Goal: Transaction & Acquisition: Book appointment/travel/reservation

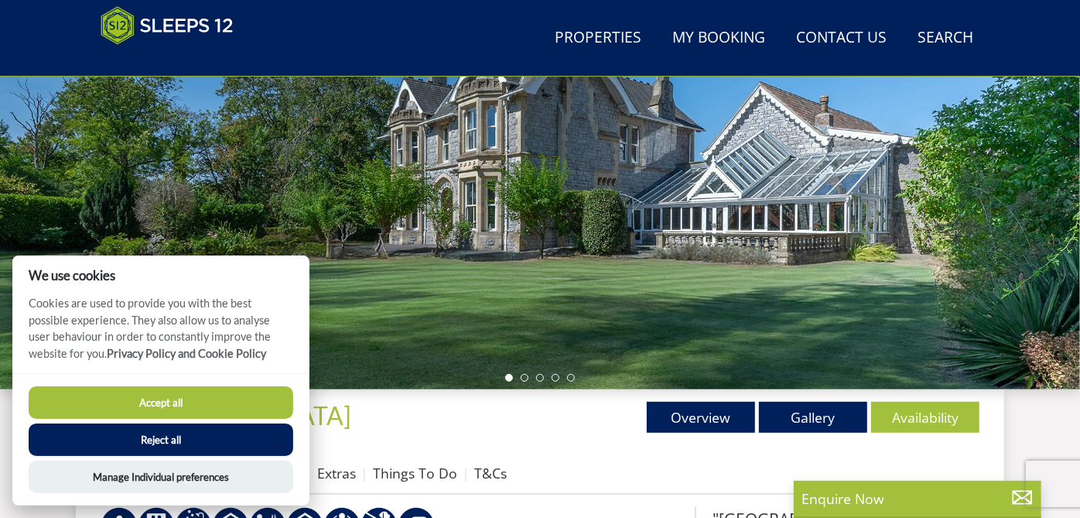
scroll to position [368, 0]
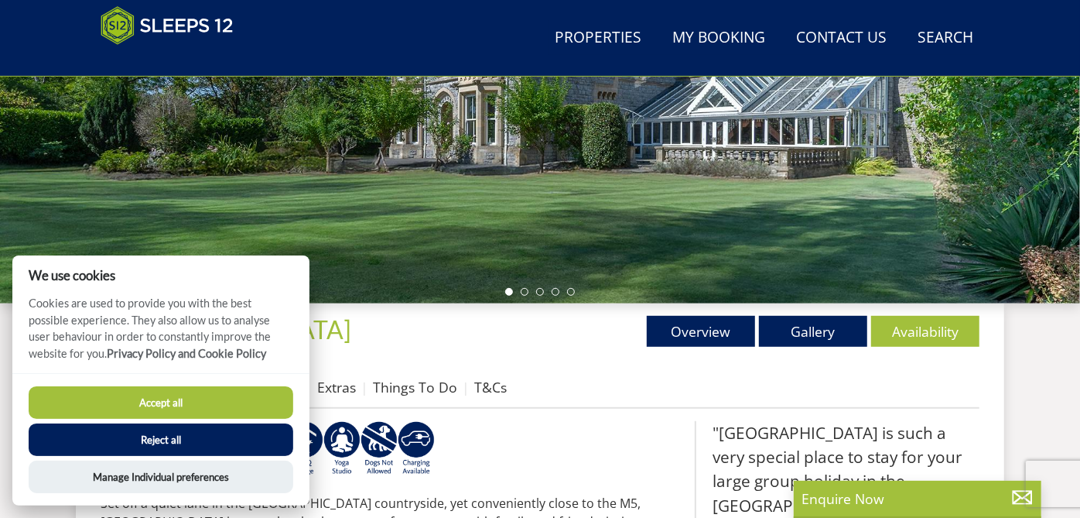
click at [174, 392] on button "Accept all" at bounding box center [161, 402] width 265 height 32
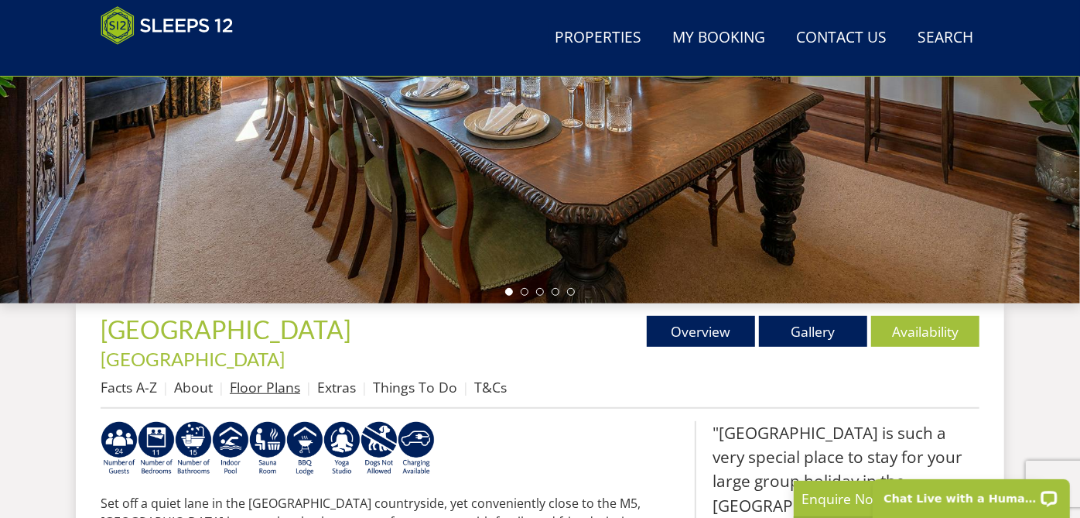
click at [254, 378] on link "Floor Plans" at bounding box center [265, 387] width 70 height 19
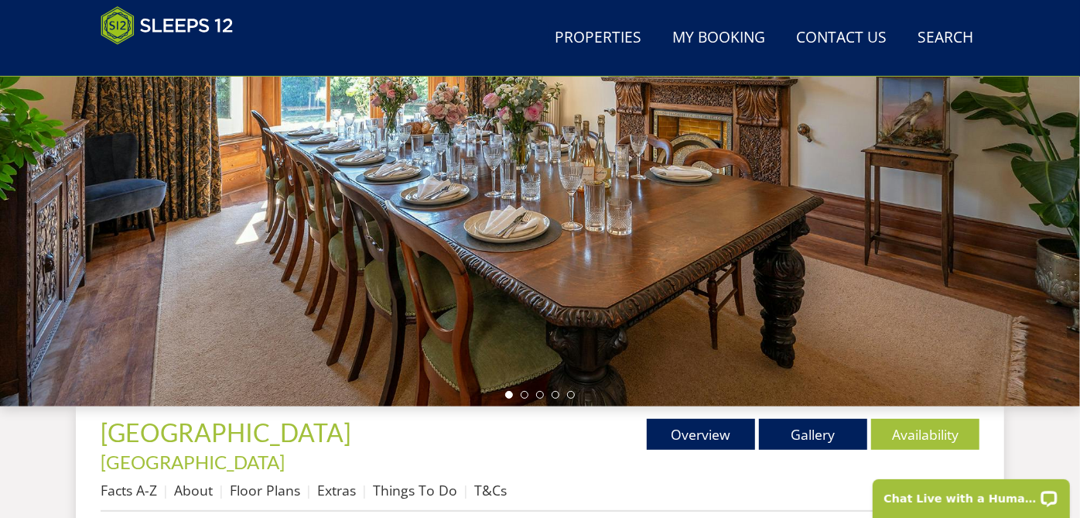
scroll to position [344, 0]
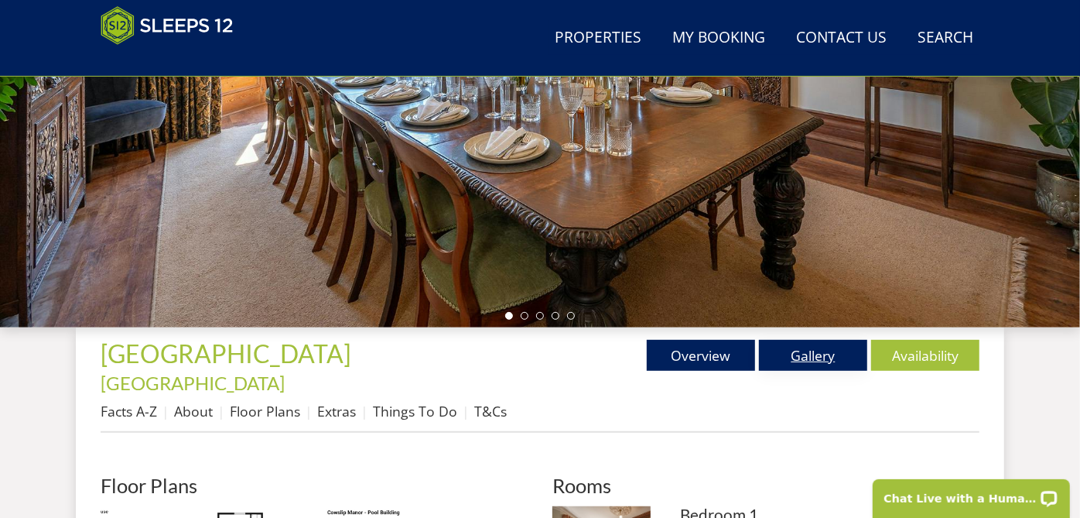
click at [782, 356] on link "Gallery" at bounding box center [813, 355] width 108 height 31
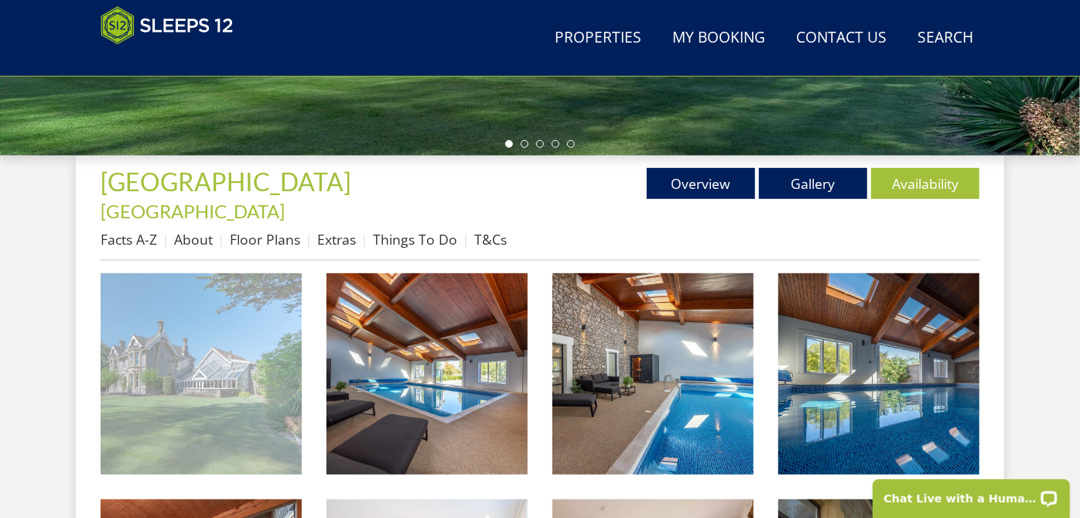
click at [170, 354] on img at bounding box center [201, 373] width 201 height 201
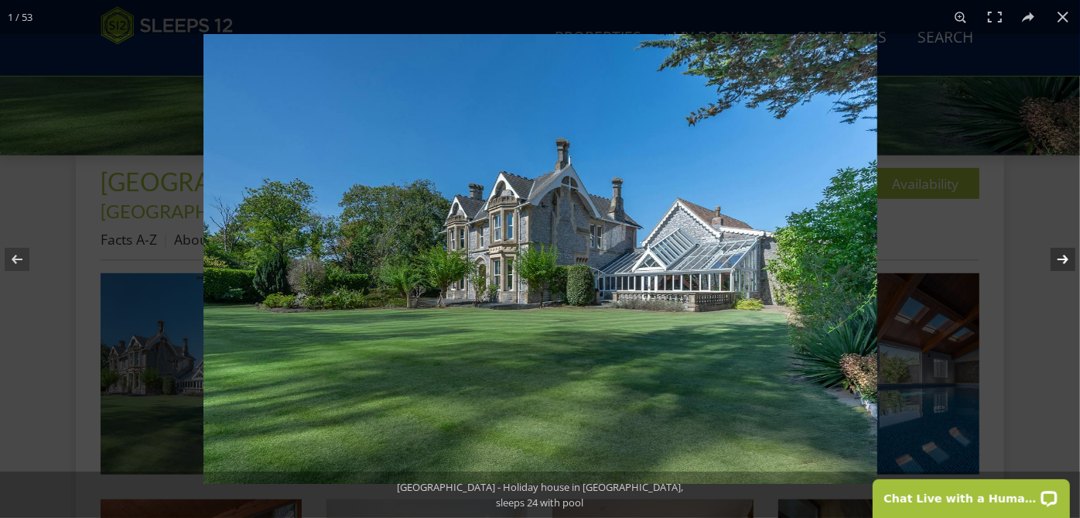
click at [1052, 256] on button at bounding box center [1053, 259] width 54 height 77
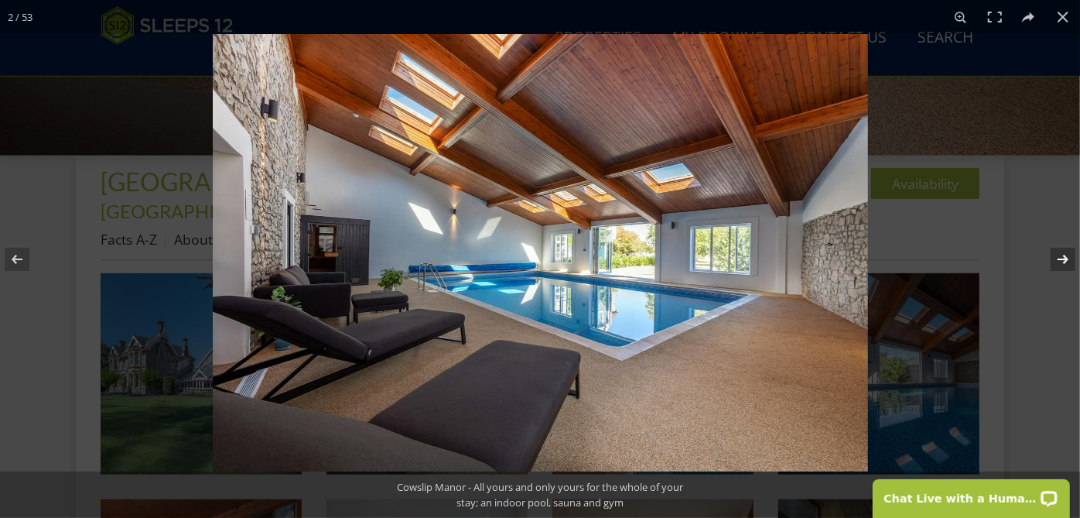
click at [1062, 256] on button at bounding box center [1053, 259] width 54 height 77
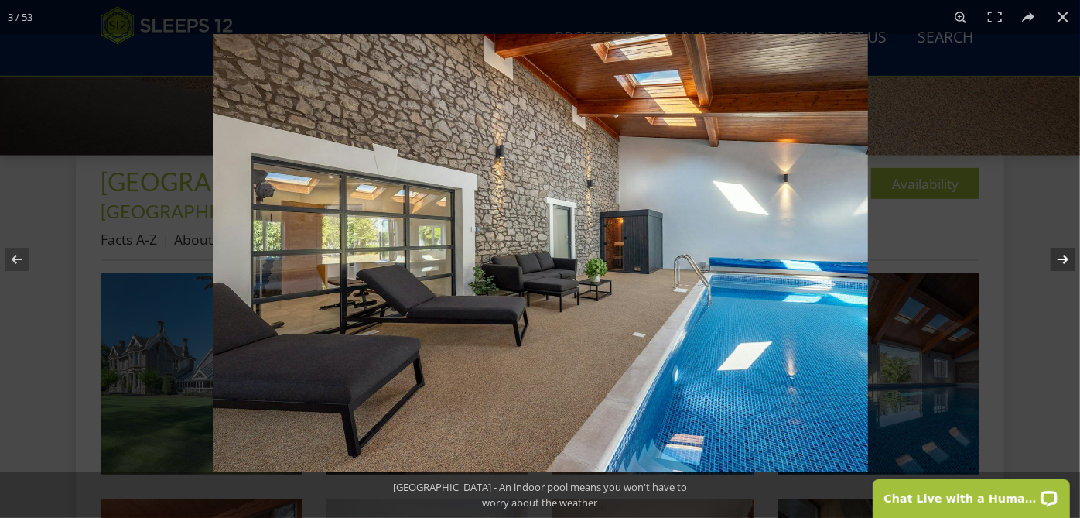
click at [1062, 256] on button at bounding box center [1053, 259] width 54 height 77
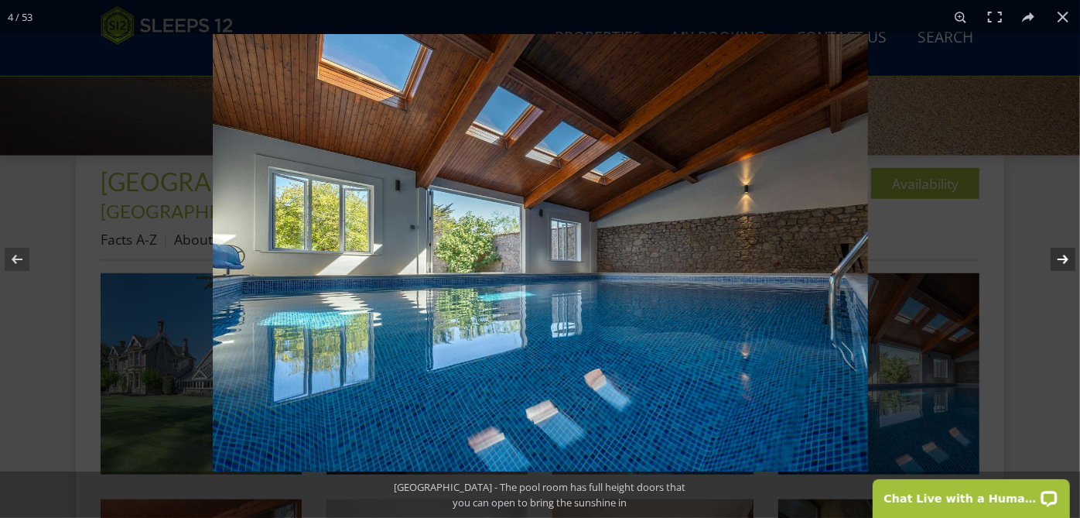
click at [1062, 256] on button at bounding box center [1053, 259] width 54 height 77
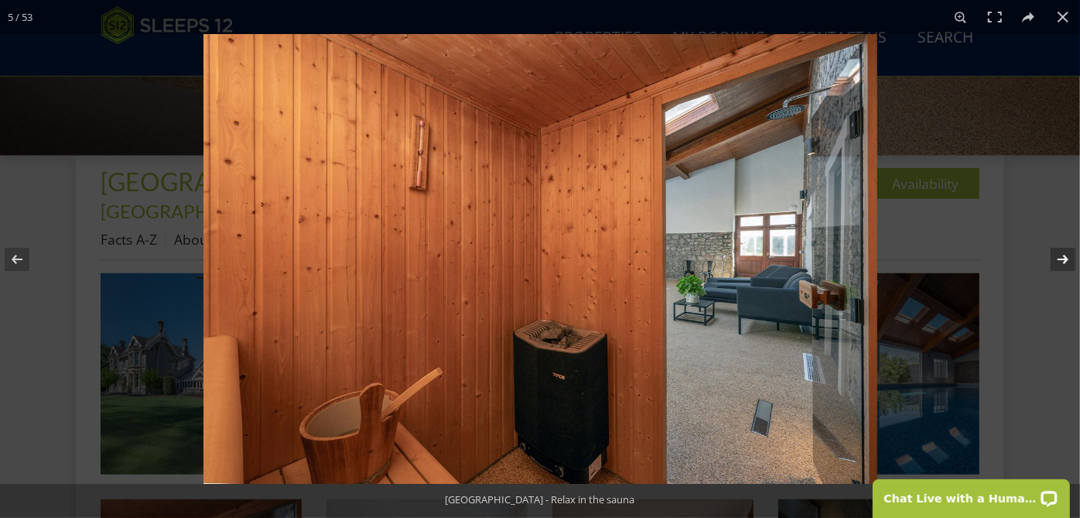
click at [1062, 256] on button at bounding box center [1053, 259] width 54 height 77
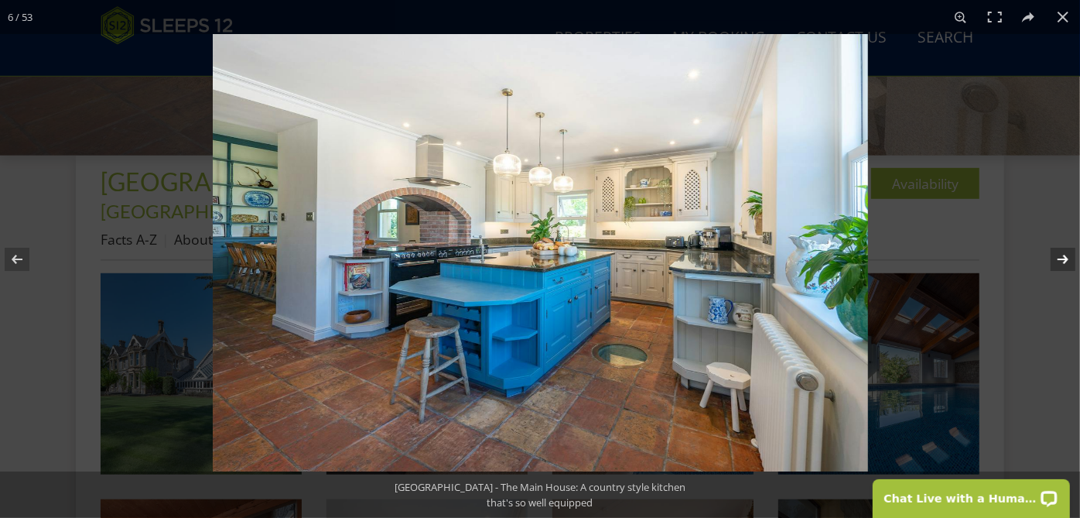
click at [1062, 256] on button at bounding box center [1053, 259] width 54 height 77
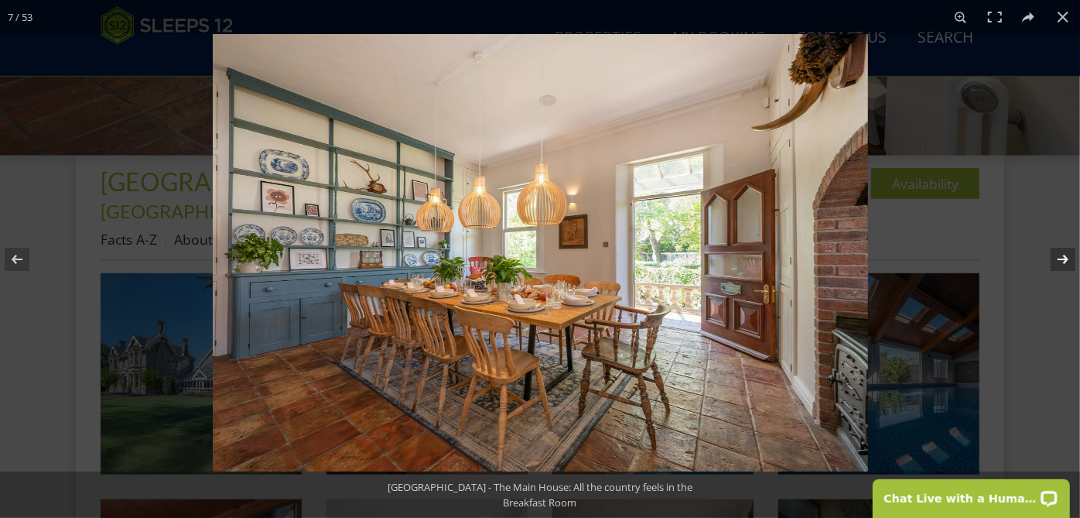
click at [1062, 256] on button at bounding box center [1053, 259] width 54 height 77
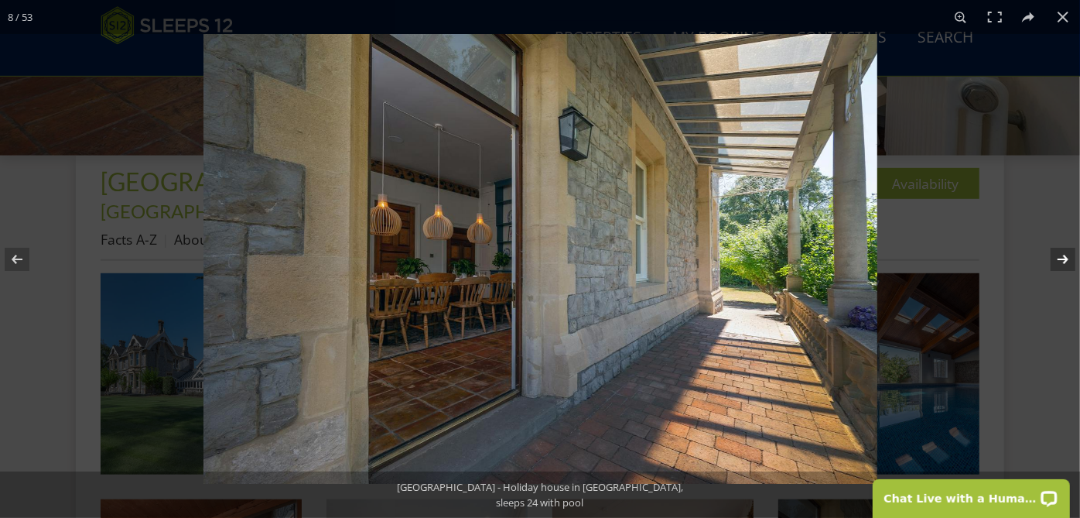
click at [1062, 256] on button at bounding box center [1053, 259] width 54 height 77
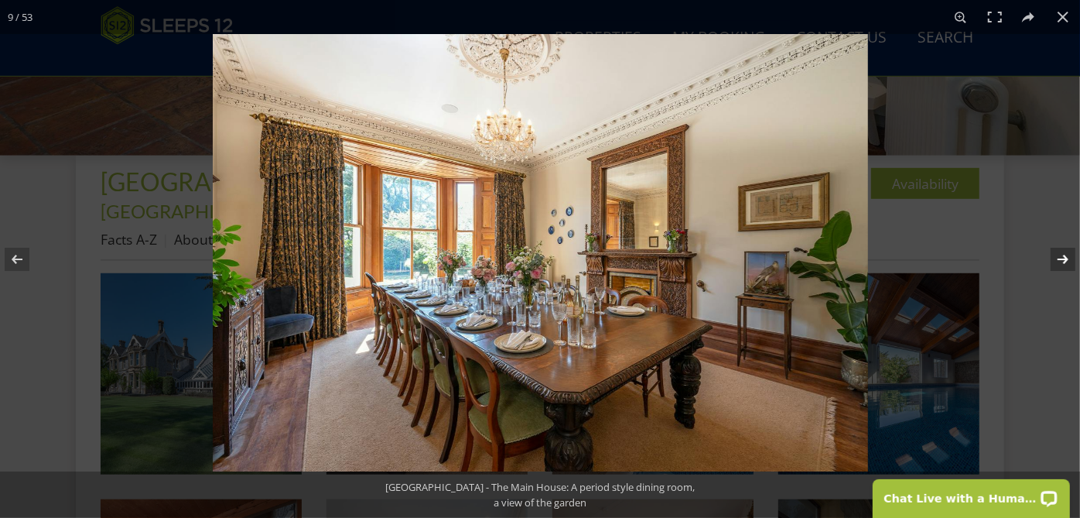
click at [1062, 256] on button at bounding box center [1053, 259] width 54 height 77
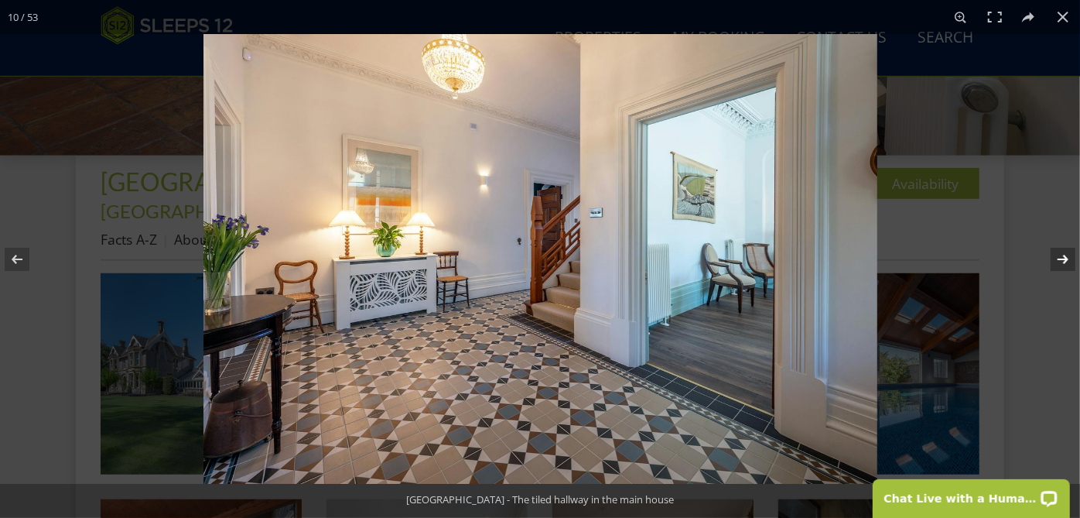
click at [1062, 256] on button at bounding box center [1053, 259] width 54 height 77
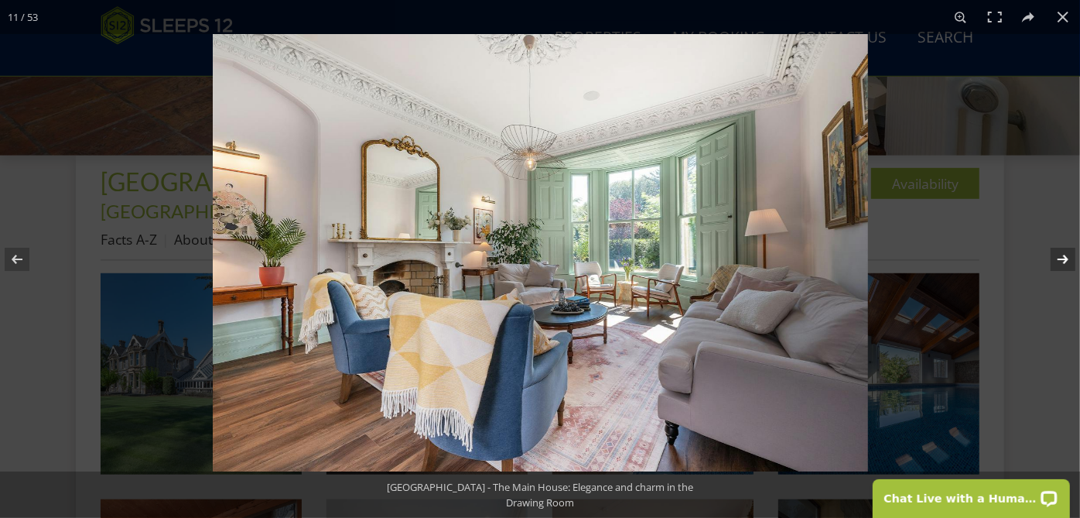
click at [1062, 256] on button at bounding box center [1053, 259] width 54 height 77
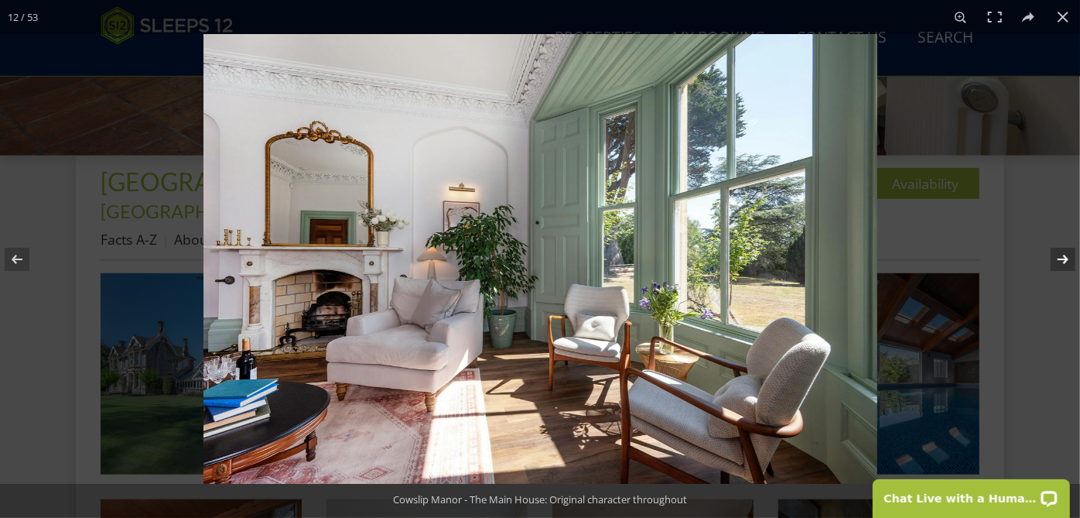
click at [1062, 256] on button at bounding box center [1053, 259] width 54 height 77
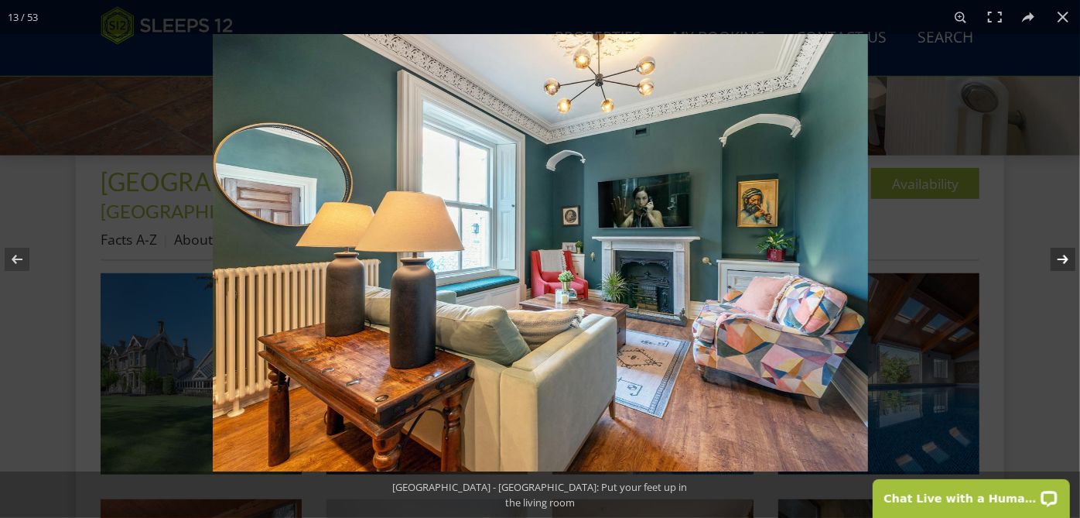
click at [1062, 256] on button at bounding box center [1053, 259] width 54 height 77
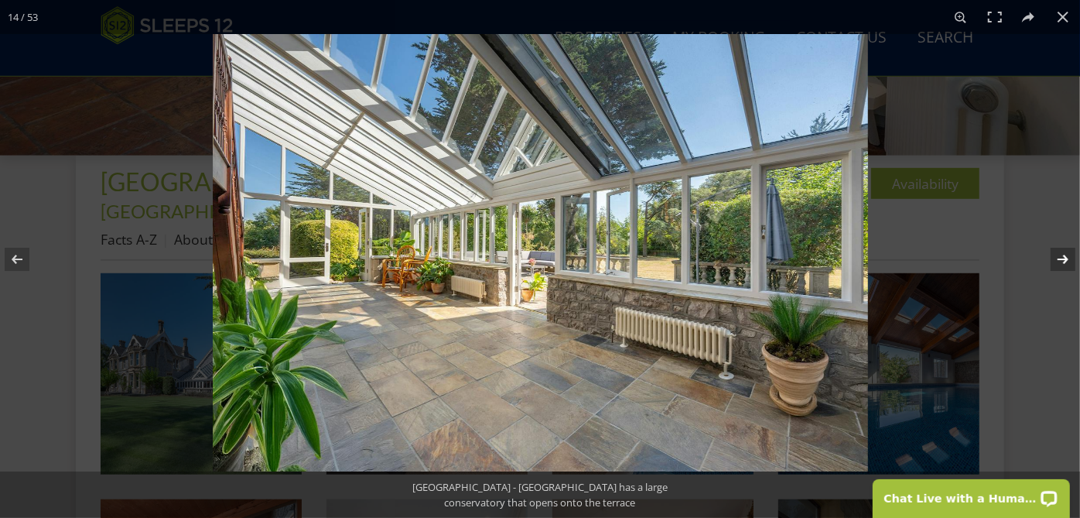
click at [1062, 256] on button at bounding box center [1053, 259] width 54 height 77
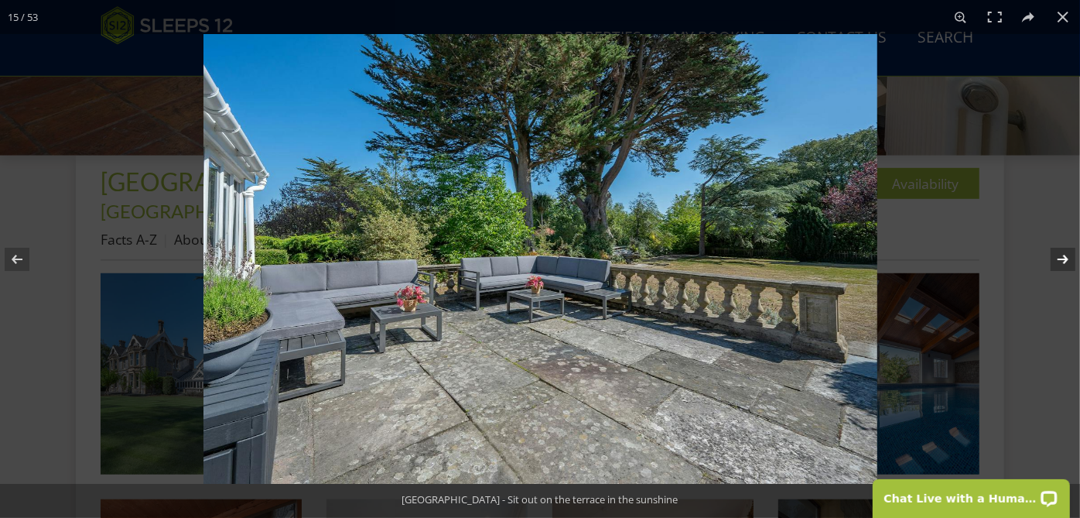
click at [1062, 256] on button at bounding box center [1053, 259] width 54 height 77
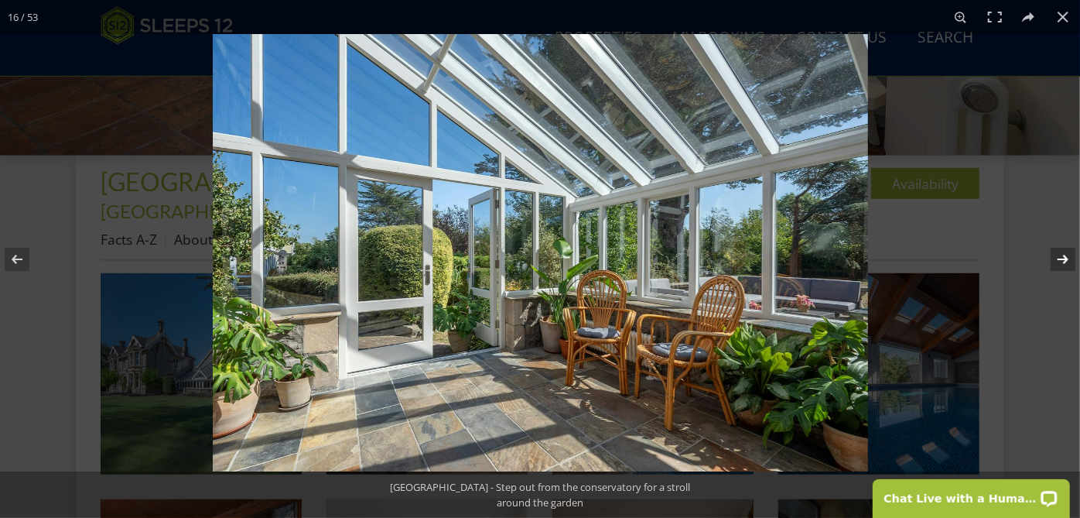
click at [1062, 256] on button at bounding box center [1053, 259] width 54 height 77
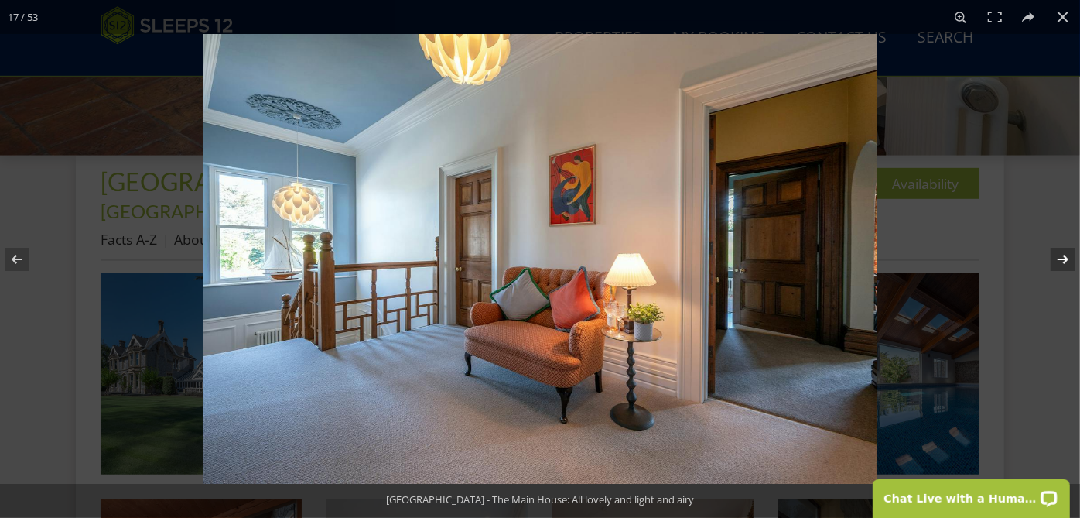
click at [1062, 256] on button at bounding box center [1053, 259] width 54 height 77
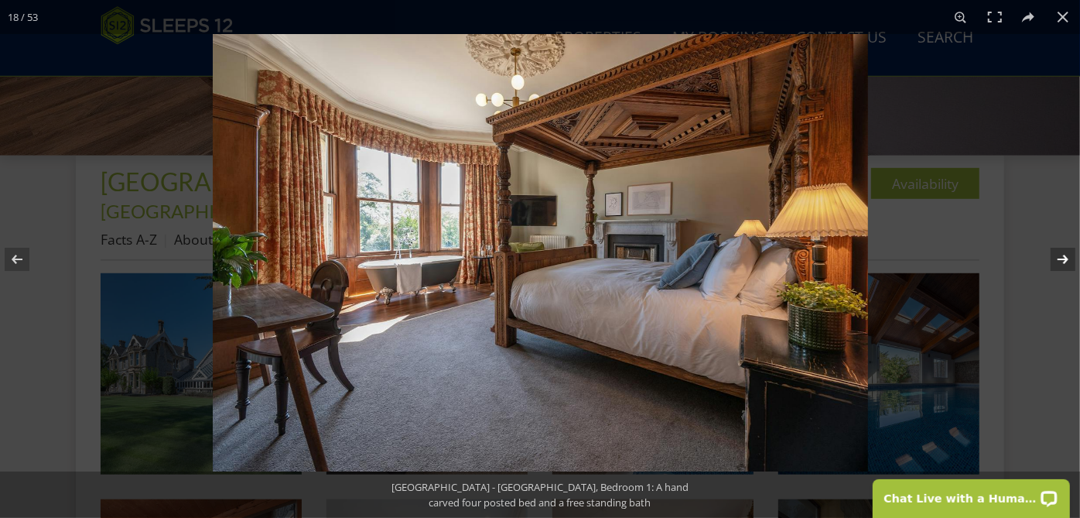
click at [1062, 256] on button at bounding box center [1053, 259] width 54 height 77
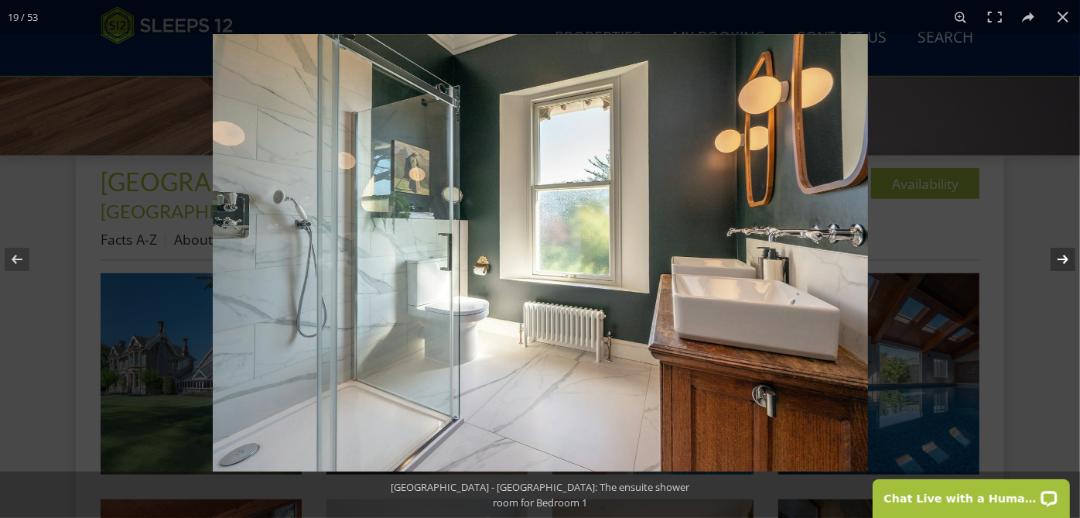
click at [1062, 256] on button at bounding box center [1053, 259] width 54 height 77
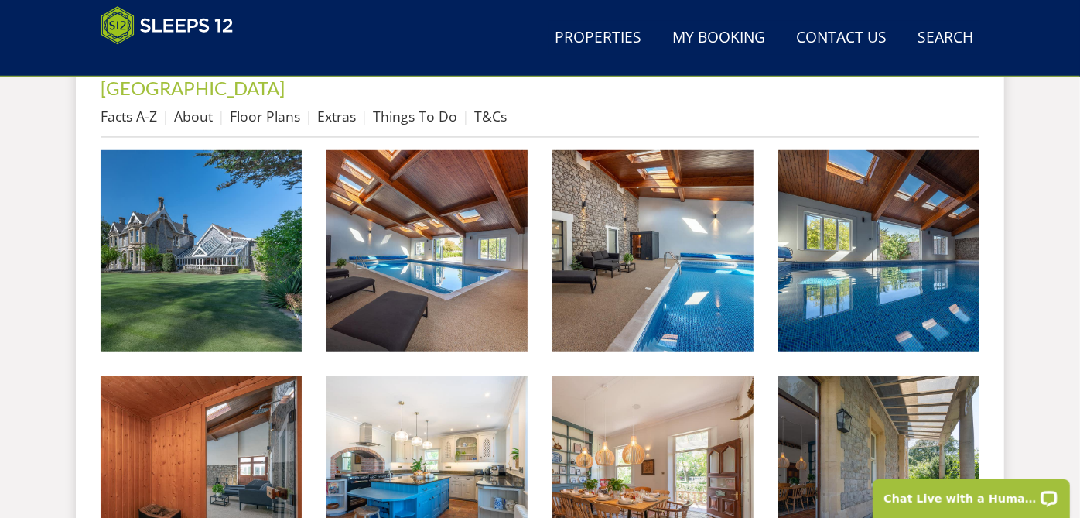
scroll to position [601, 0]
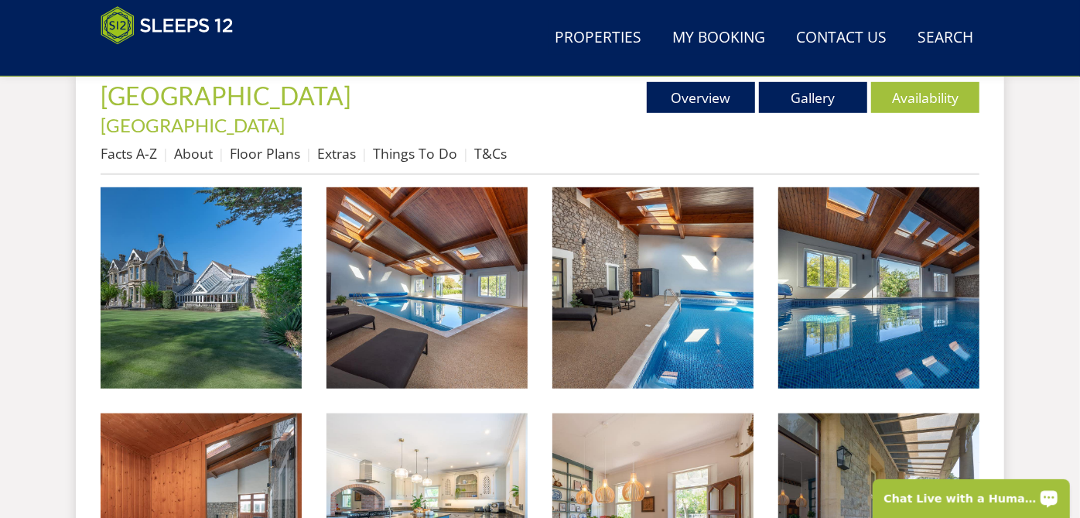
click at [969, 497] on p "Chat Live with a Human!" at bounding box center [960, 497] width 153 height 12
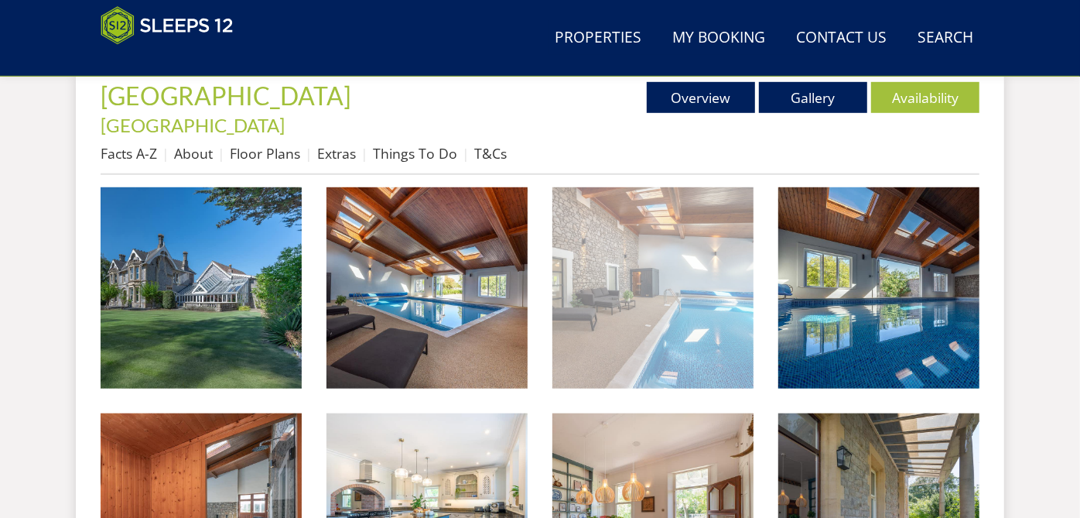
click at [662, 187] on img at bounding box center [652, 287] width 201 height 201
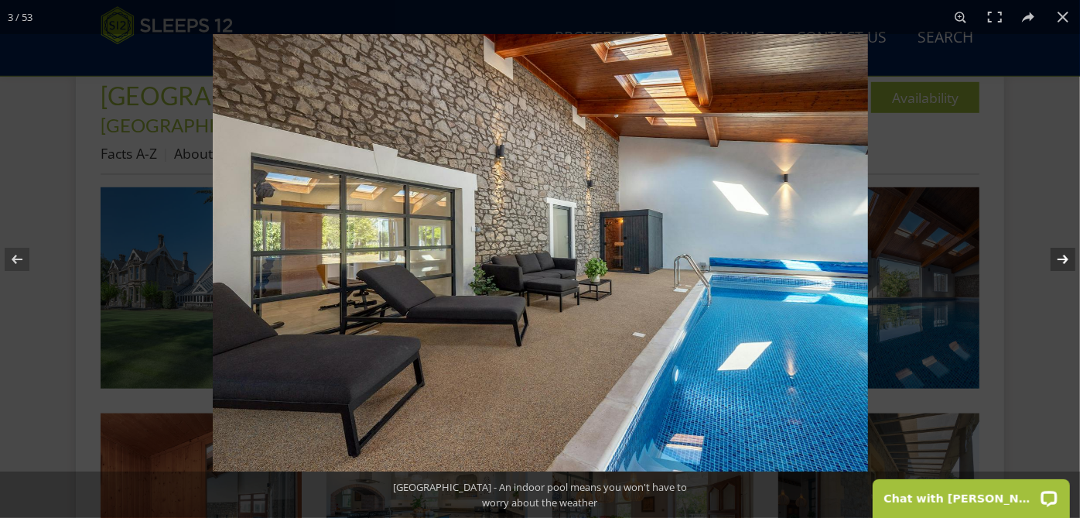
click at [1064, 258] on button at bounding box center [1053, 259] width 54 height 77
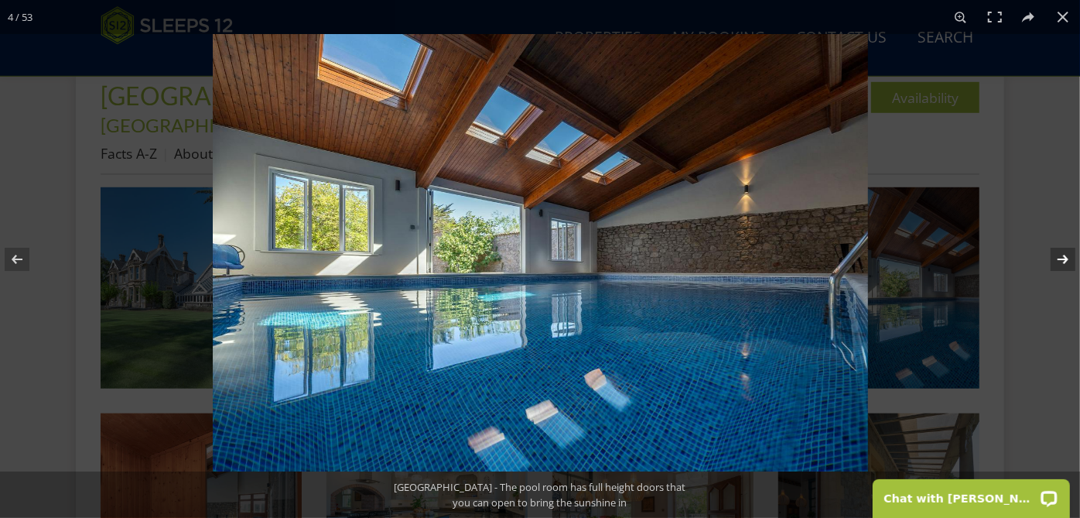
click at [1064, 258] on button at bounding box center [1053, 259] width 54 height 77
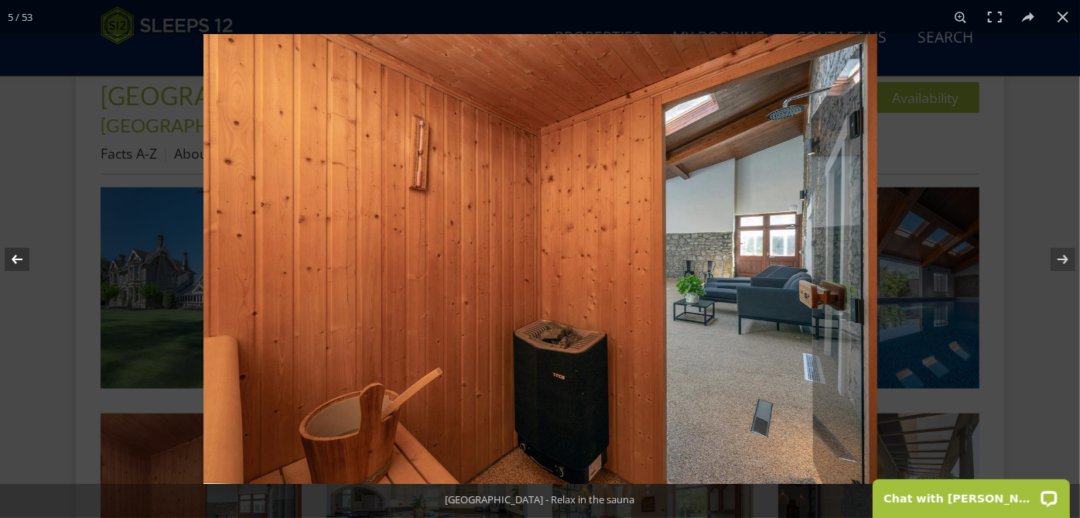
click at [13, 255] on button at bounding box center [27, 259] width 54 height 77
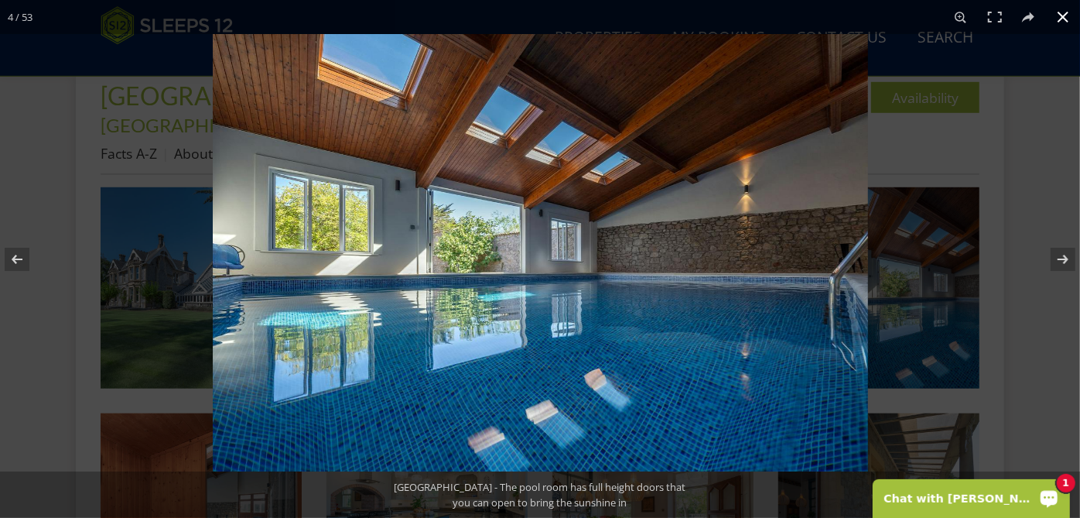
click at [901, 492] on p "Chat with [PERSON_NAME]" at bounding box center [960, 497] width 153 height 12
click at [1050, 262] on button at bounding box center [1053, 259] width 54 height 77
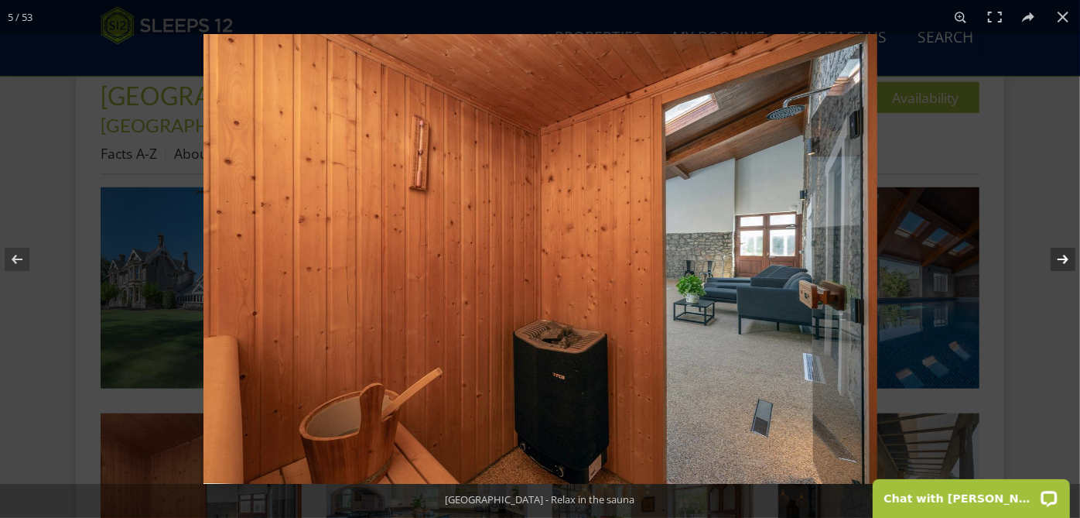
click at [1050, 262] on button at bounding box center [1053, 259] width 54 height 77
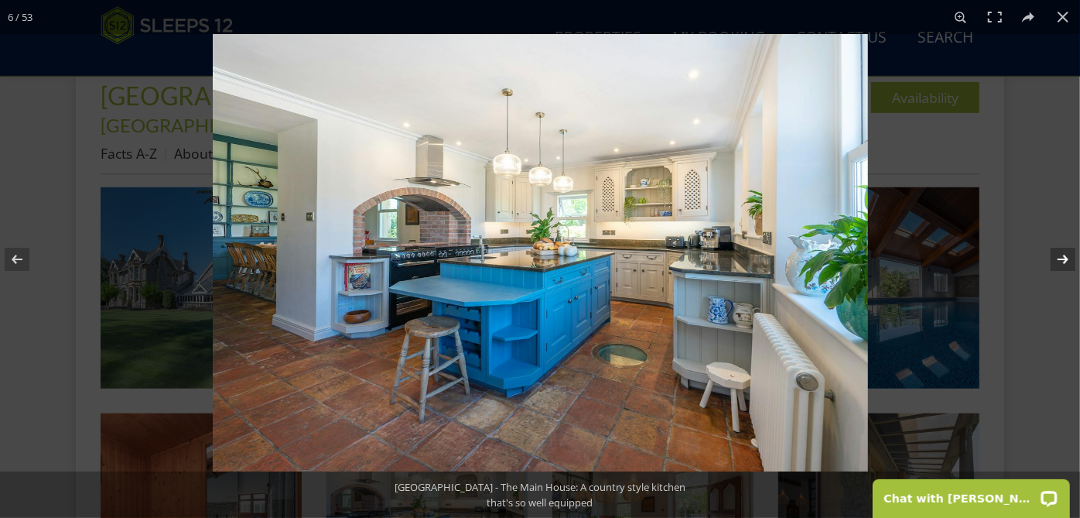
click at [1050, 262] on button at bounding box center [1053, 259] width 54 height 77
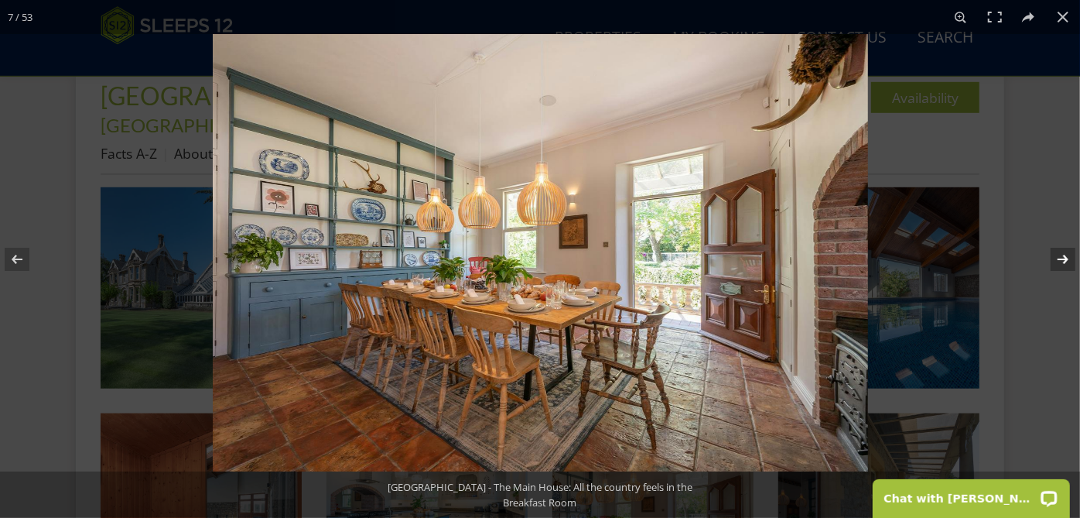
click at [1050, 262] on button at bounding box center [1053, 259] width 54 height 77
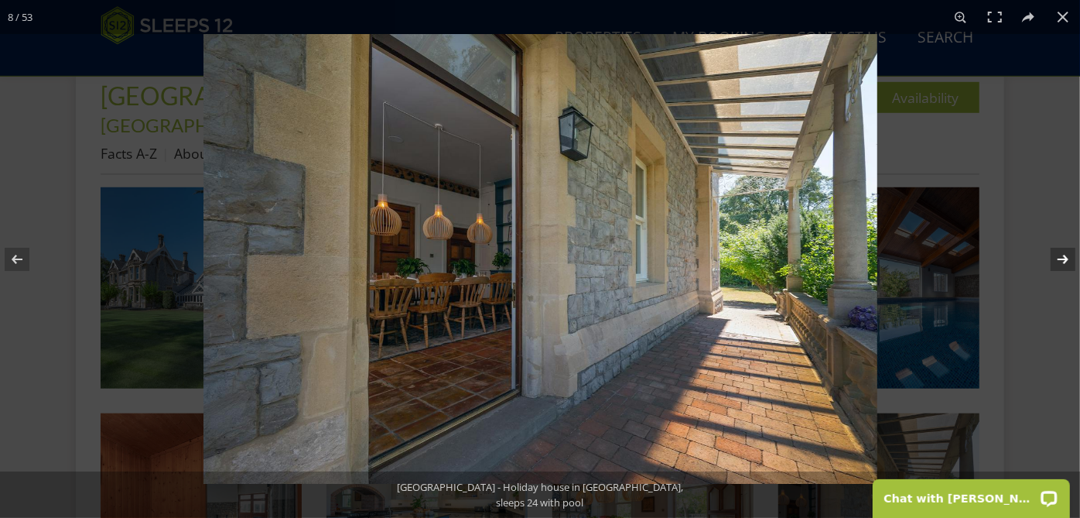
click at [1050, 262] on button at bounding box center [1053, 259] width 54 height 77
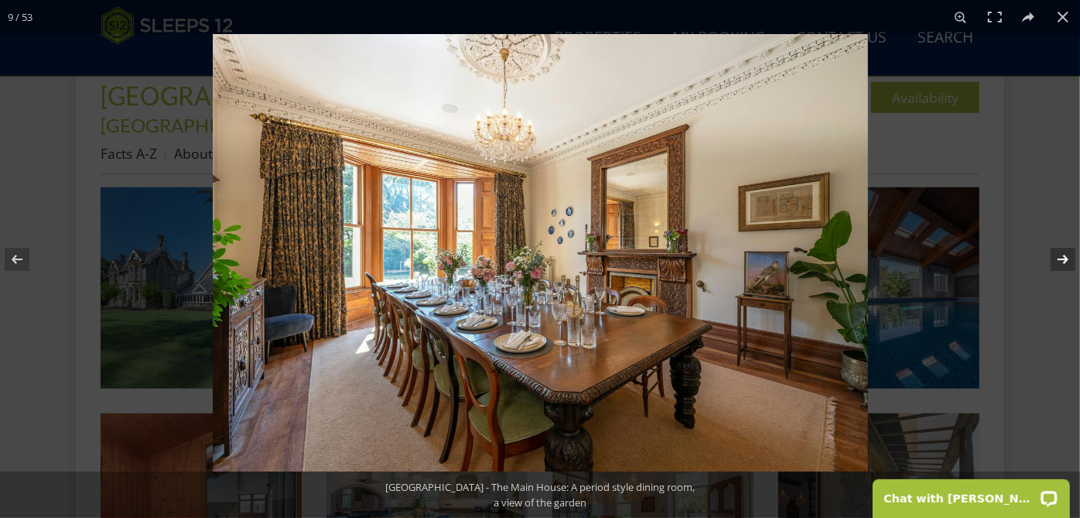
click at [1050, 262] on button at bounding box center [1053, 259] width 54 height 77
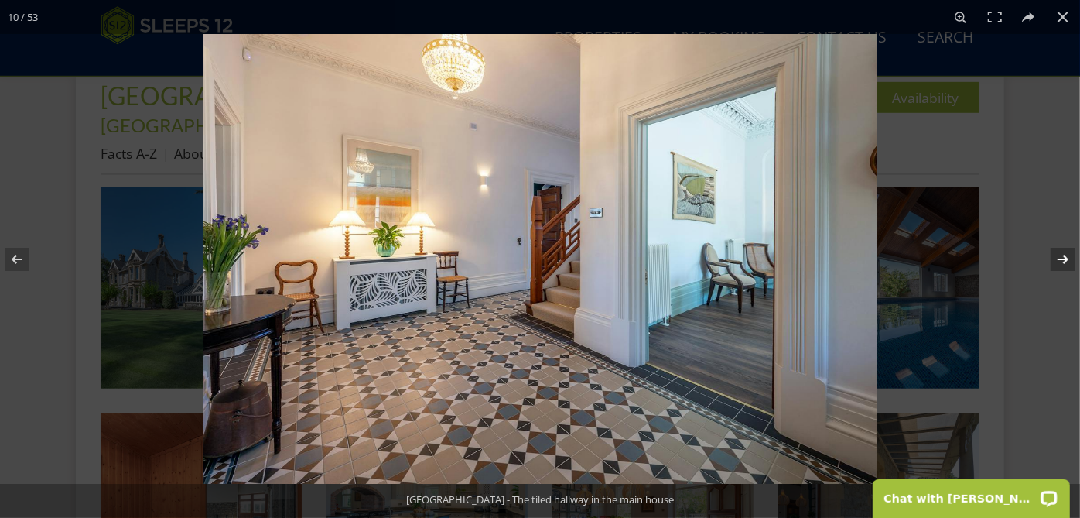
click at [1050, 262] on button at bounding box center [1053, 259] width 54 height 77
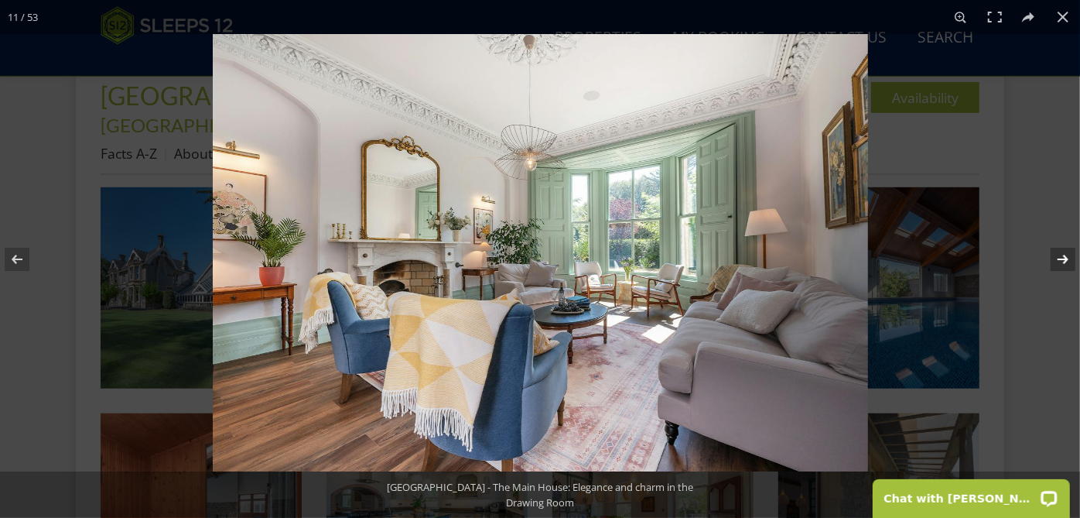
click at [1050, 262] on button at bounding box center [1053, 259] width 54 height 77
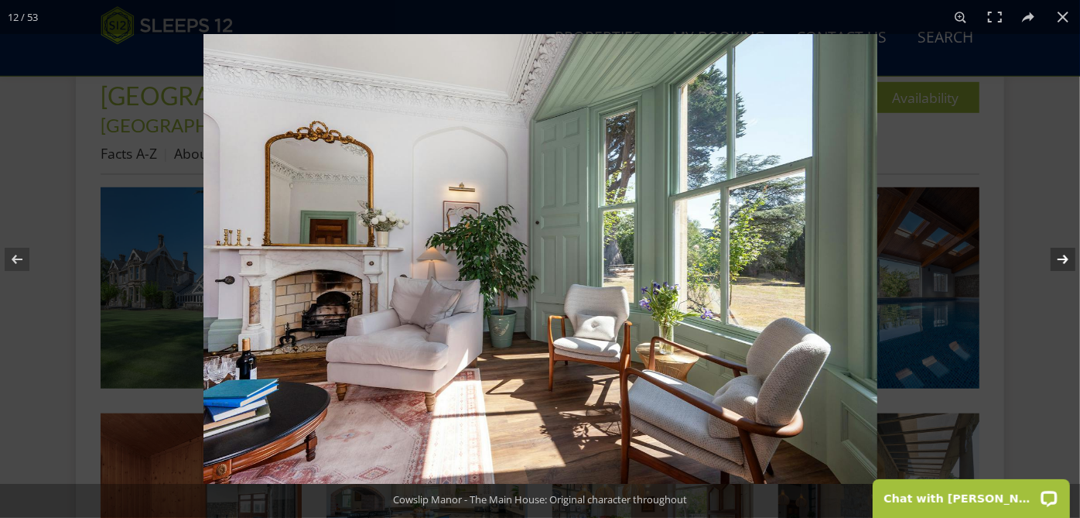
click at [1050, 262] on button at bounding box center [1053, 259] width 54 height 77
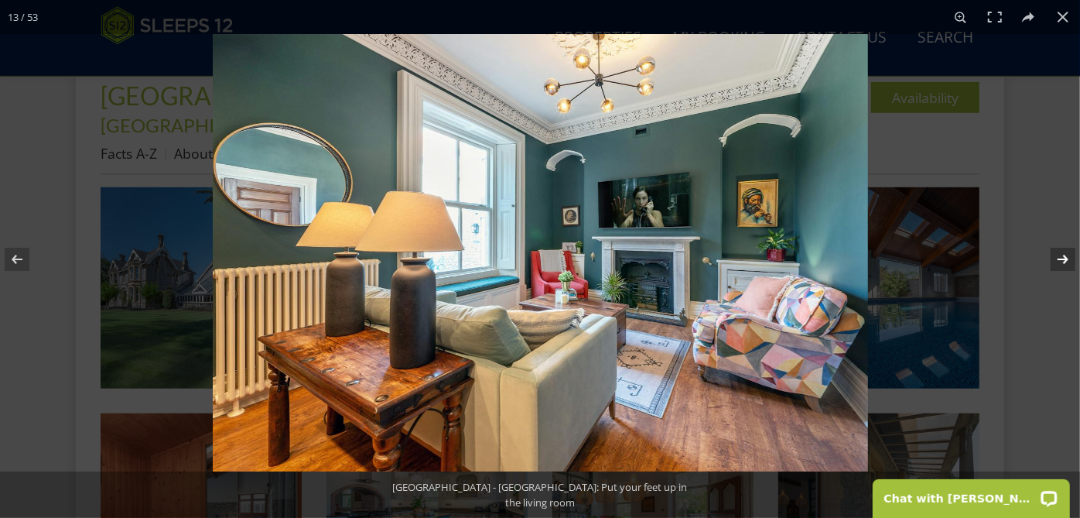
click at [1050, 262] on button at bounding box center [1053, 259] width 54 height 77
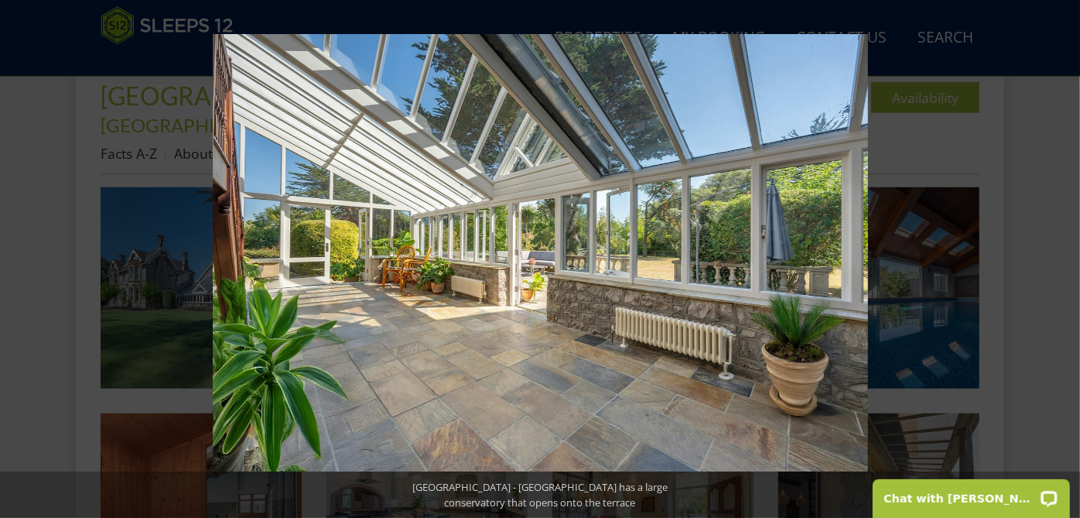
click at [1050, 262] on button at bounding box center [1053, 259] width 54 height 77
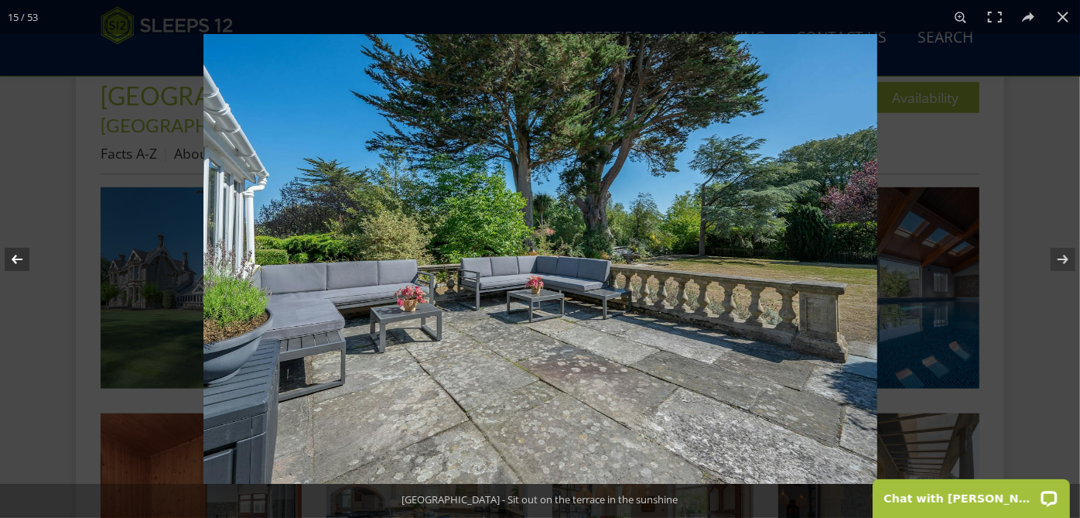
click at [17, 265] on button at bounding box center [27, 259] width 54 height 77
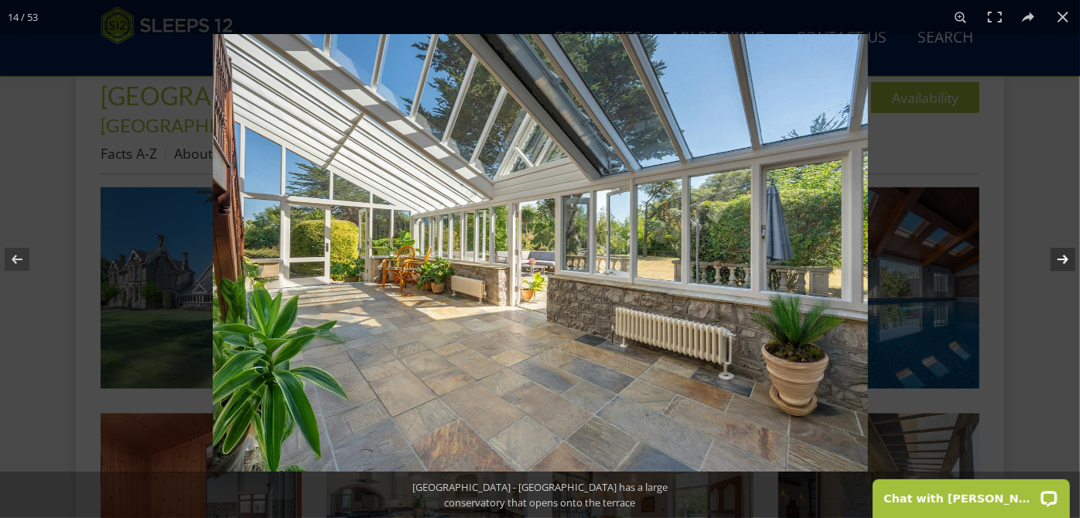
click at [1065, 255] on button at bounding box center [1053, 259] width 54 height 77
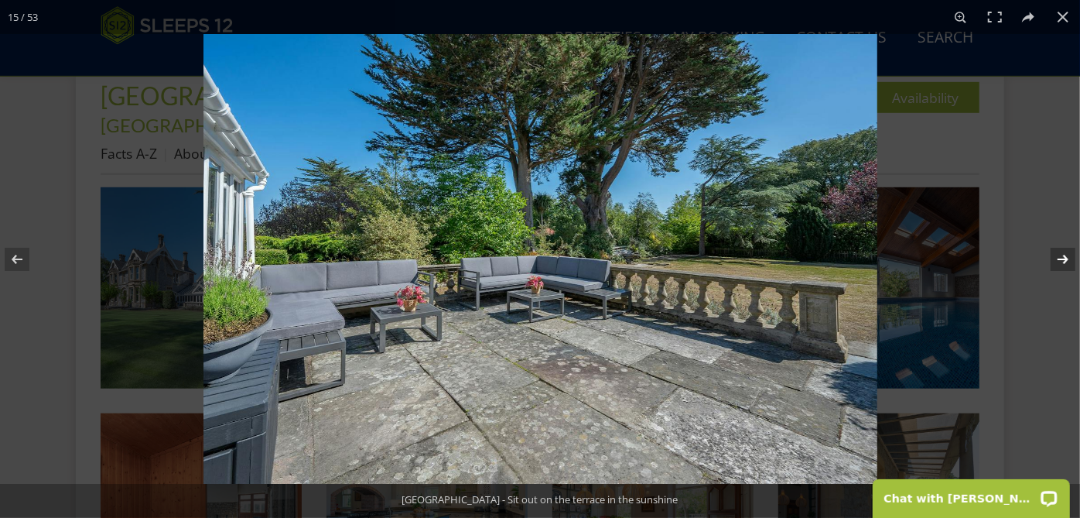
click at [1065, 255] on button at bounding box center [1053, 259] width 54 height 77
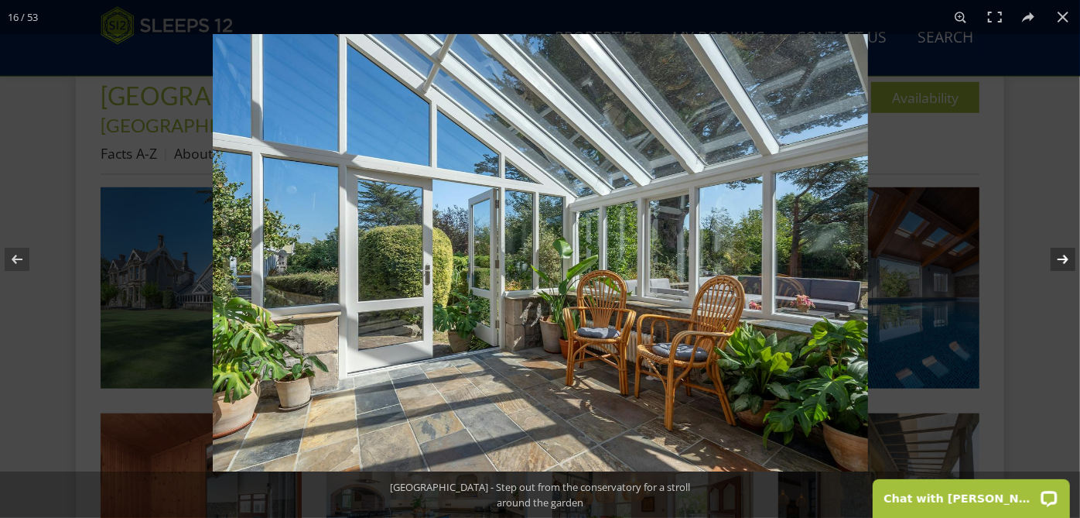
click at [1065, 255] on button at bounding box center [1053, 259] width 54 height 77
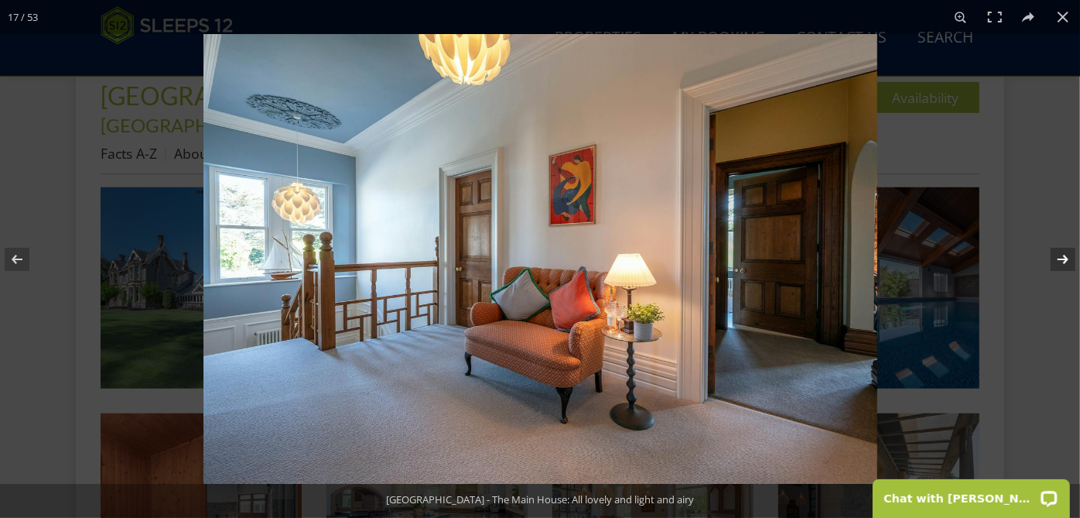
click at [1065, 255] on button at bounding box center [1053, 259] width 54 height 77
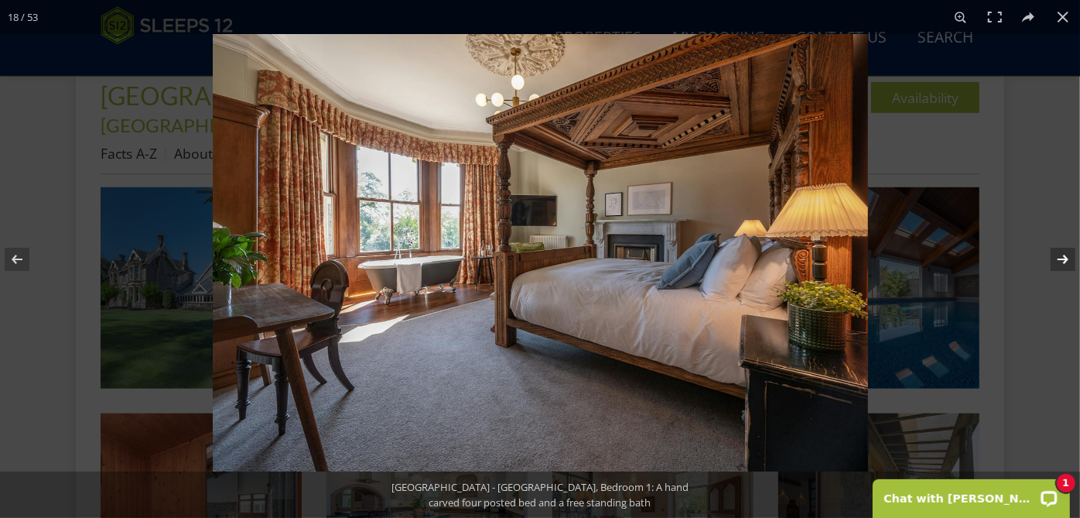
click at [1065, 255] on button at bounding box center [1053, 259] width 54 height 77
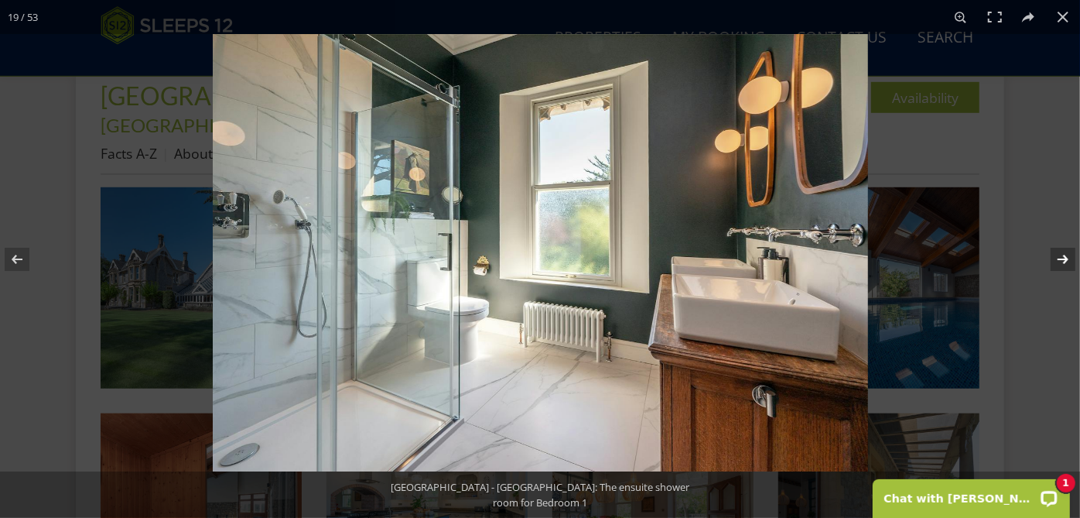
click at [1065, 255] on button at bounding box center [1053, 259] width 54 height 77
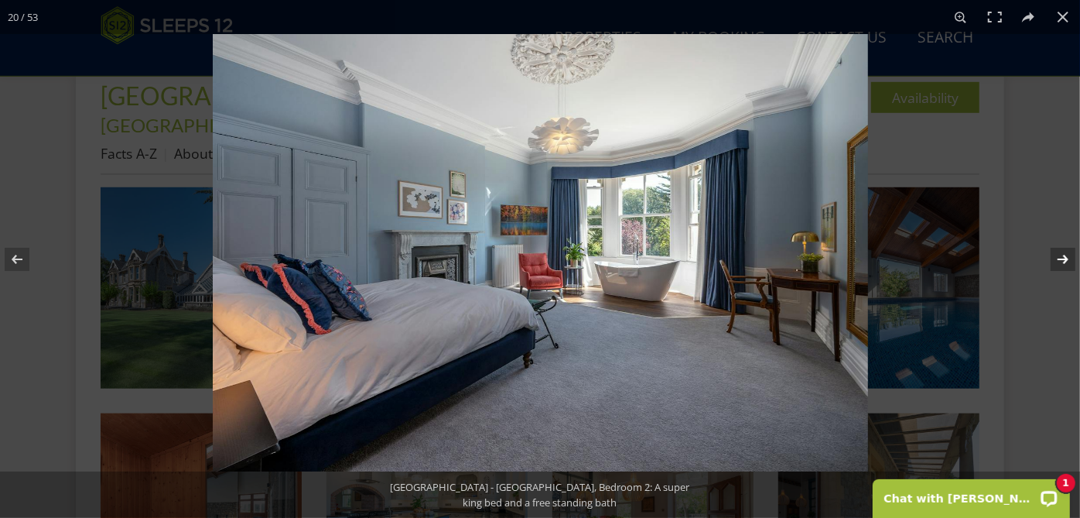
click at [1065, 255] on button at bounding box center [1053, 259] width 54 height 77
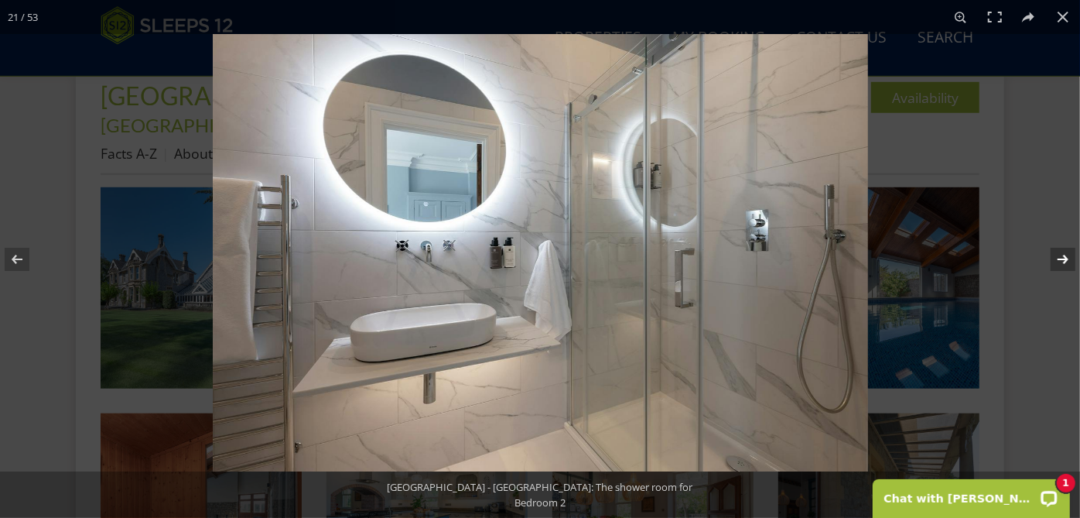
click at [1065, 255] on button at bounding box center [1053, 259] width 54 height 77
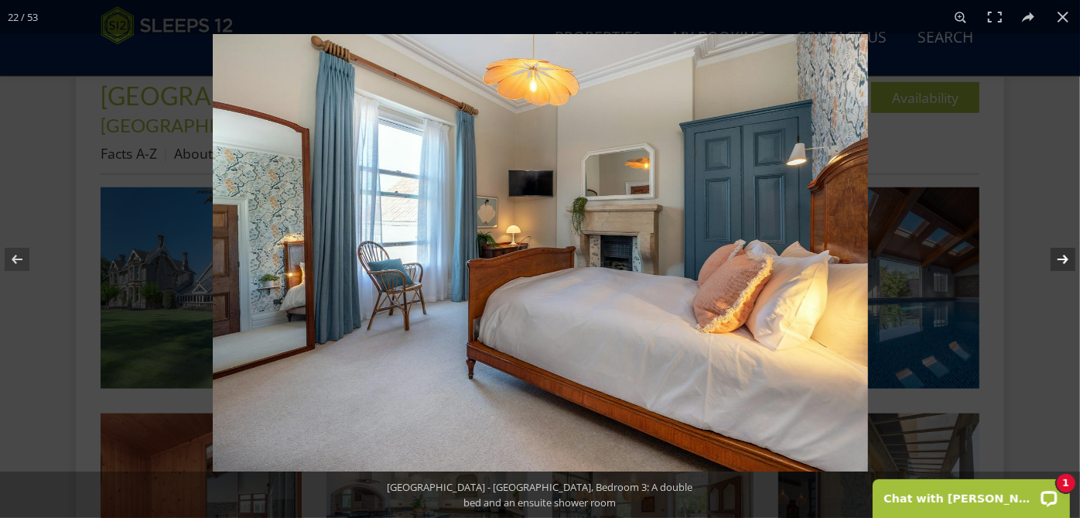
click at [1065, 255] on button at bounding box center [1053, 259] width 54 height 77
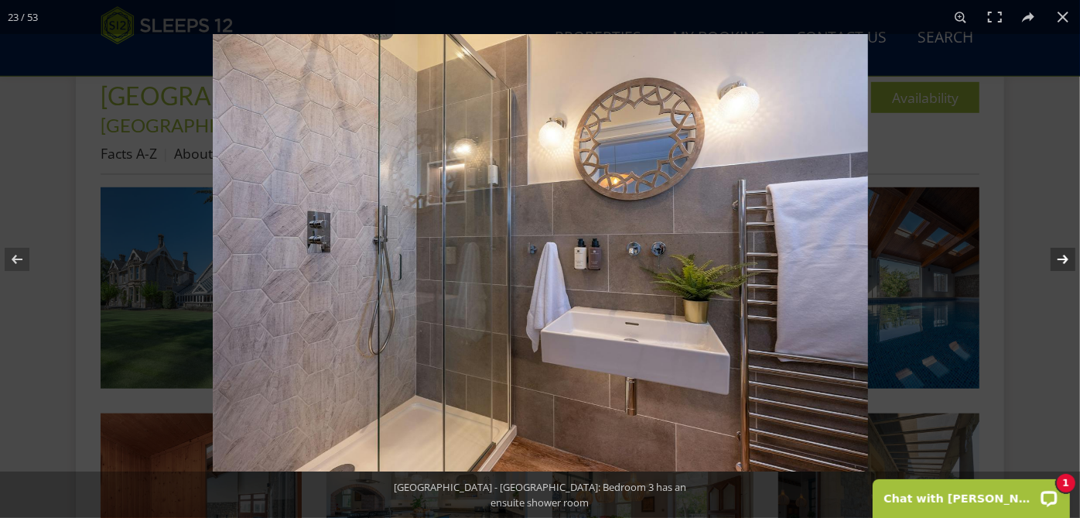
click at [1065, 255] on button at bounding box center [1053, 259] width 54 height 77
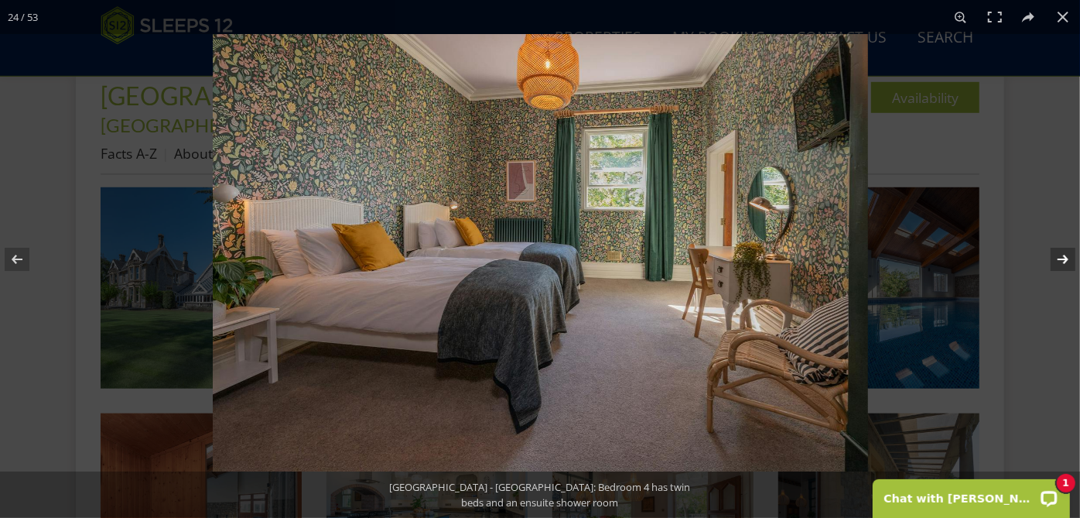
click at [1065, 255] on button at bounding box center [1053, 259] width 54 height 77
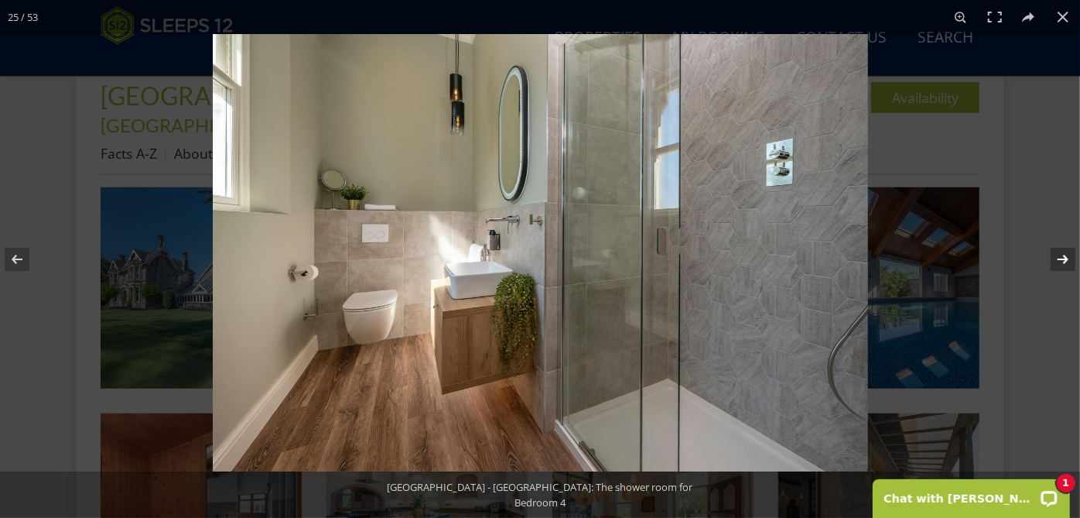
click at [1065, 255] on button at bounding box center [1053, 259] width 54 height 77
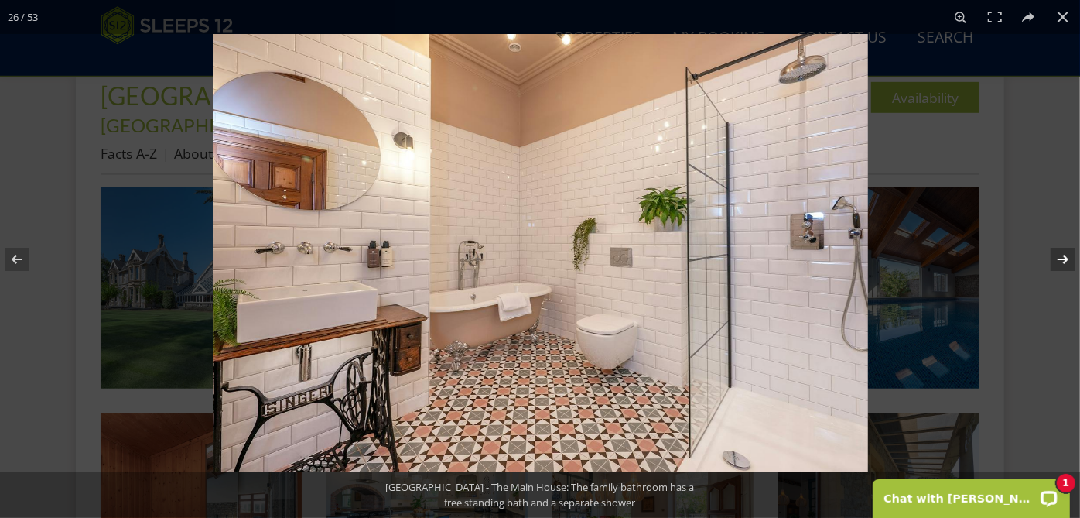
click at [1065, 255] on button at bounding box center [1053, 259] width 54 height 77
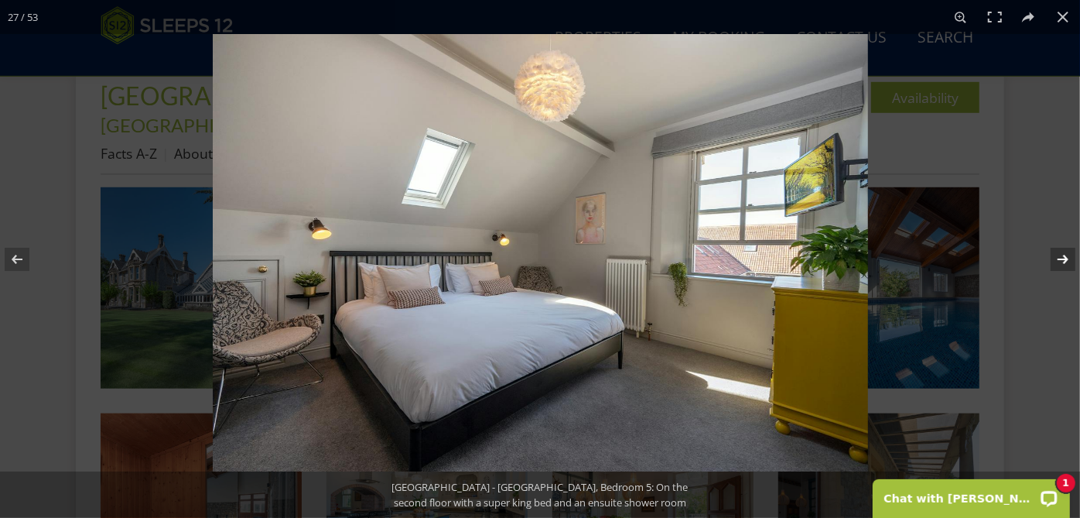
click at [1065, 255] on button at bounding box center [1053, 259] width 54 height 77
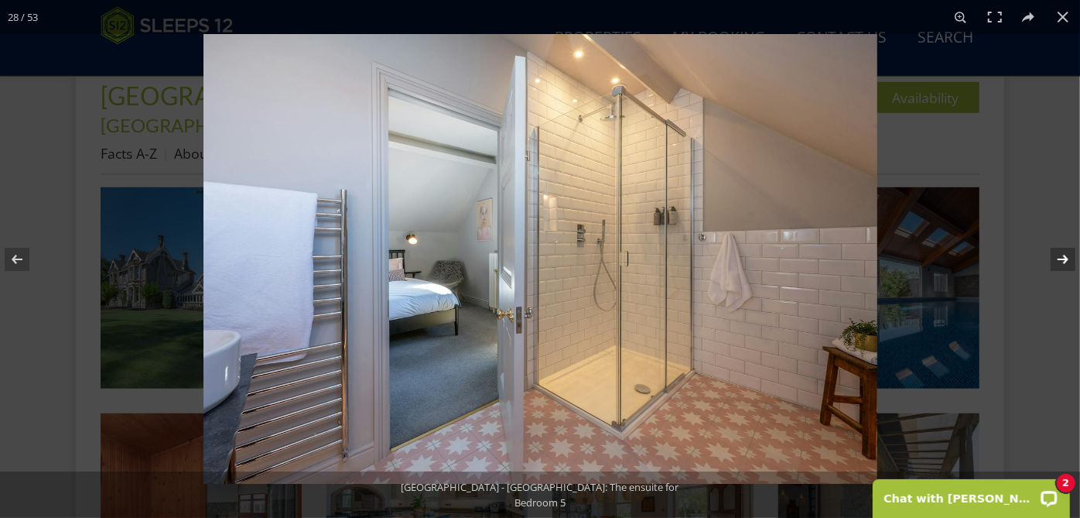
click at [1065, 255] on button at bounding box center [1053, 259] width 54 height 77
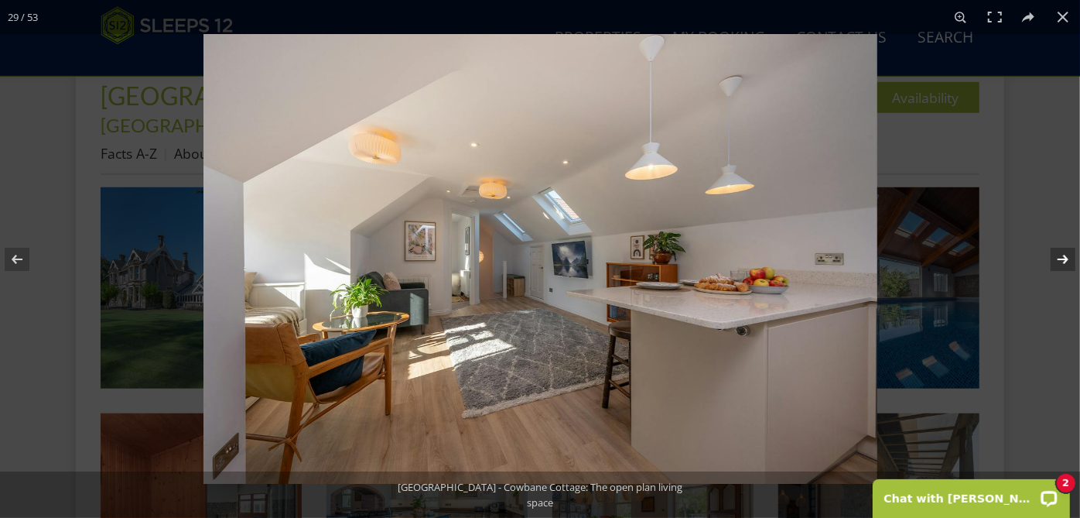
click at [1065, 255] on button at bounding box center [1053, 259] width 54 height 77
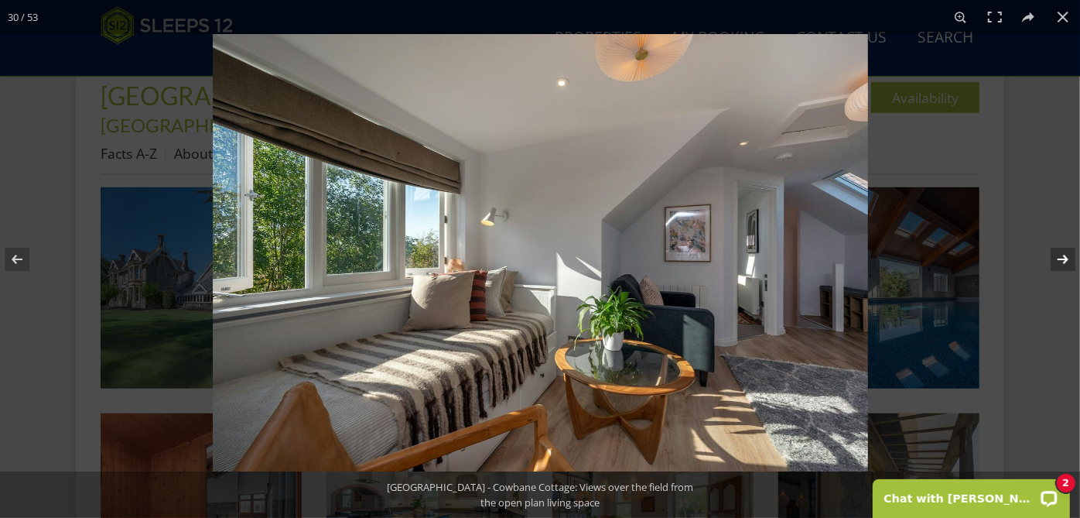
click at [1065, 255] on button at bounding box center [1053, 259] width 54 height 77
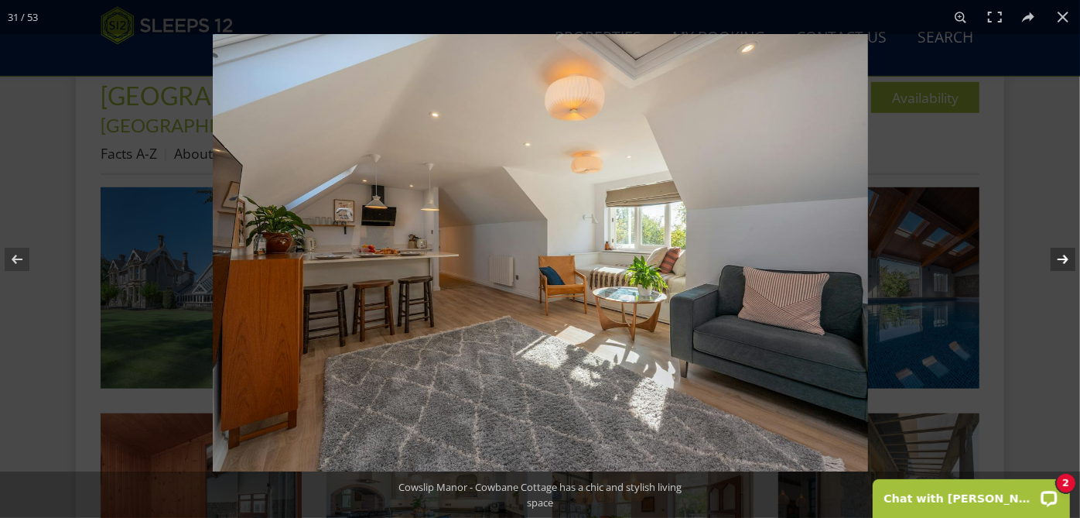
click at [1065, 255] on button at bounding box center [1053, 259] width 54 height 77
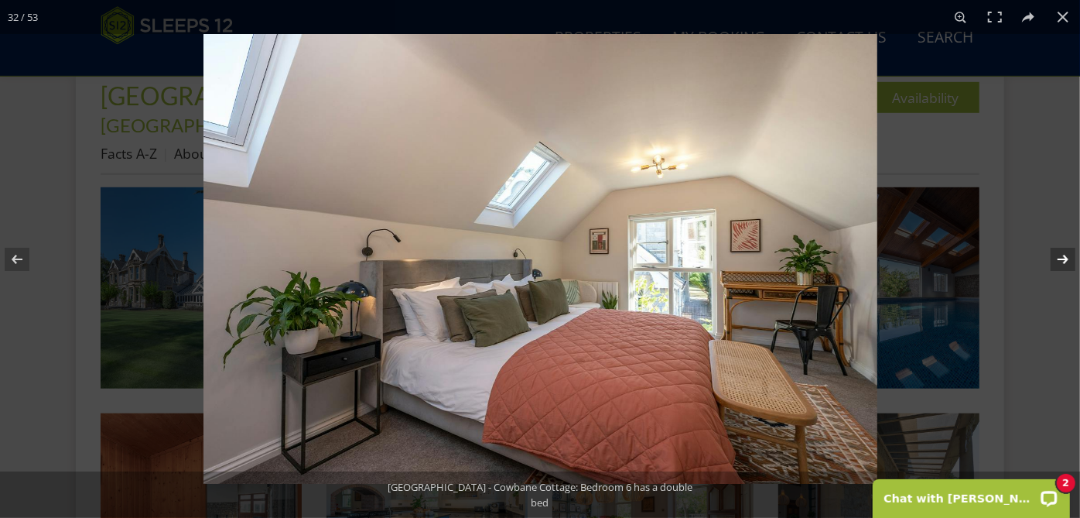
click at [1065, 255] on button at bounding box center [1053, 259] width 54 height 77
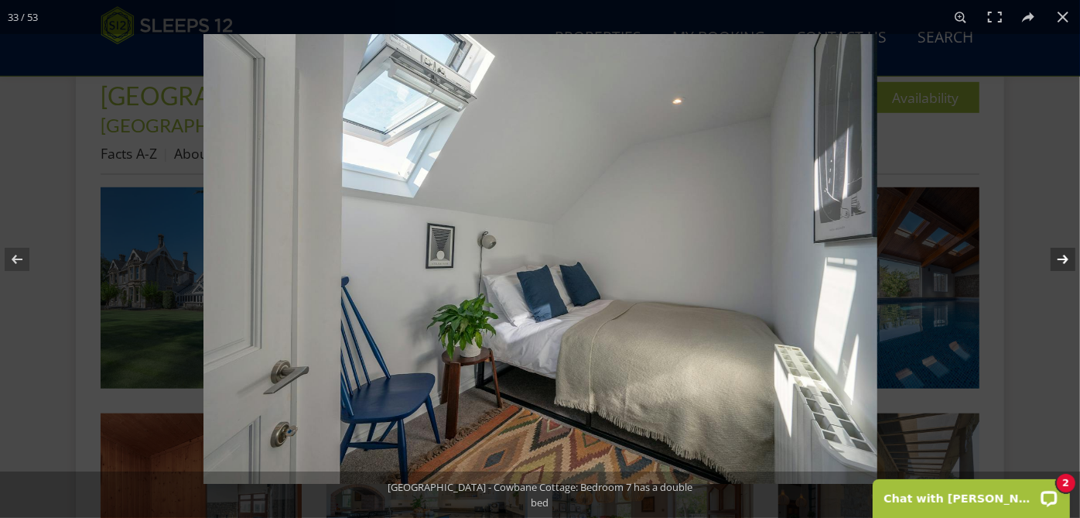
click at [1065, 255] on button at bounding box center [1053, 259] width 54 height 77
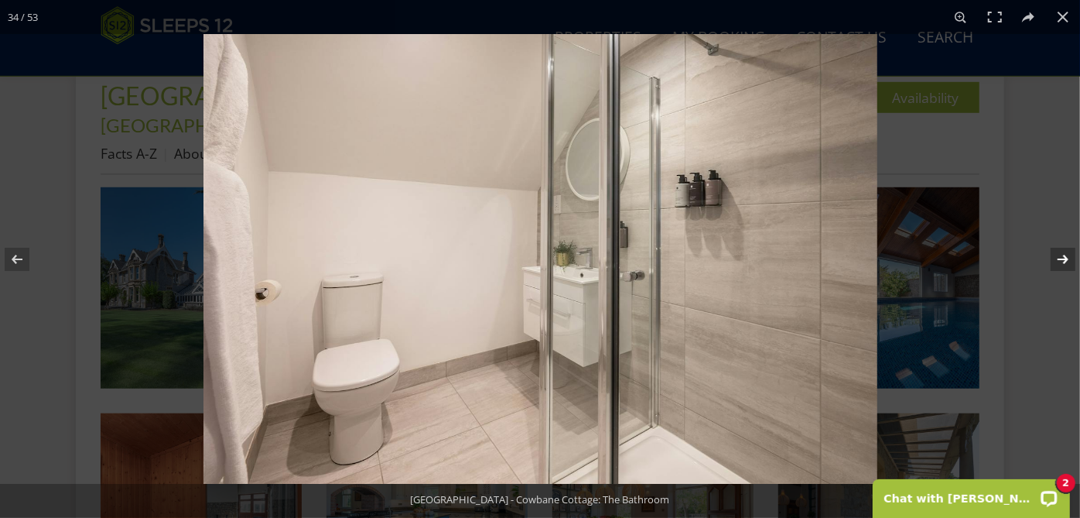
click at [1065, 255] on button at bounding box center [1053, 259] width 54 height 77
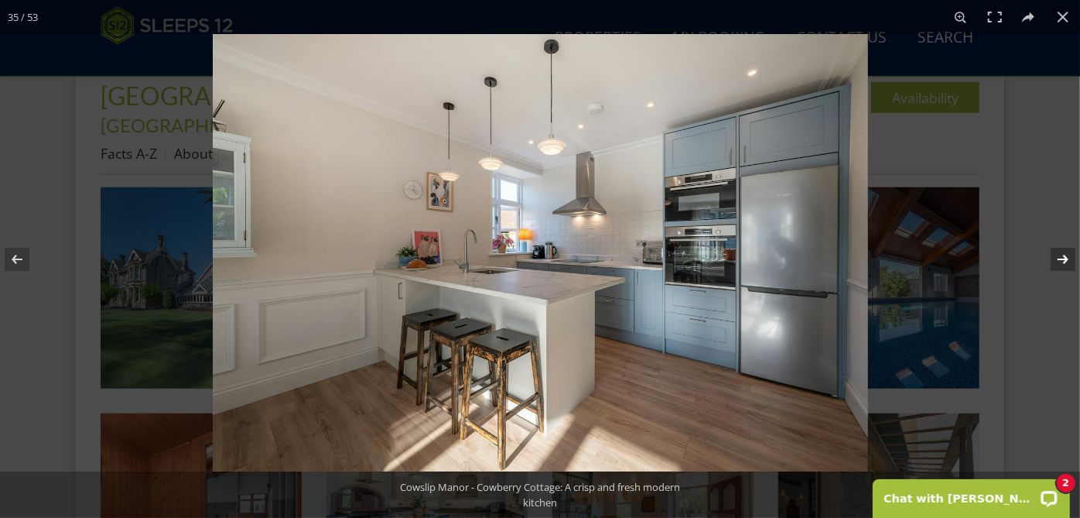
click at [1065, 255] on button at bounding box center [1053, 259] width 54 height 77
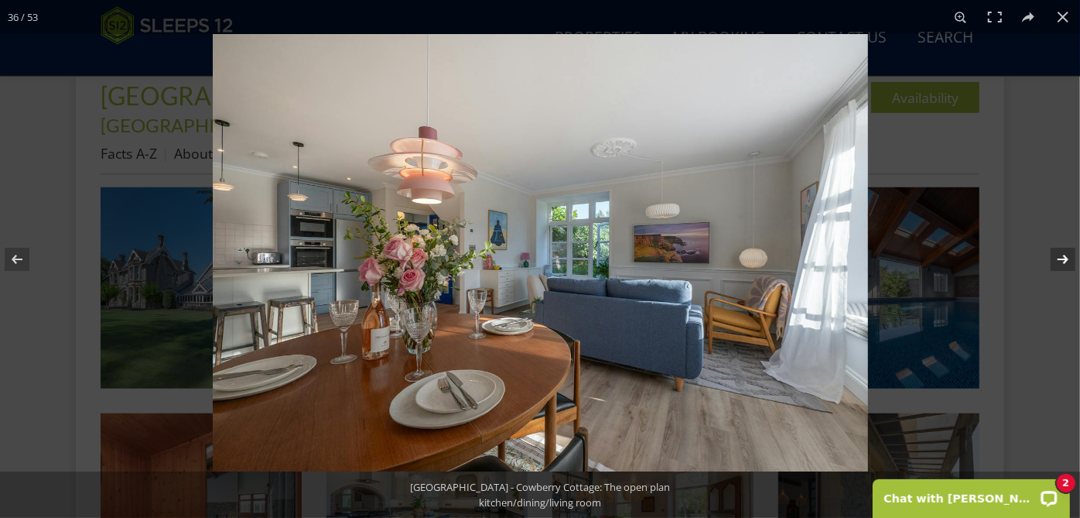
click at [1065, 255] on button at bounding box center [1053, 259] width 54 height 77
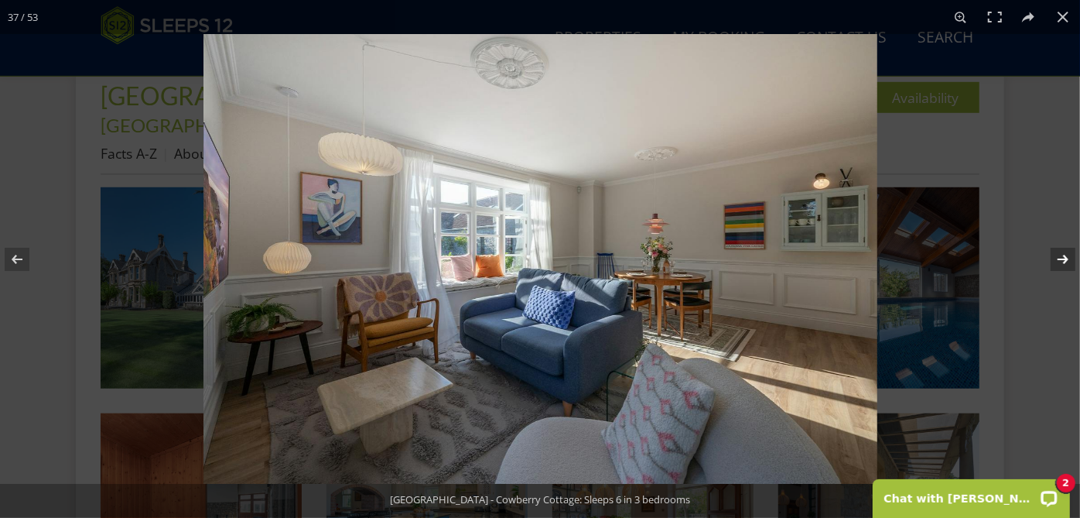
click at [1065, 255] on button at bounding box center [1053, 259] width 54 height 77
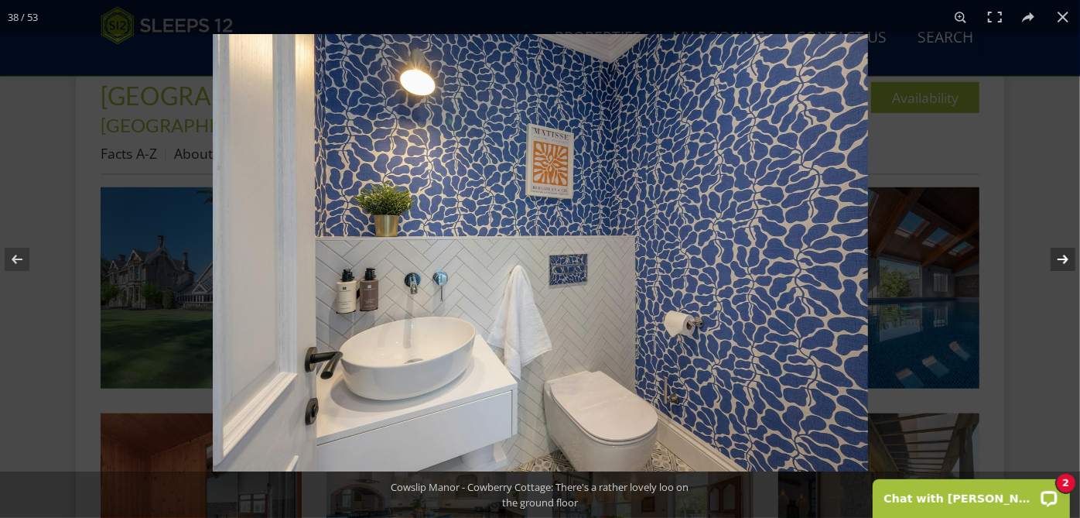
click at [1065, 255] on button at bounding box center [1053, 259] width 54 height 77
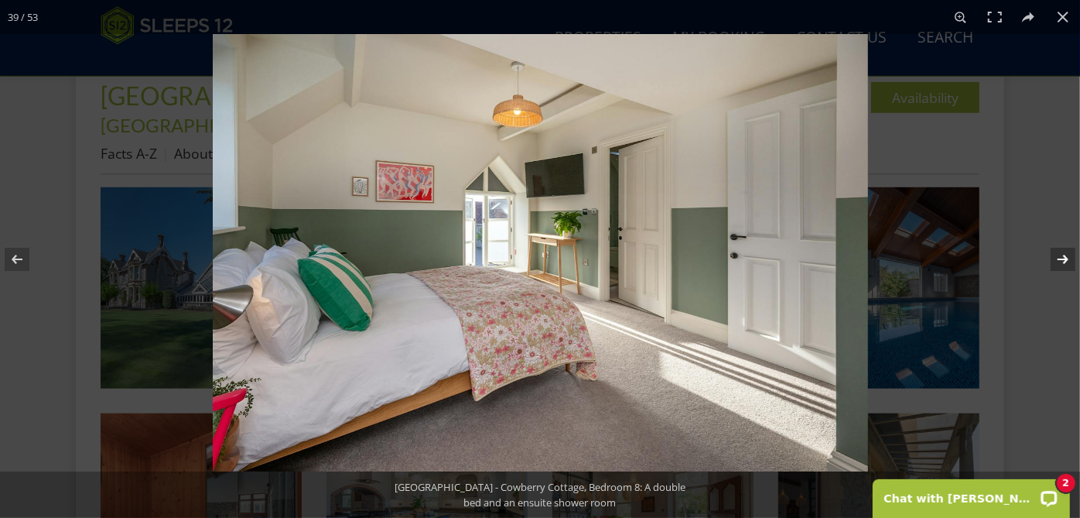
click at [1065, 255] on button at bounding box center [1053, 259] width 54 height 77
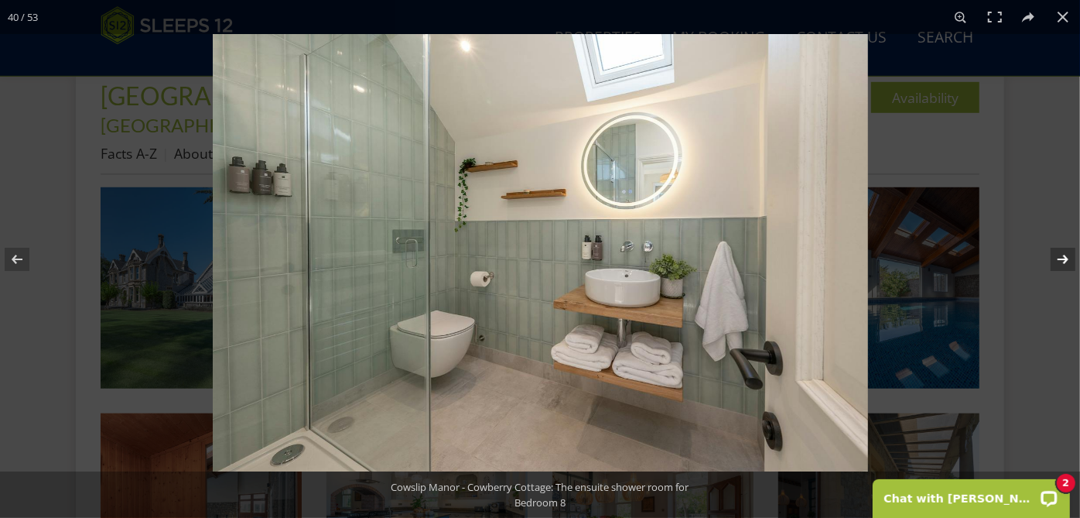
click at [1065, 255] on button at bounding box center [1053, 259] width 54 height 77
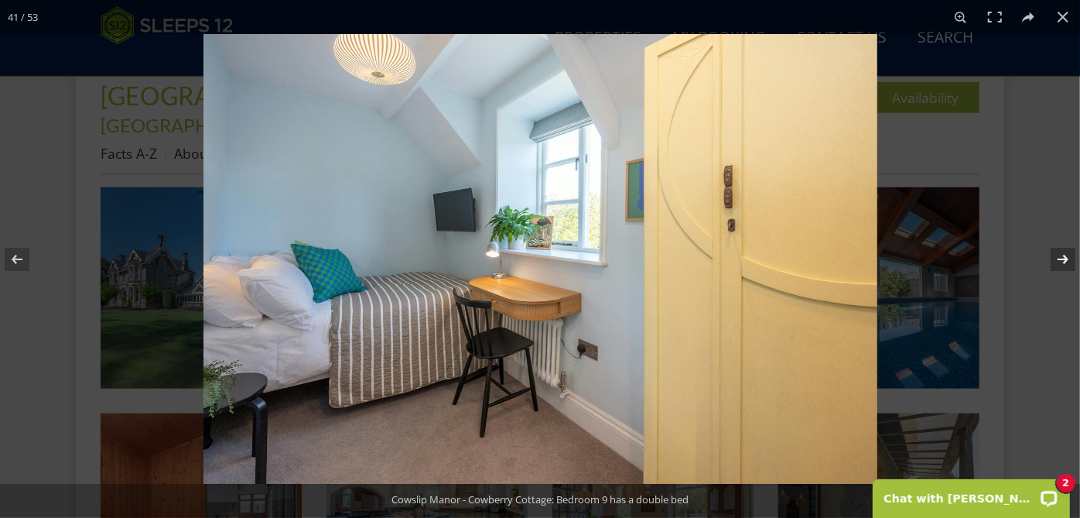
click at [1065, 255] on button at bounding box center [1053, 259] width 54 height 77
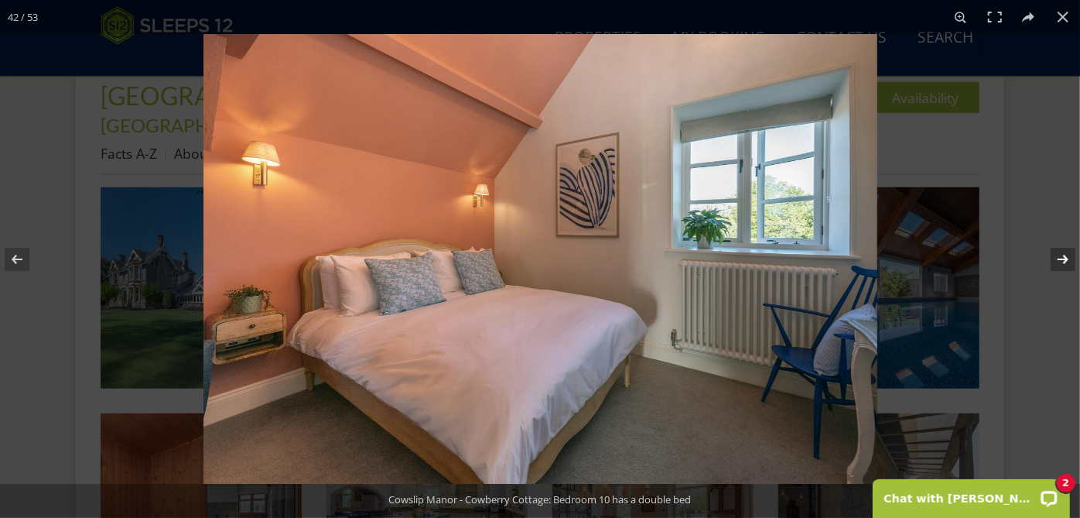
click at [1065, 255] on button at bounding box center [1053, 259] width 54 height 77
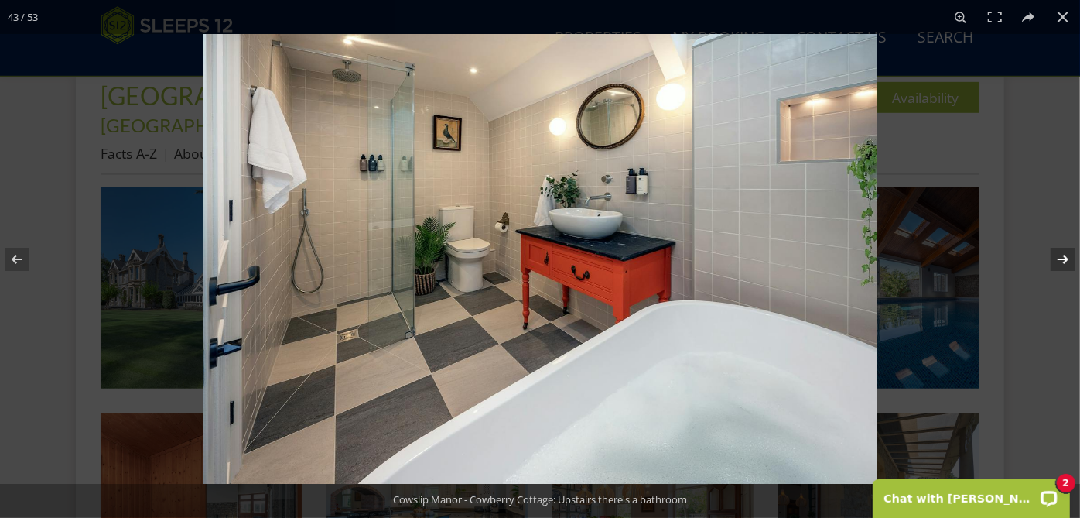
click at [1065, 255] on button at bounding box center [1053, 259] width 54 height 77
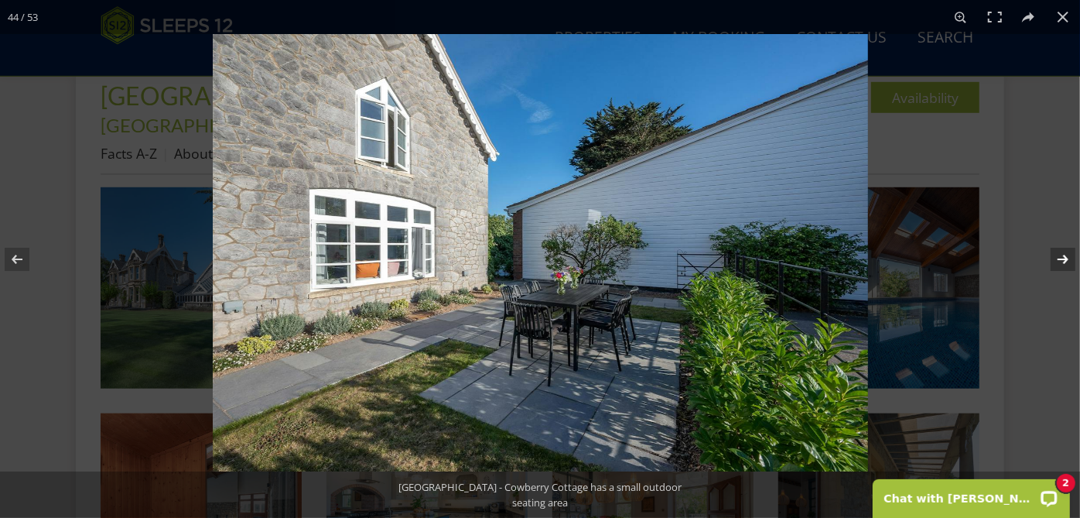
click at [1065, 255] on button at bounding box center [1053, 259] width 54 height 77
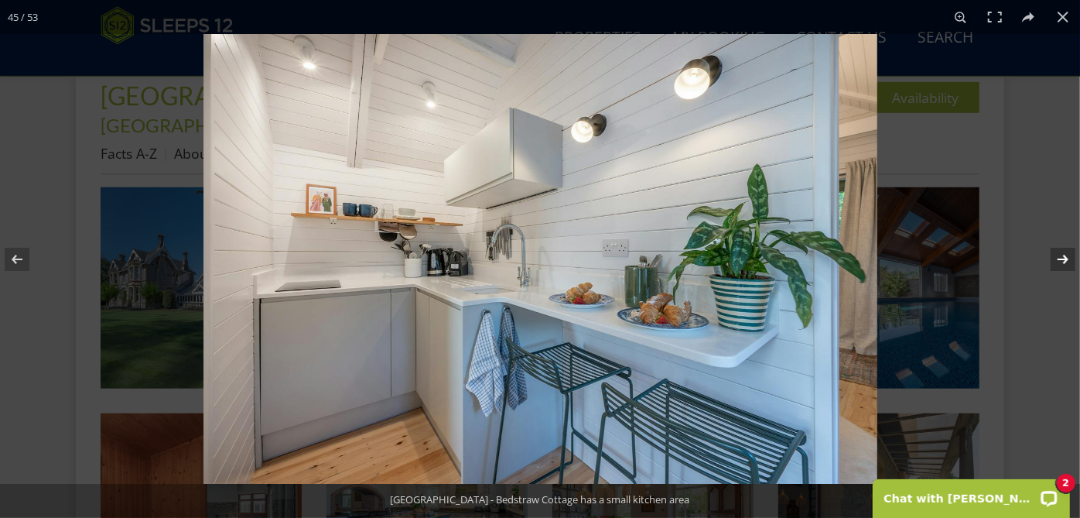
click at [1065, 255] on button at bounding box center [1053, 259] width 54 height 77
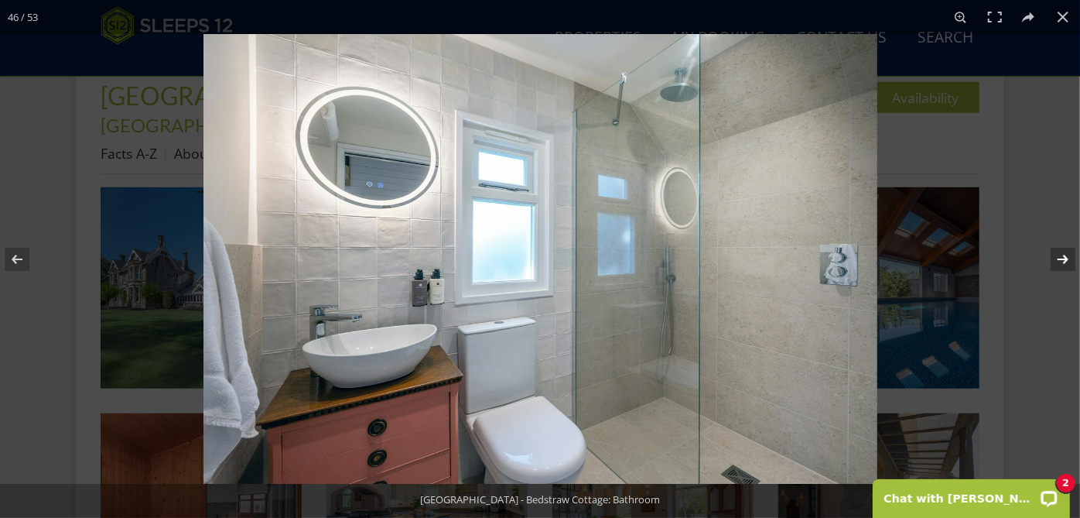
click at [1065, 255] on button at bounding box center [1053, 259] width 54 height 77
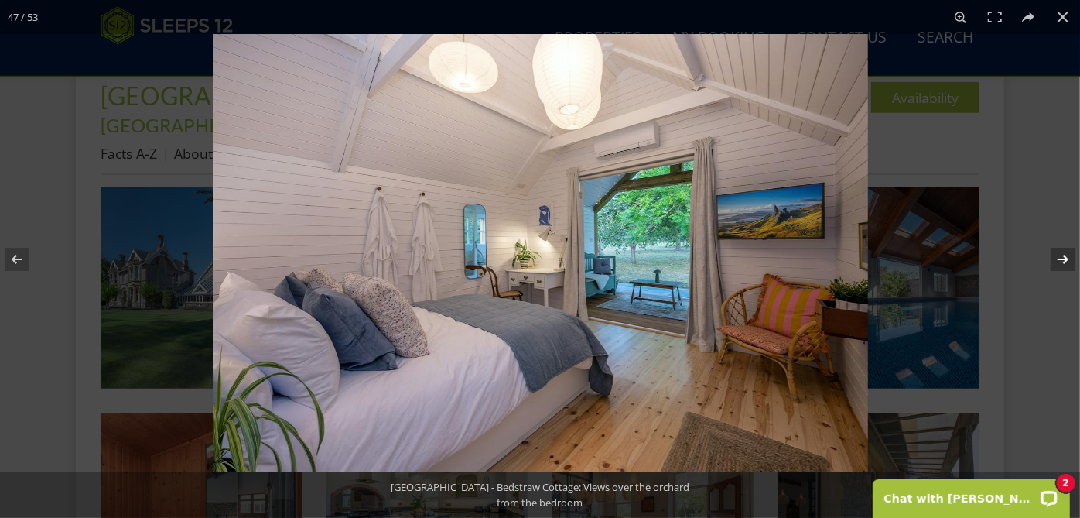
click at [1065, 255] on button at bounding box center [1053, 259] width 54 height 77
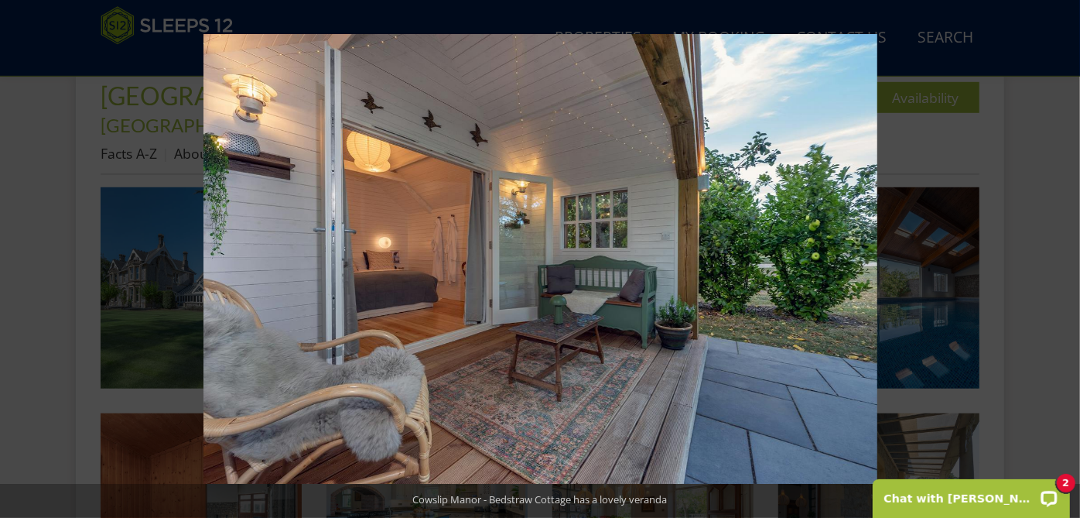
click at [1065, 255] on button at bounding box center [1053, 259] width 54 height 77
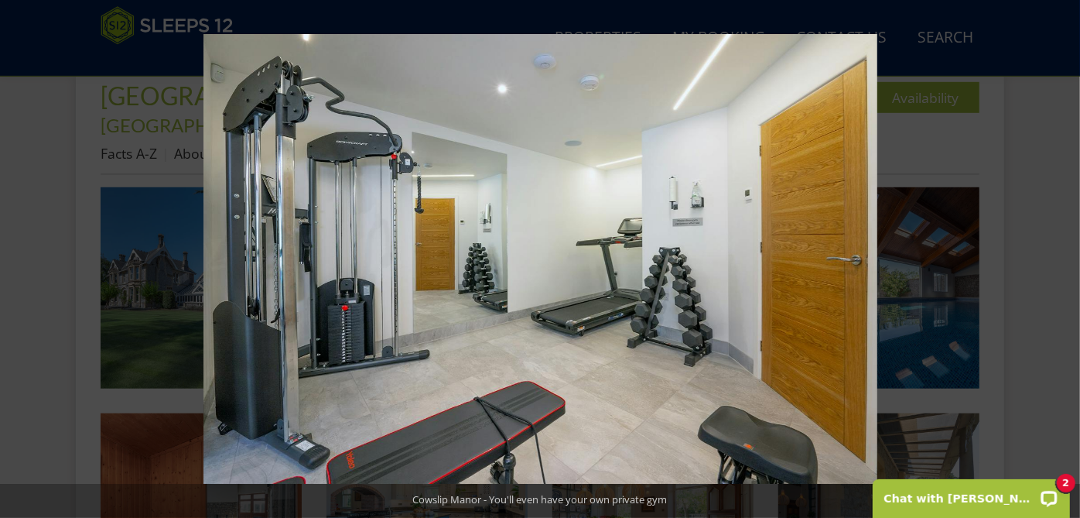
click at [1065, 255] on button at bounding box center [1053, 259] width 54 height 77
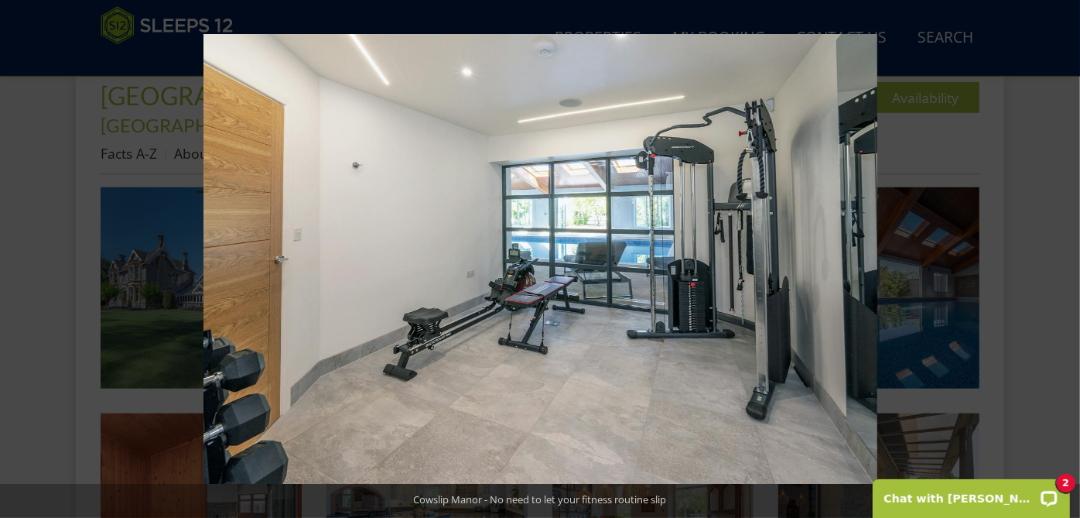
click at [1065, 255] on button at bounding box center [1053, 259] width 54 height 77
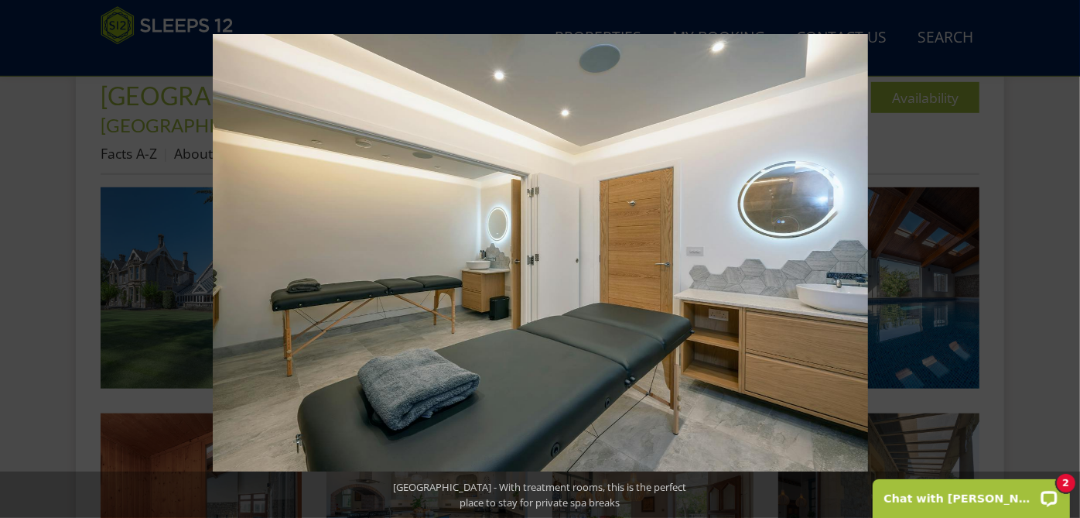
click at [1065, 255] on button at bounding box center [1053, 259] width 54 height 77
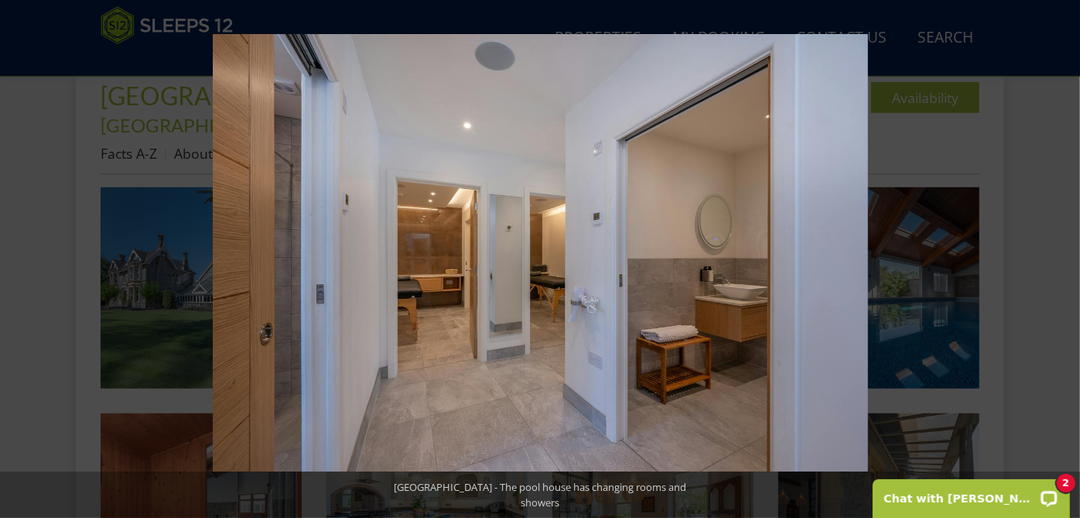
click at [1065, 255] on button at bounding box center [1053, 259] width 54 height 77
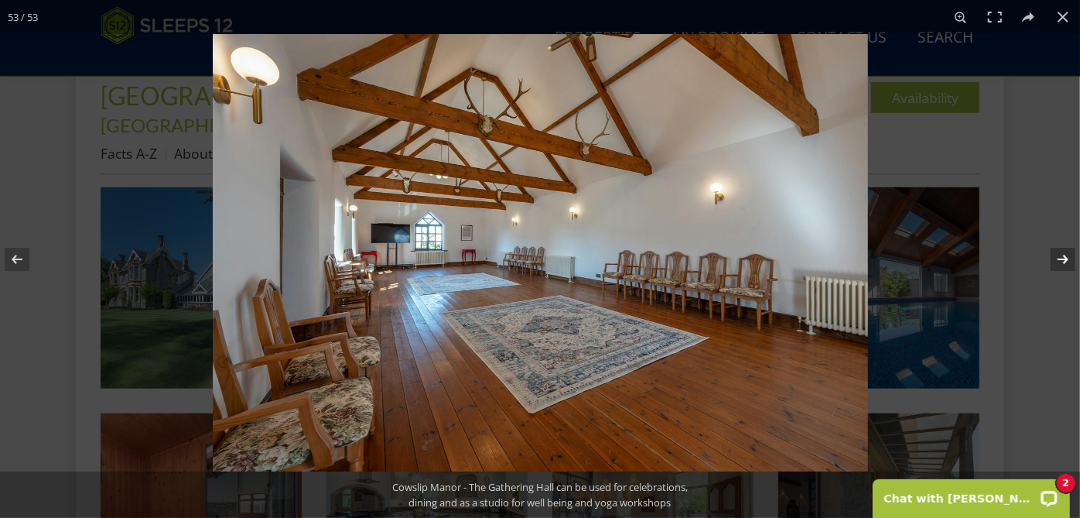
click at [1053, 263] on button at bounding box center [1053, 259] width 54 height 77
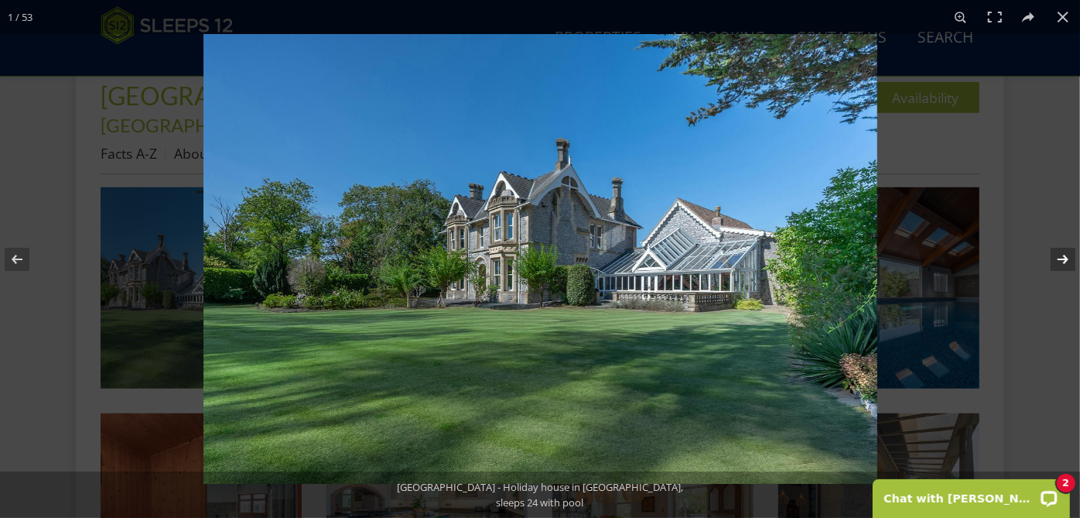
click at [1053, 263] on button at bounding box center [1053, 259] width 54 height 77
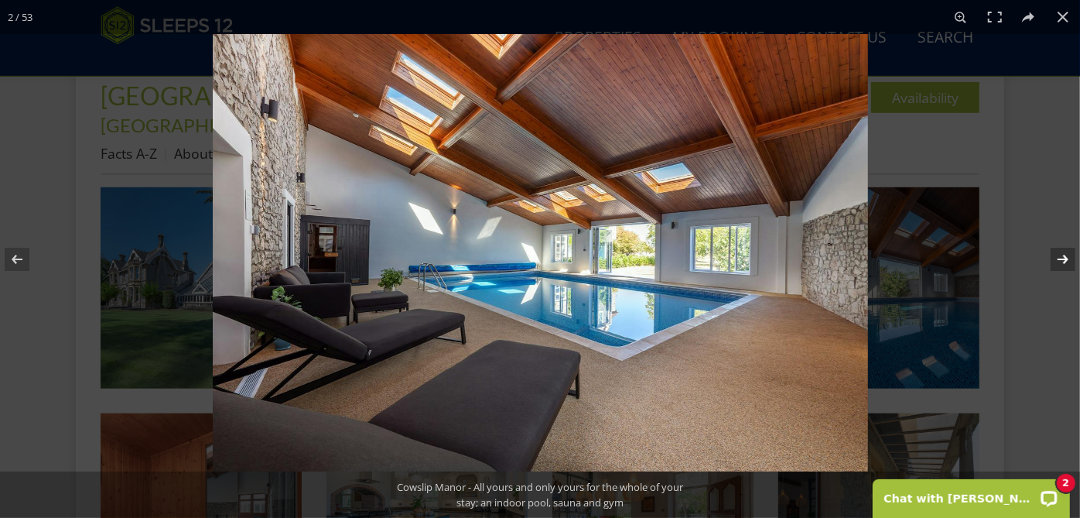
click at [1065, 252] on button at bounding box center [1053, 259] width 54 height 77
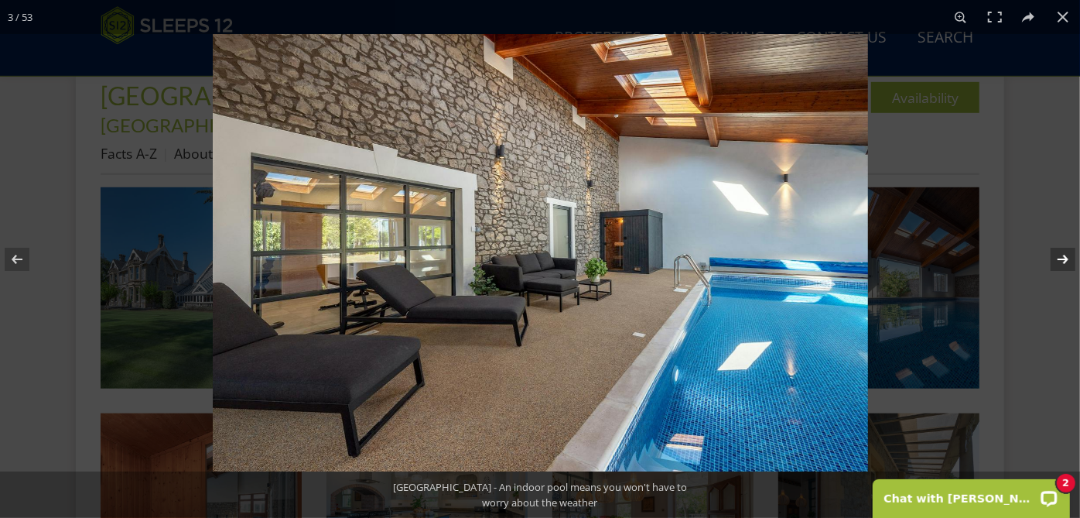
click at [1065, 252] on button at bounding box center [1053, 259] width 54 height 77
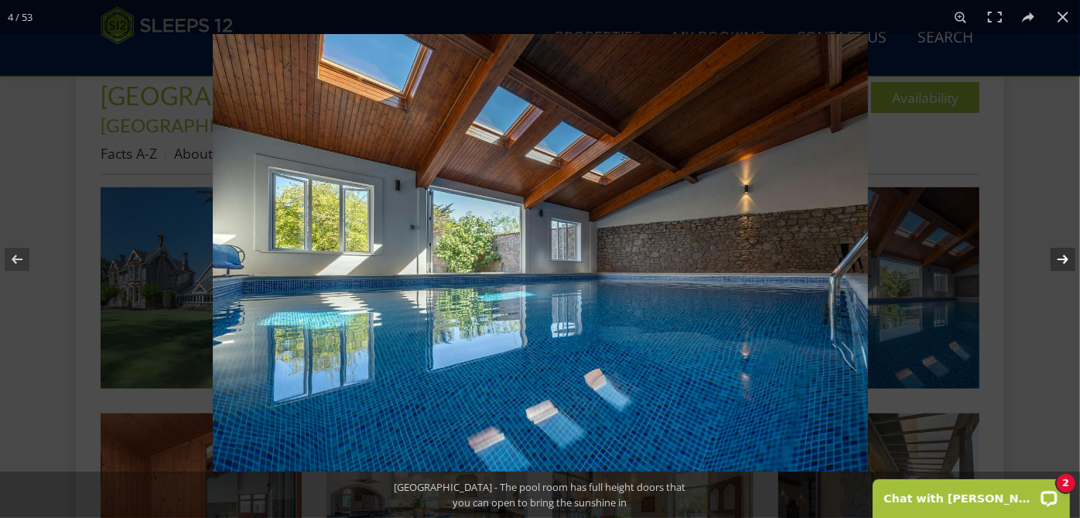
click at [1065, 252] on button at bounding box center [1053, 259] width 54 height 77
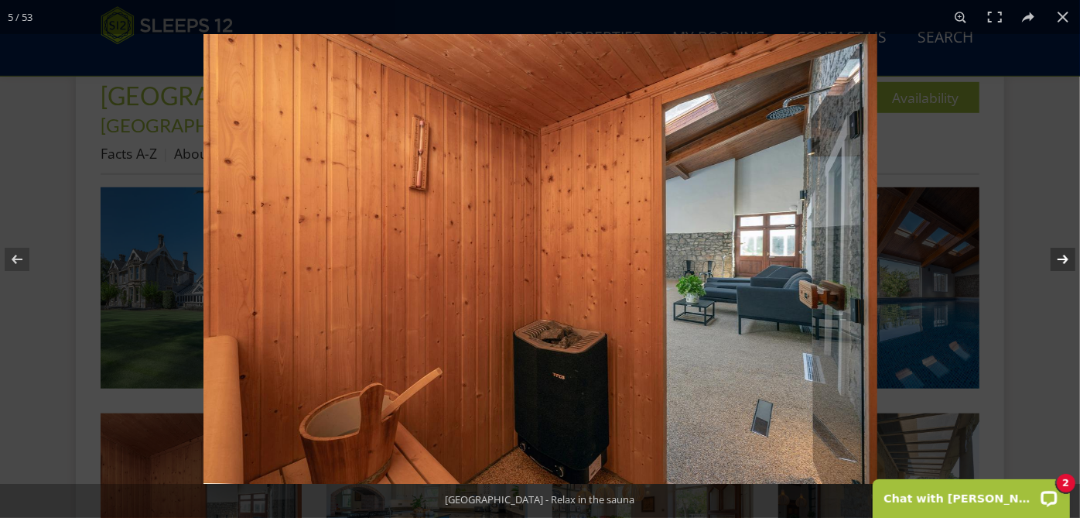
click at [1065, 252] on button at bounding box center [1053, 259] width 54 height 77
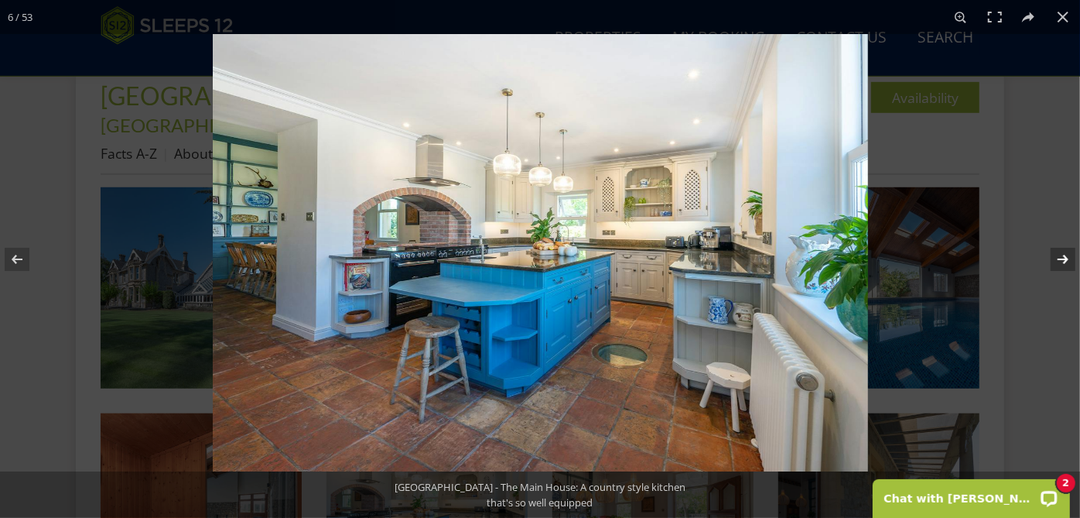
click at [1065, 252] on button at bounding box center [1053, 259] width 54 height 77
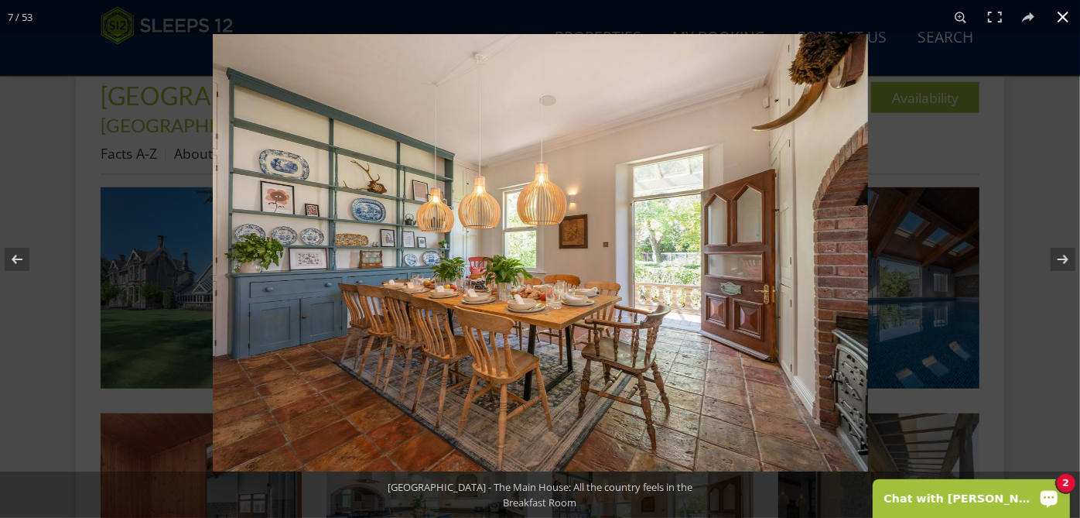
click at [989, 499] on p "Chat with [PERSON_NAME]" at bounding box center [960, 497] width 153 height 12
click at [1065, 251] on button at bounding box center [1053, 259] width 54 height 77
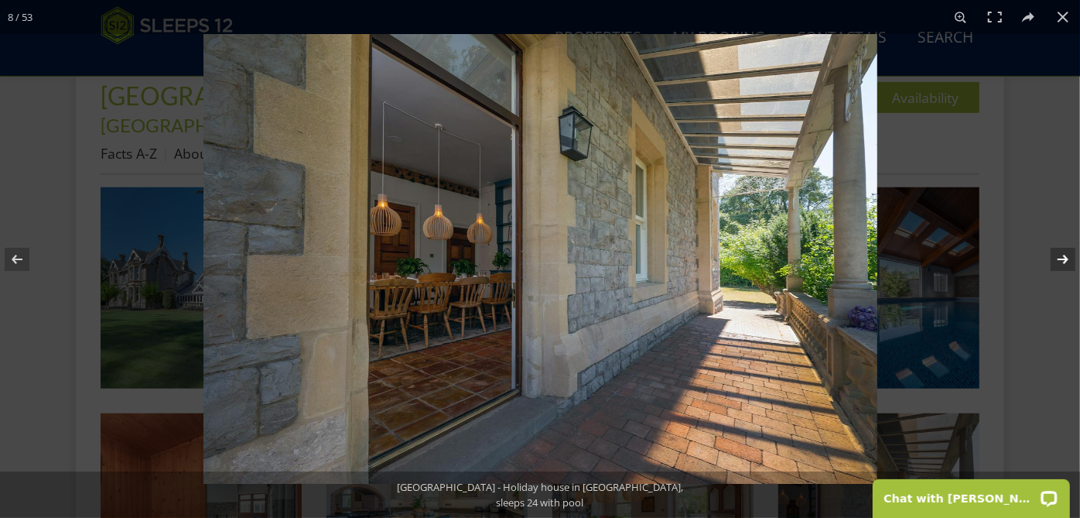
click at [1065, 251] on button at bounding box center [1053, 259] width 54 height 77
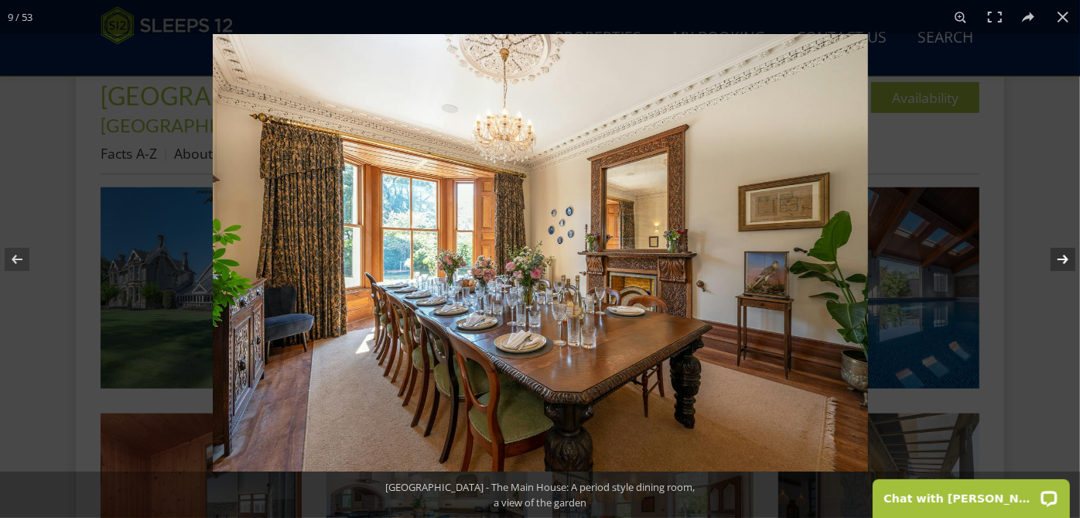
click at [1065, 251] on button at bounding box center [1053, 259] width 54 height 77
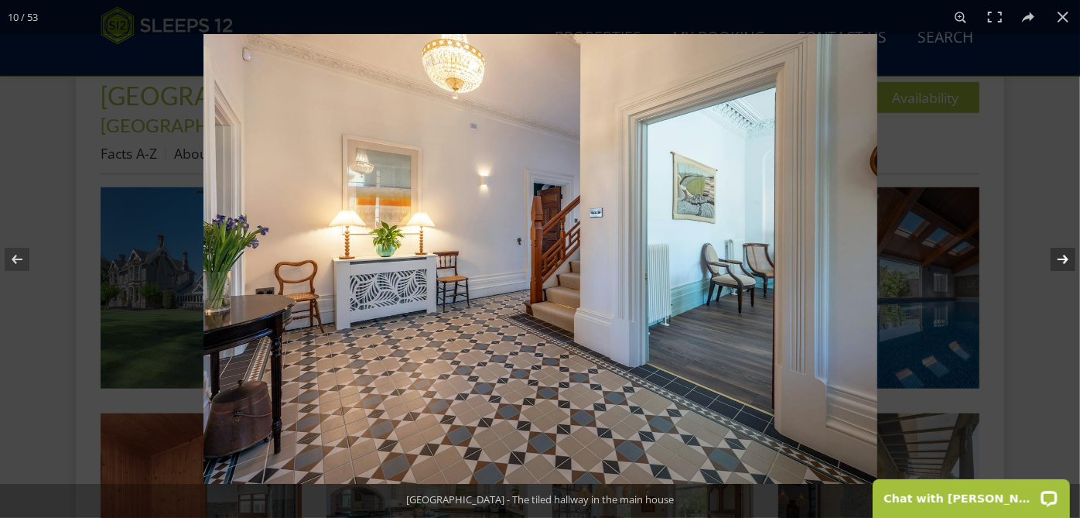
click at [1065, 251] on button at bounding box center [1053, 259] width 54 height 77
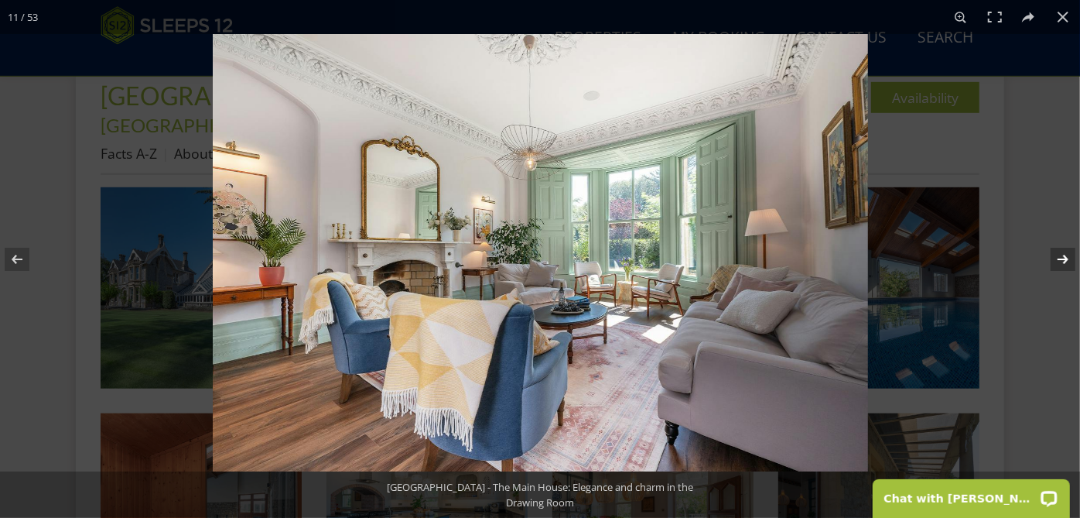
click at [1065, 251] on button at bounding box center [1053, 259] width 54 height 77
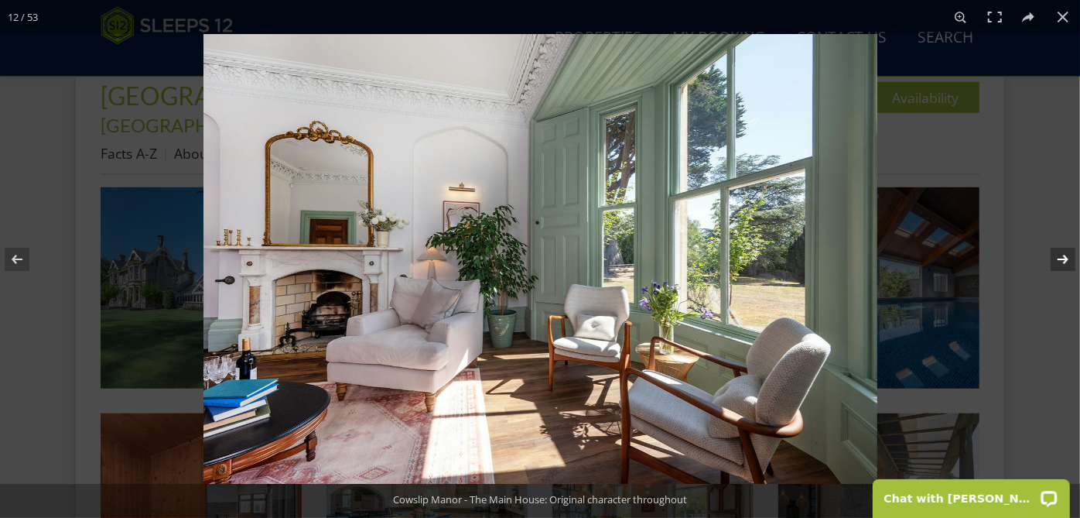
click at [1065, 251] on button at bounding box center [1053, 259] width 54 height 77
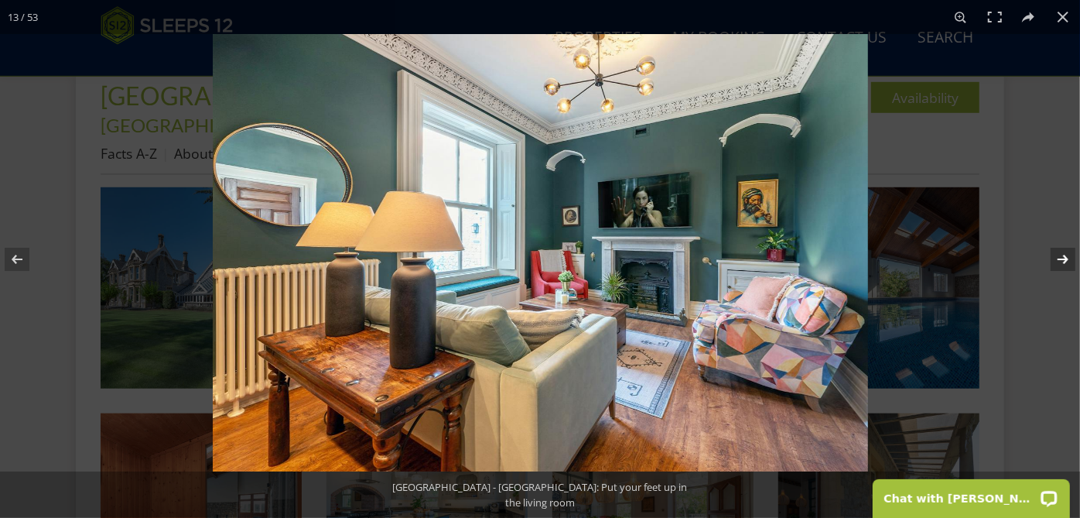
click at [1065, 251] on button at bounding box center [1053, 259] width 54 height 77
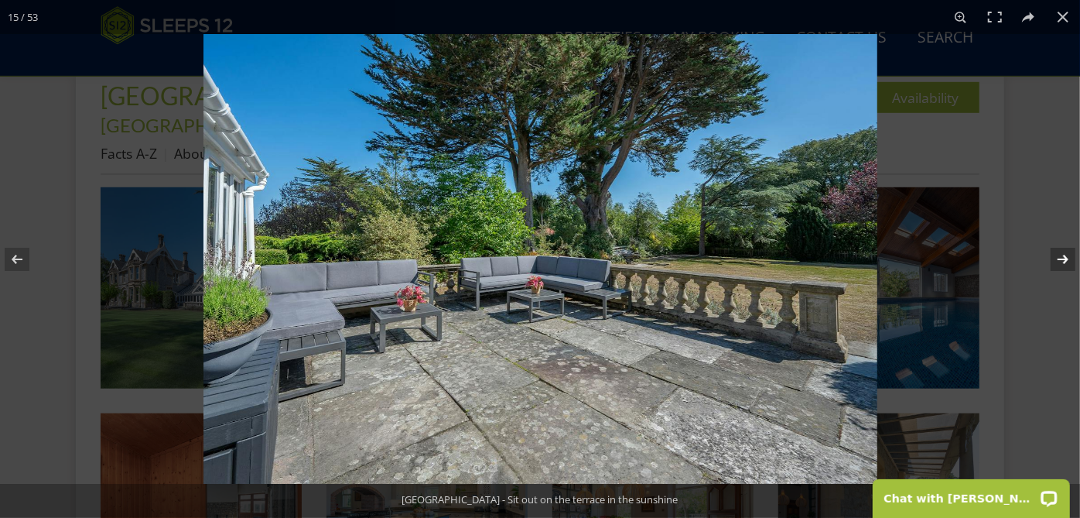
click at [1065, 251] on button at bounding box center [1053, 259] width 54 height 77
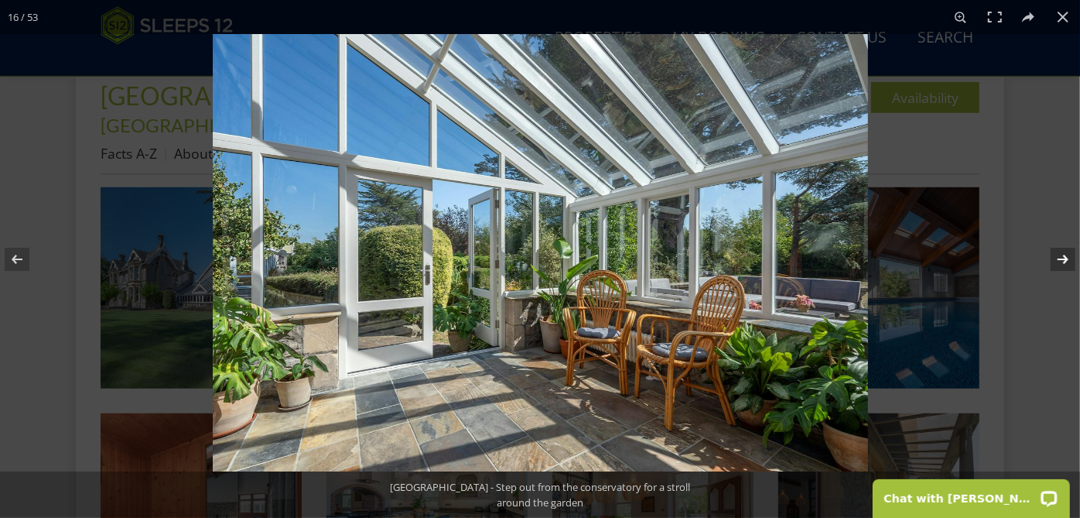
click at [1065, 251] on button at bounding box center [1053, 259] width 54 height 77
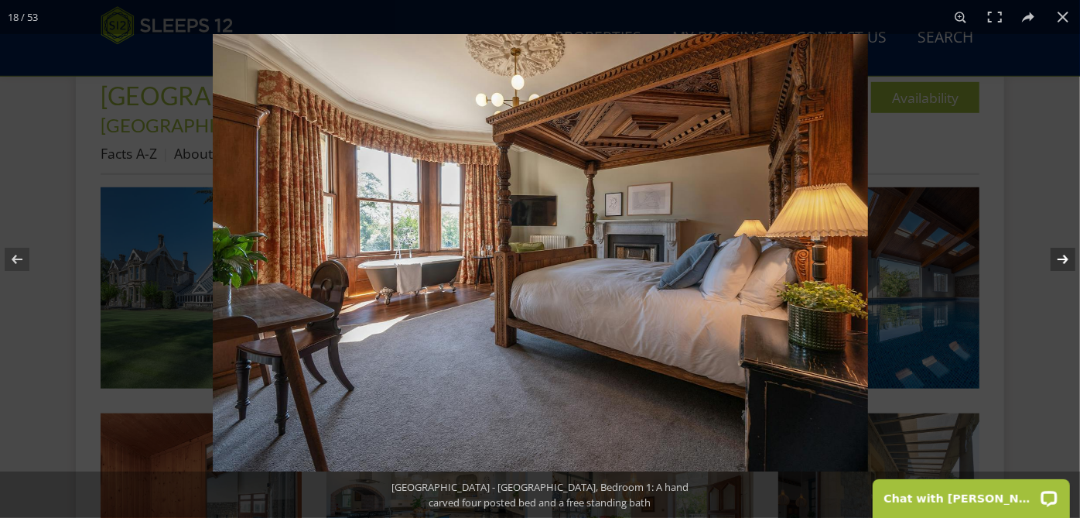
click at [1065, 251] on button at bounding box center [1053, 259] width 54 height 77
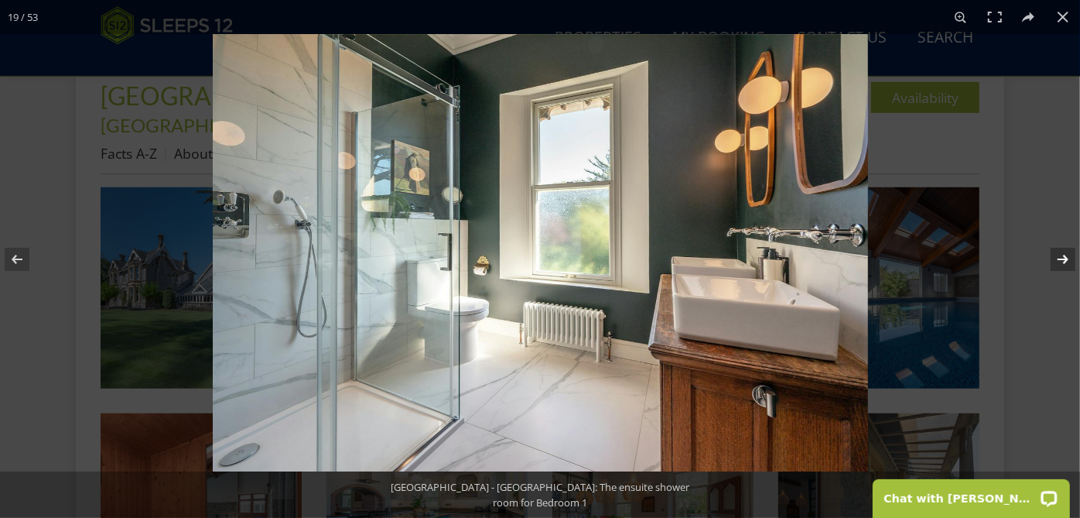
click at [1065, 251] on button at bounding box center [1053, 259] width 54 height 77
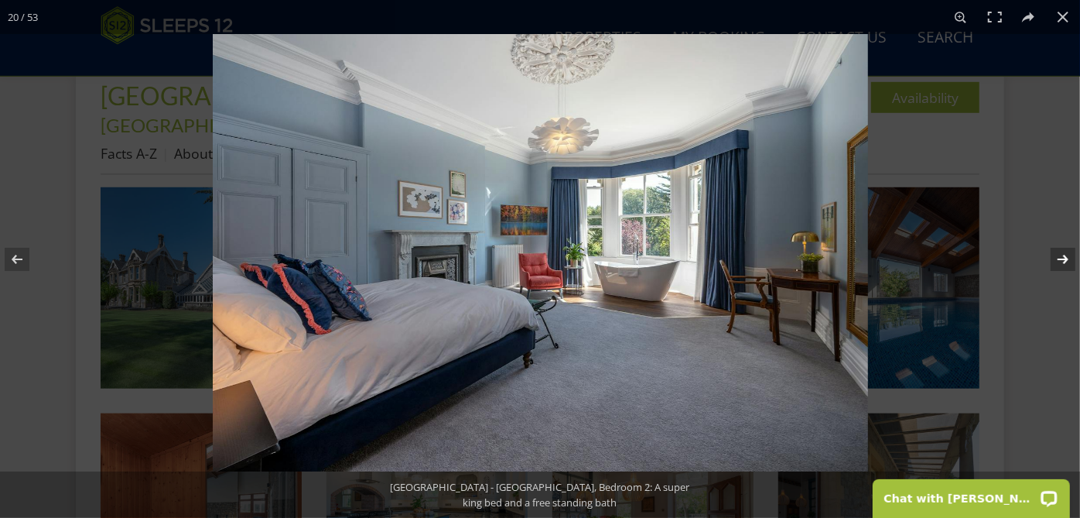
click at [1065, 251] on button at bounding box center [1053, 259] width 54 height 77
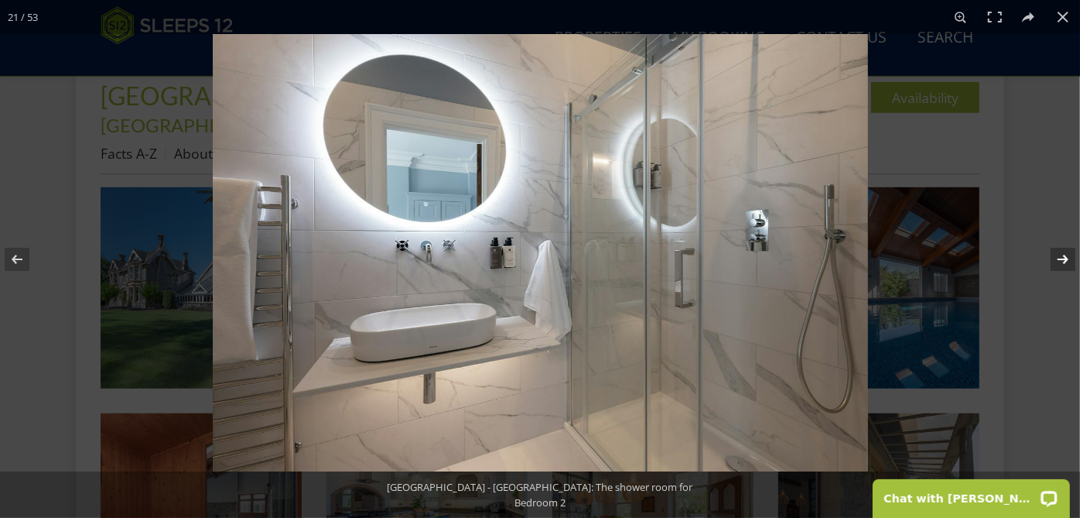
click at [1065, 251] on button at bounding box center [1053, 259] width 54 height 77
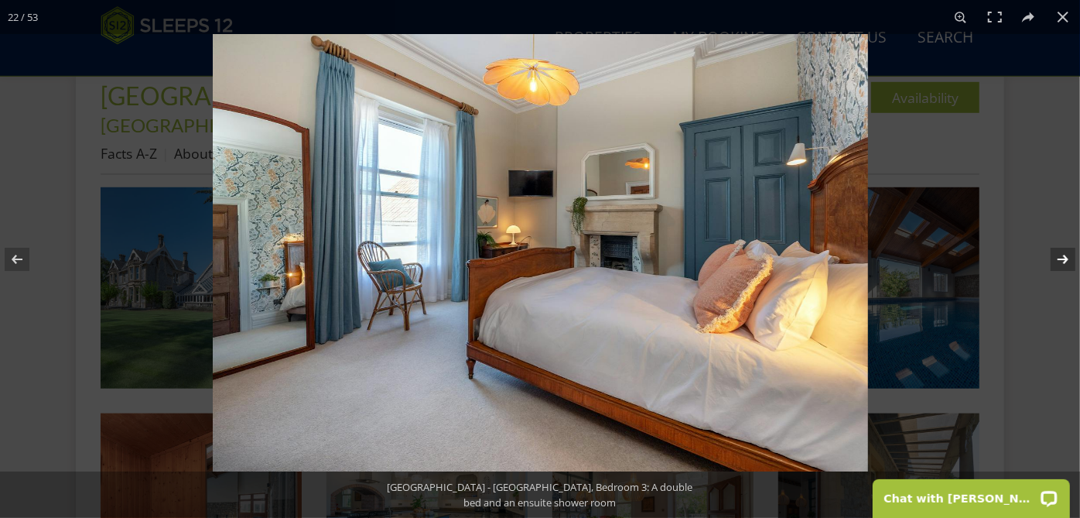
click at [1065, 251] on button at bounding box center [1053, 259] width 54 height 77
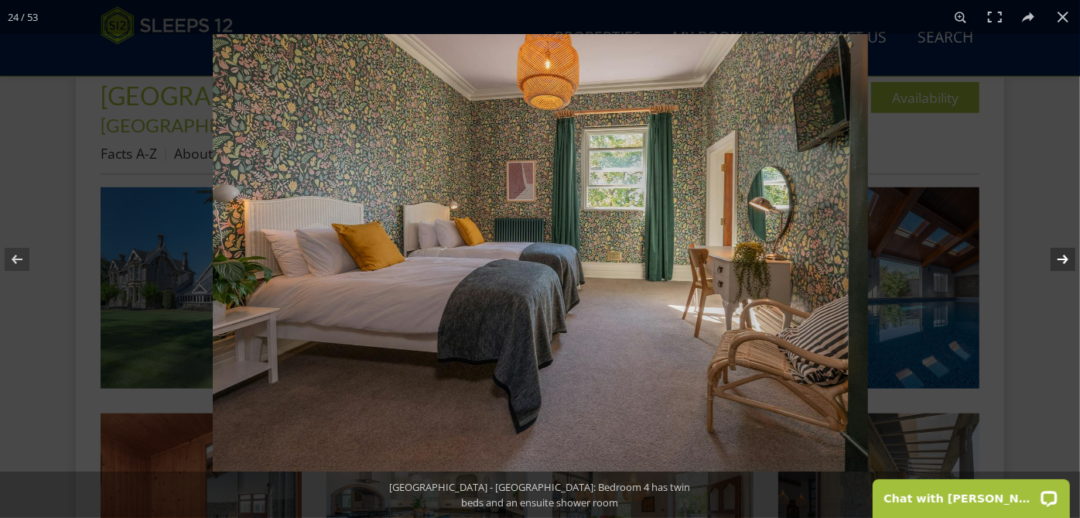
click at [1065, 251] on button at bounding box center [1053, 259] width 54 height 77
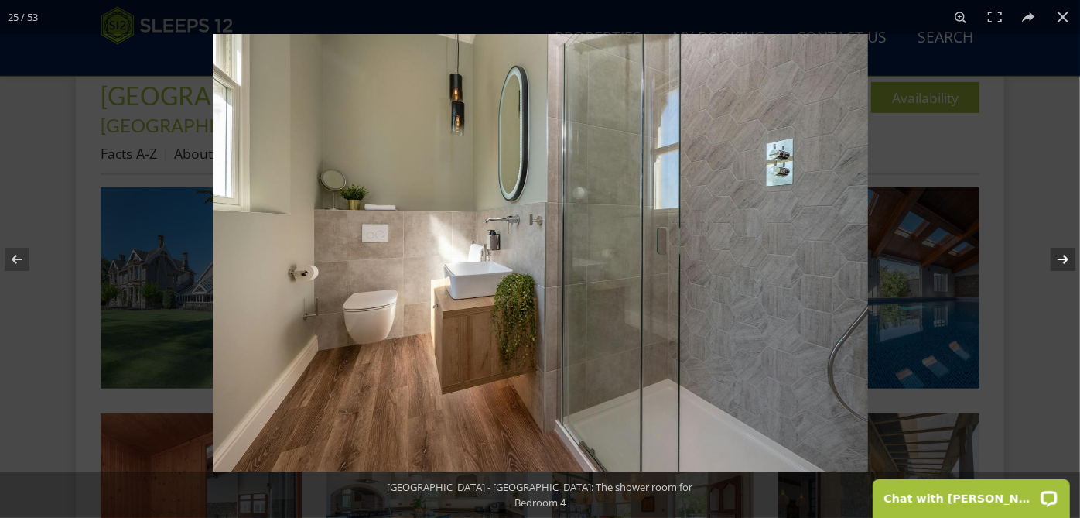
click at [1065, 251] on button at bounding box center [1053, 259] width 54 height 77
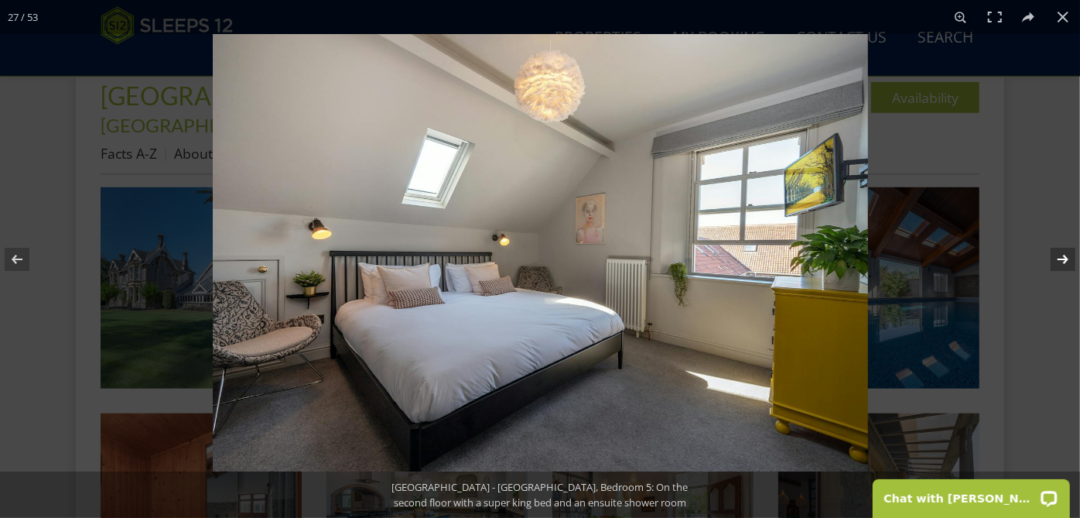
click at [1065, 251] on button at bounding box center [1053, 259] width 54 height 77
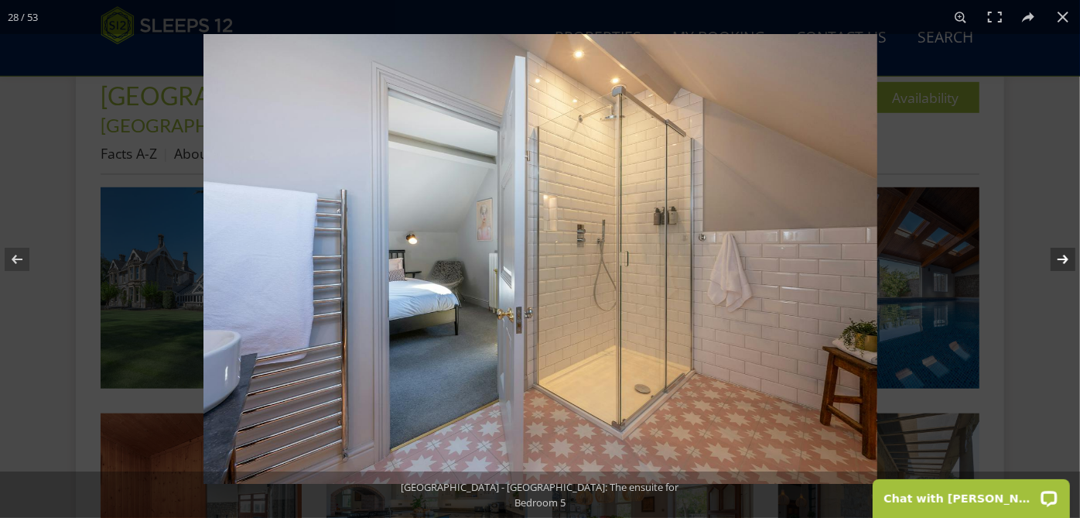
click at [1065, 251] on button at bounding box center [1053, 259] width 54 height 77
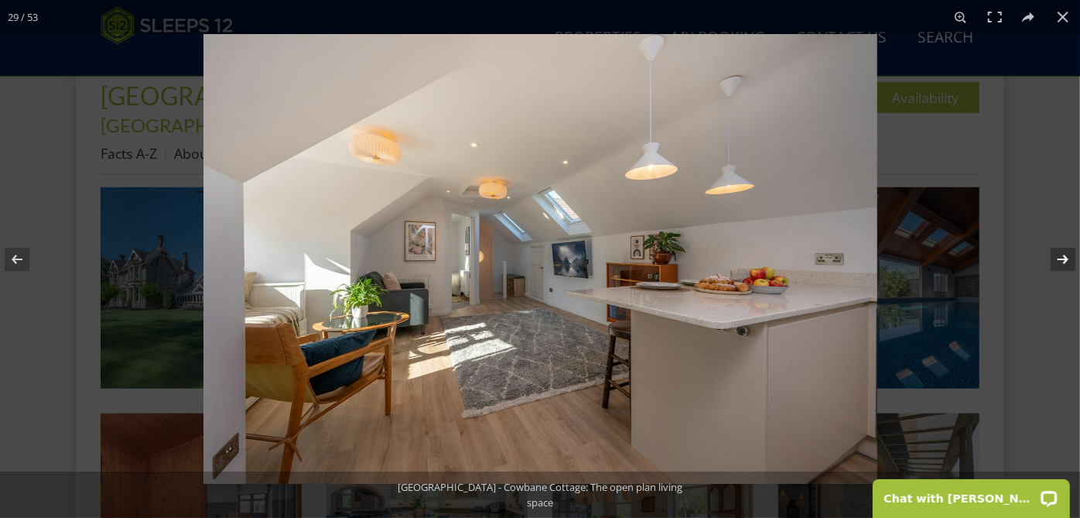
click at [1065, 251] on button at bounding box center [1053, 259] width 54 height 77
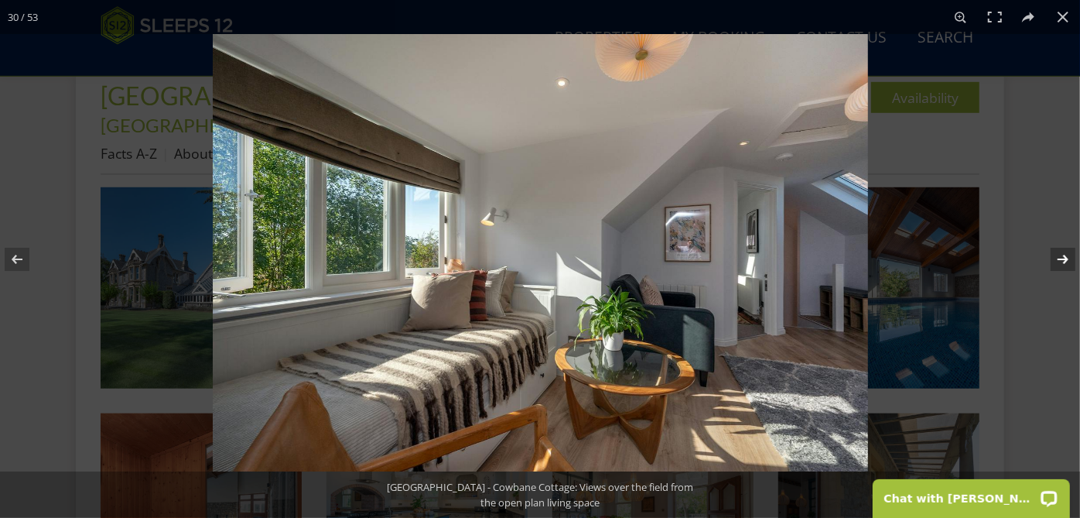
click at [1065, 251] on button at bounding box center [1053, 259] width 54 height 77
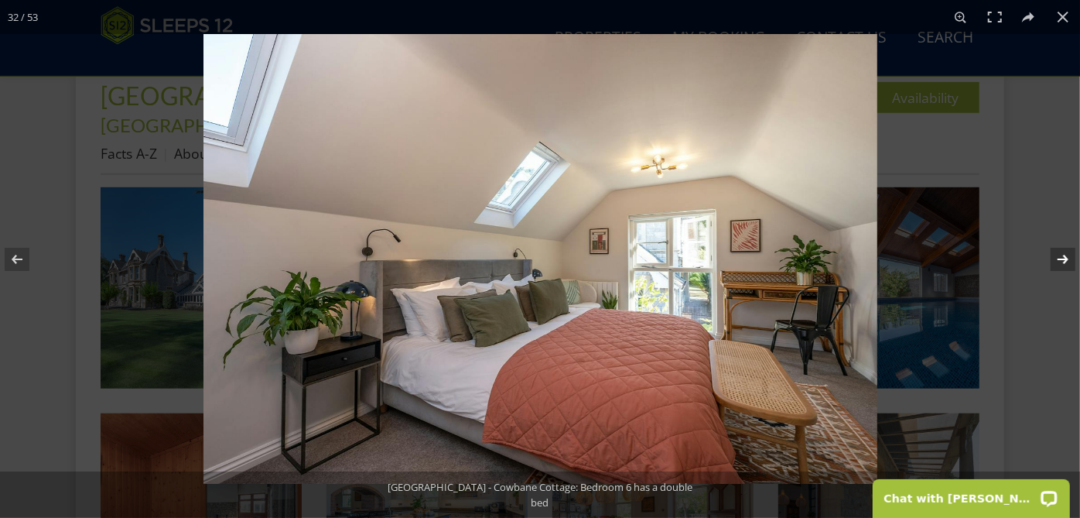
click at [1065, 251] on button at bounding box center [1053, 259] width 54 height 77
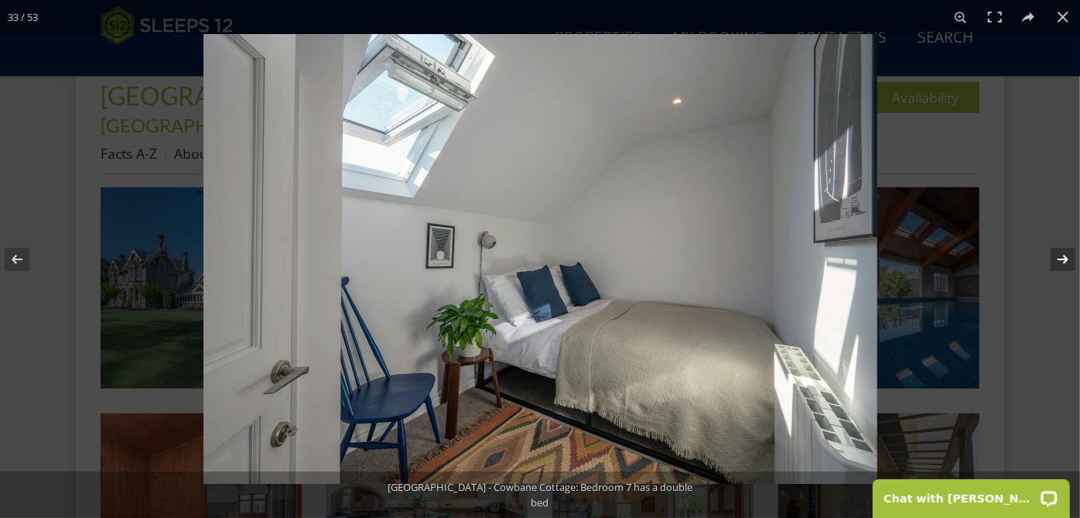
click at [1065, 251] on button at bounding box center [1053, 259] width 54 height 77
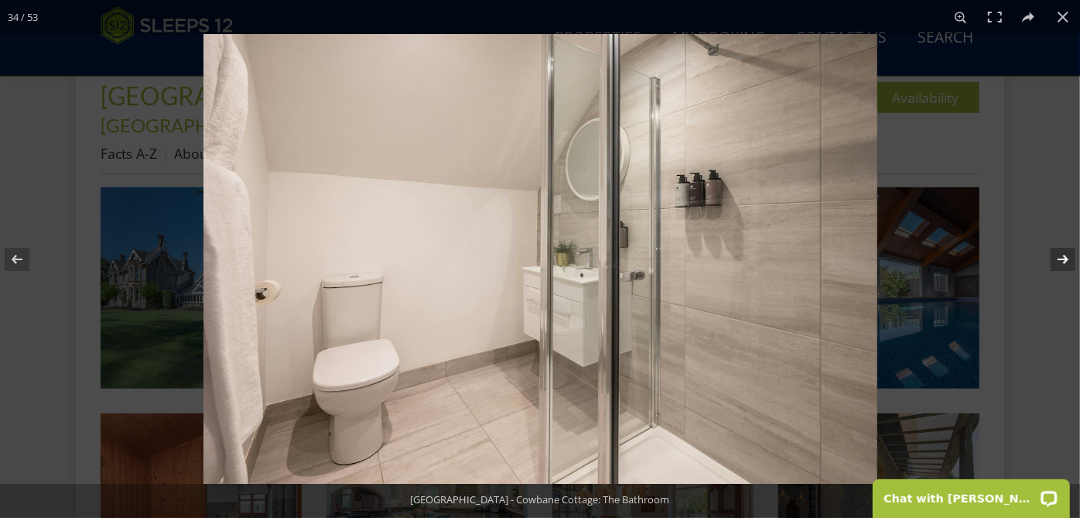
click at [1065, 251] on button at bounding box center [1053, 259] width 54 height 77
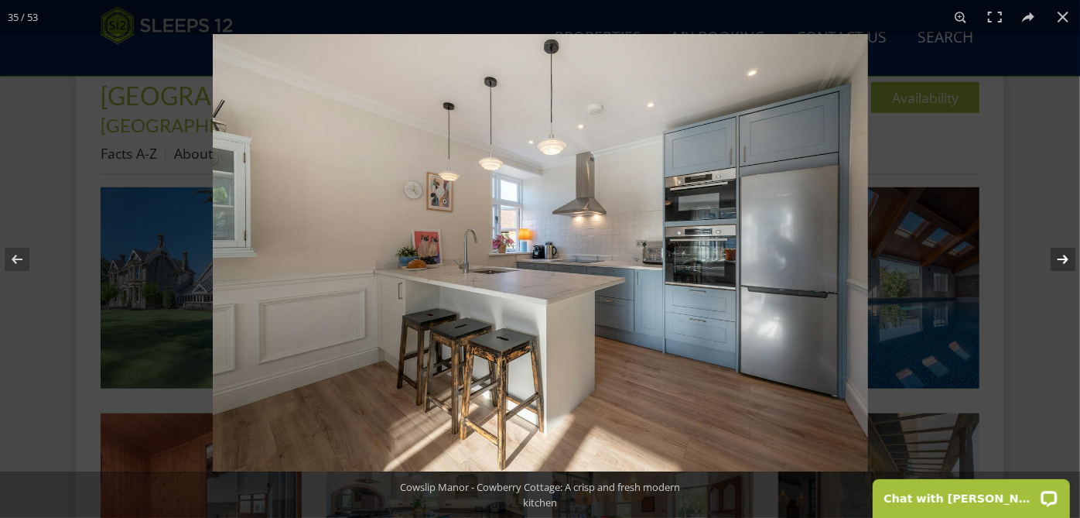
click at [1065, 251] on button at bounding box center [1053, 259] width 54 height 77
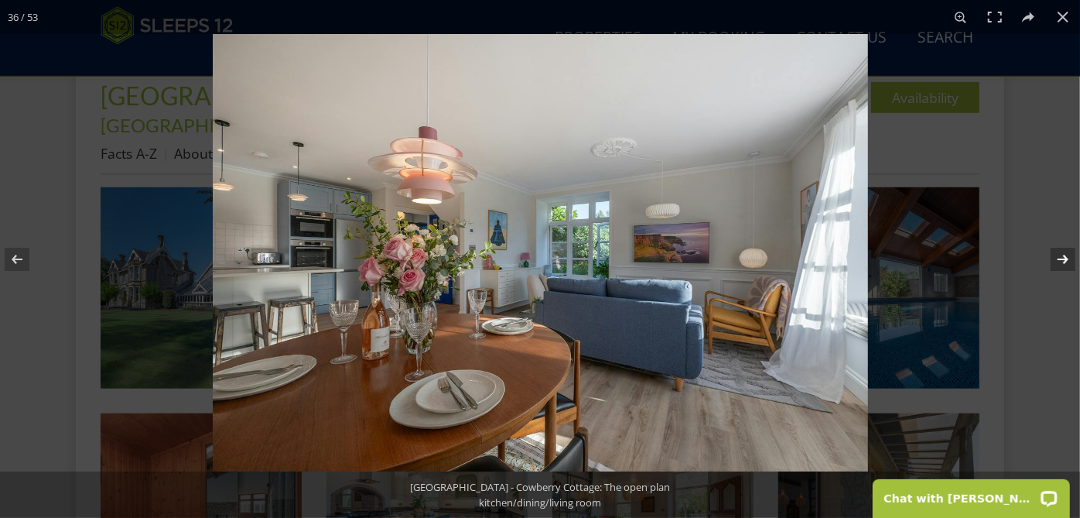
click at [1065, 251] on button at bounding box center [1053, 259] width 54 height 77
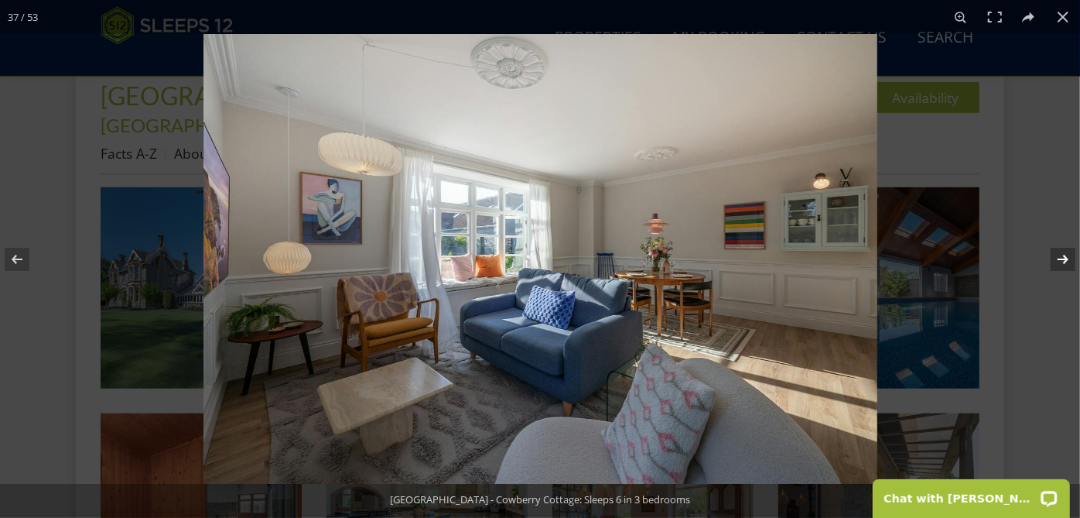
click at [1065, 251] on button at bounding box center [1053, 259] width 54 height 77
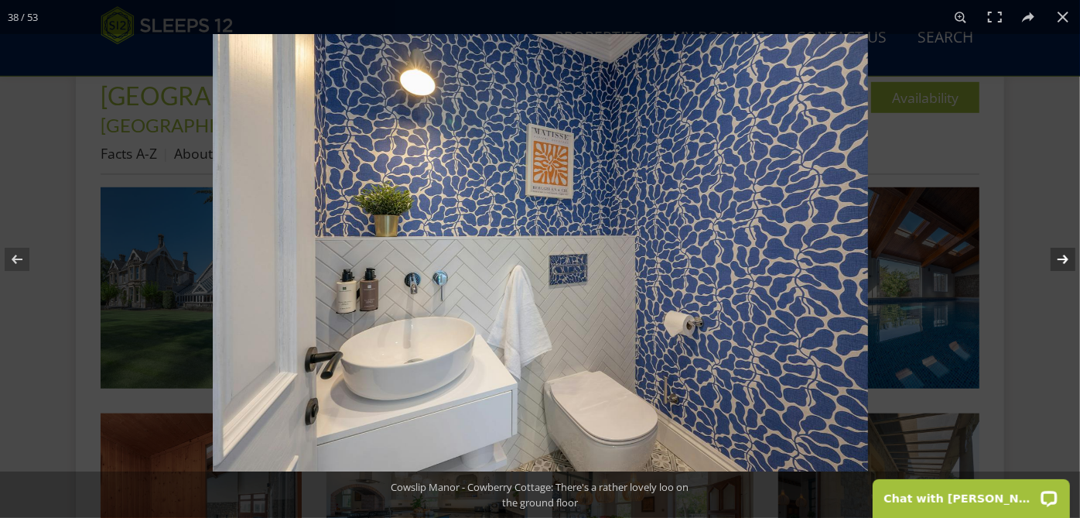
click at [1065, 251] on button at bounding box center [1053, 259] width 54 height 77
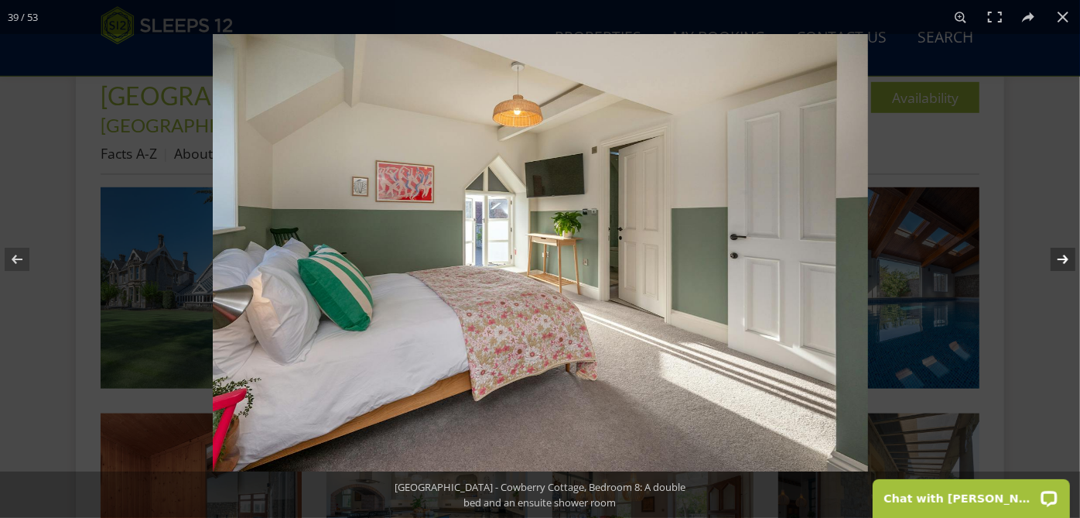
click at [1065, 251] on button at bounding box center [1053, 259] width 54 height 77
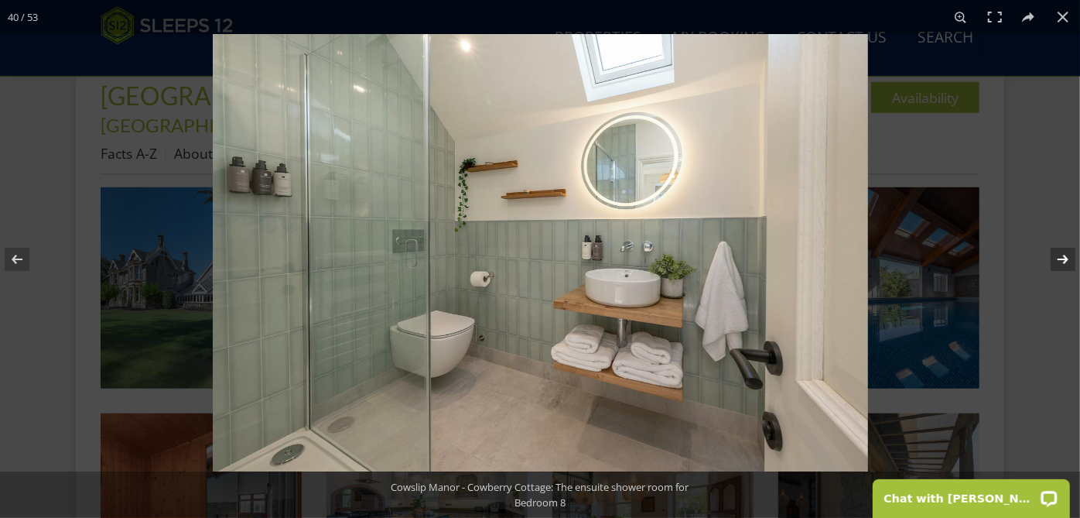
click at [1065, 251] on button at bounding box center [1053, 259] width 54 height 77
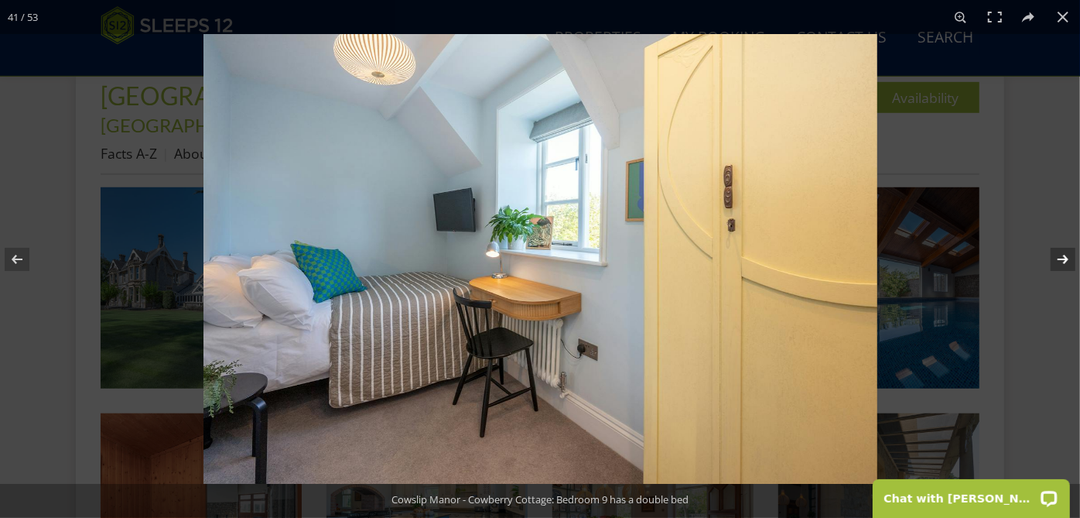
click at [1065, 251] on button at bounding box center [1053, 259] width 54 height 77
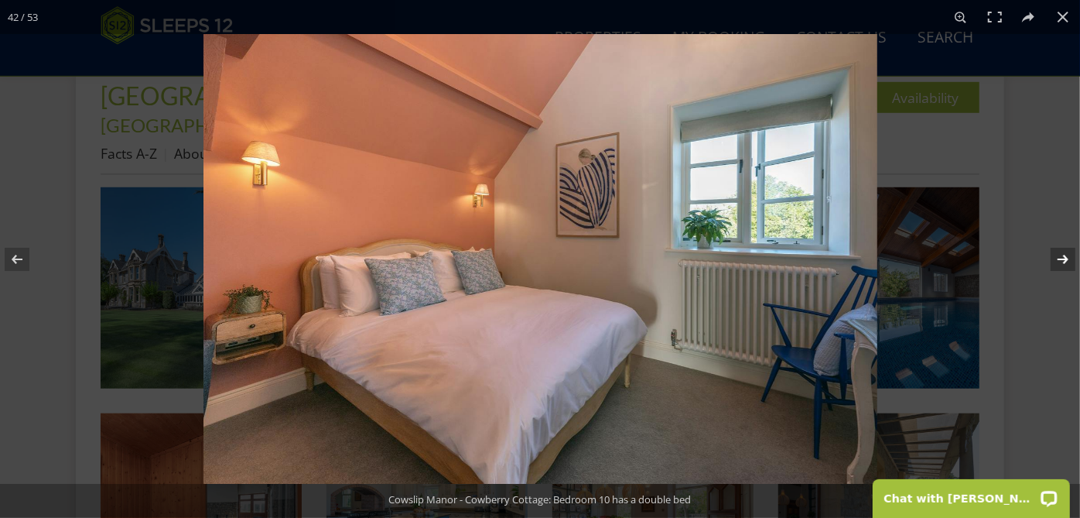
click at [1065, 251] on button at bounding box center [1053, 259] width 54 height 77
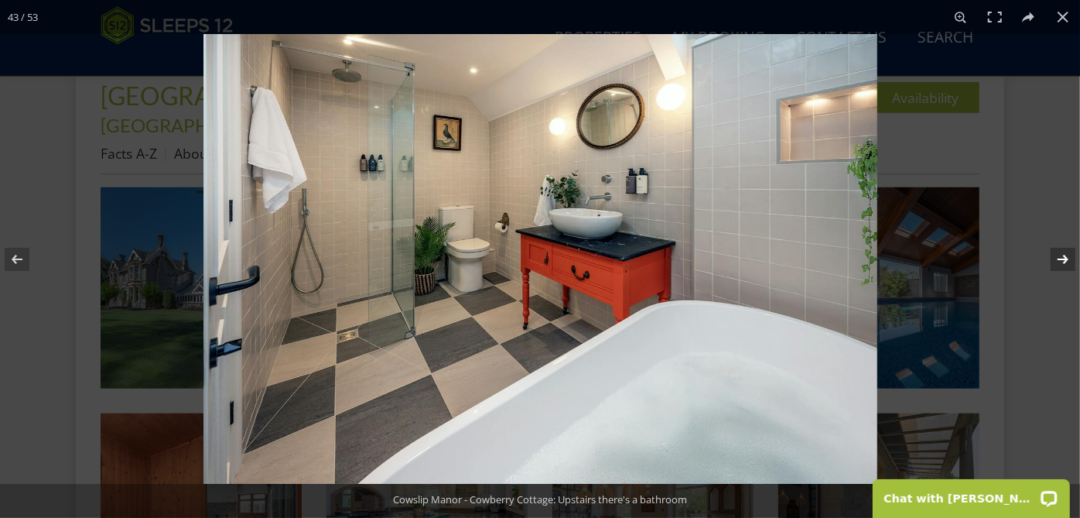
click at [1065, 251] on button at bounding box center [1053, 259] width 54 height 77
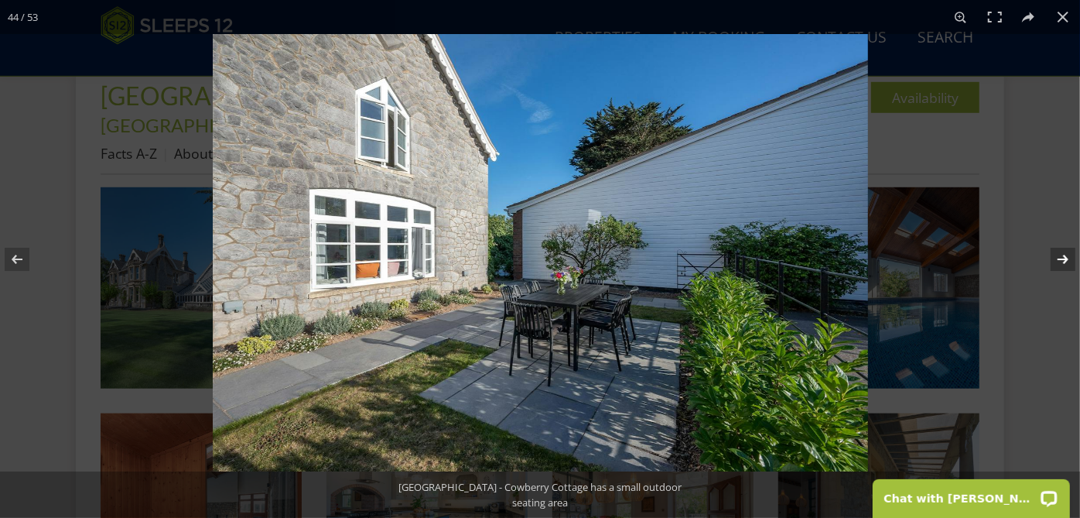
click at [1065, 251] on button at bounding box center [1053, 259] width 54 height 77
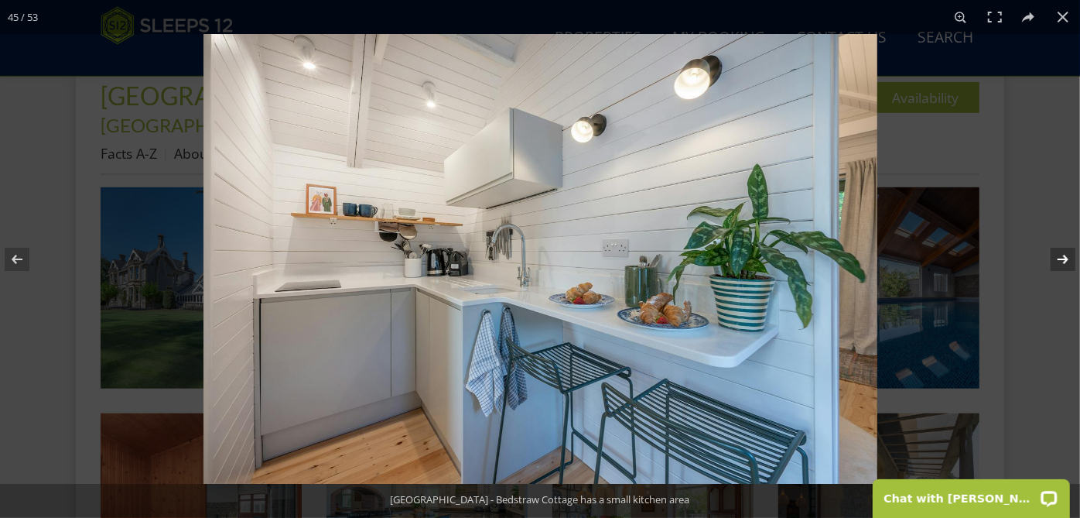
click at [1065, 251] on button at bounding box center [1053, 259] width 54 height 77
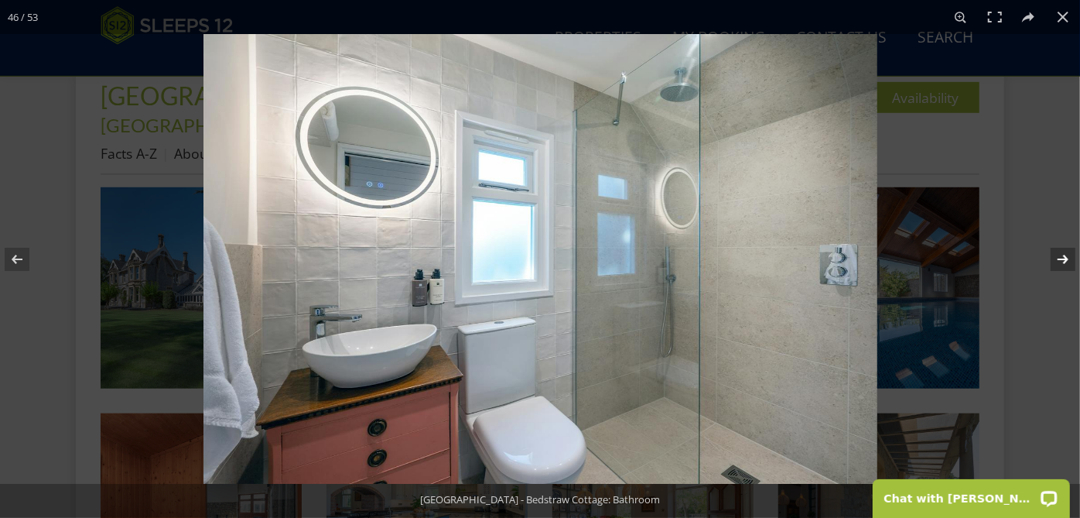
click at [1065, 251] on button at bounding box center [1053, 259] width 54 height 77
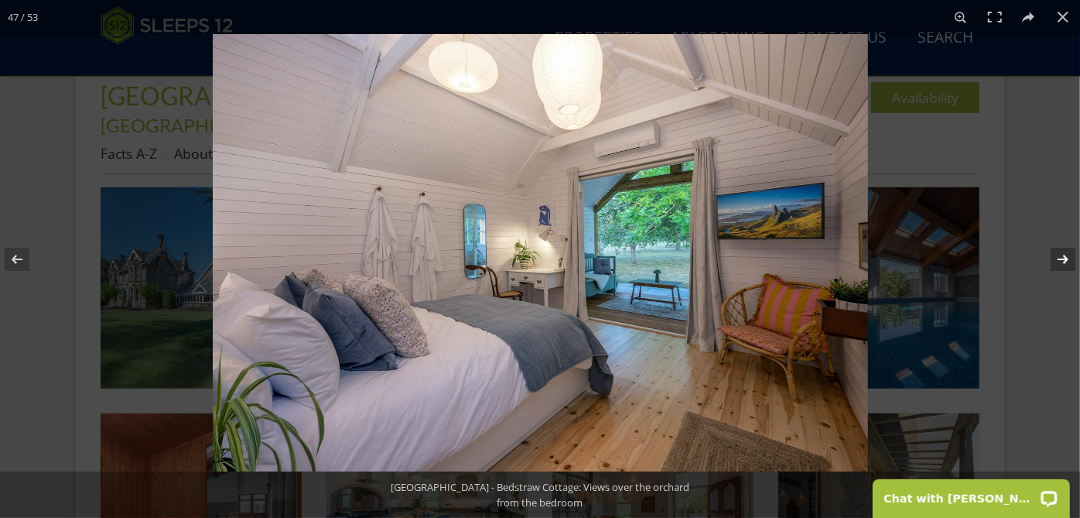
click at [1065, 251] on button at bounding box center [1053, 259] width 54 height 77
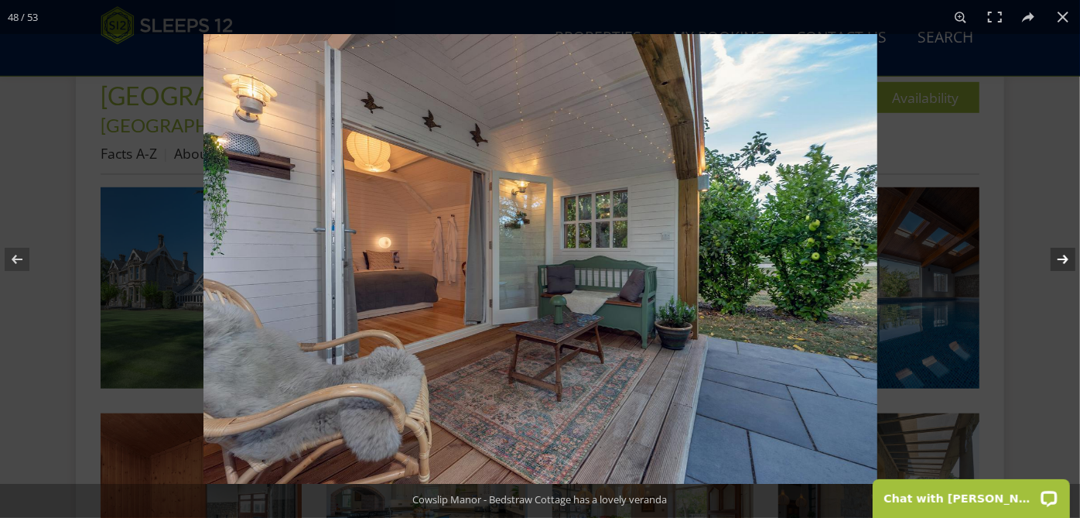
click at [1065, 251] on button at bounding box center [1053, 259] width 54 height 77
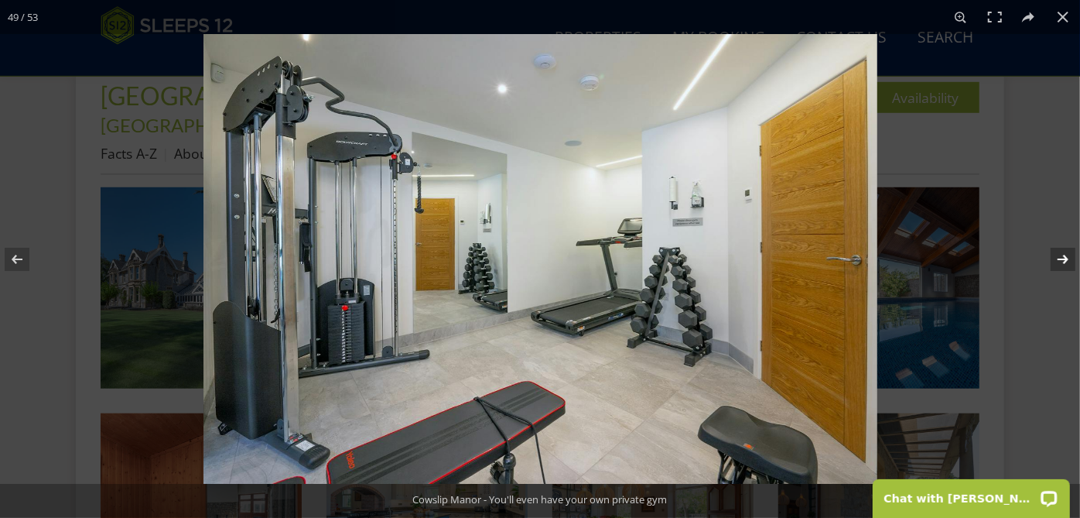
click at [1065, 251] on button at bounding box center [1053, 259] width 54 height 77
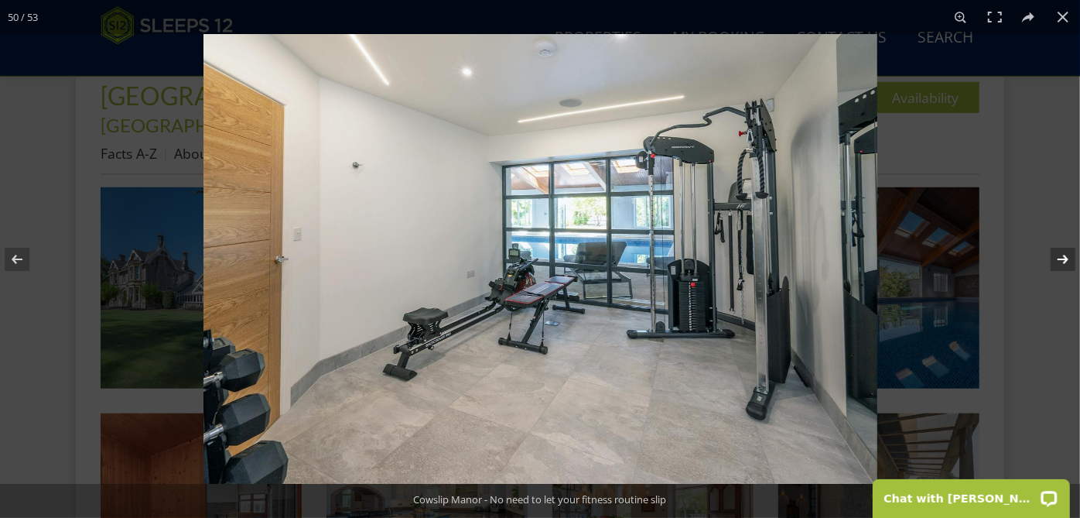
click at [1065, 251] on button at bounding box center [1053, 259] width 54 height 77
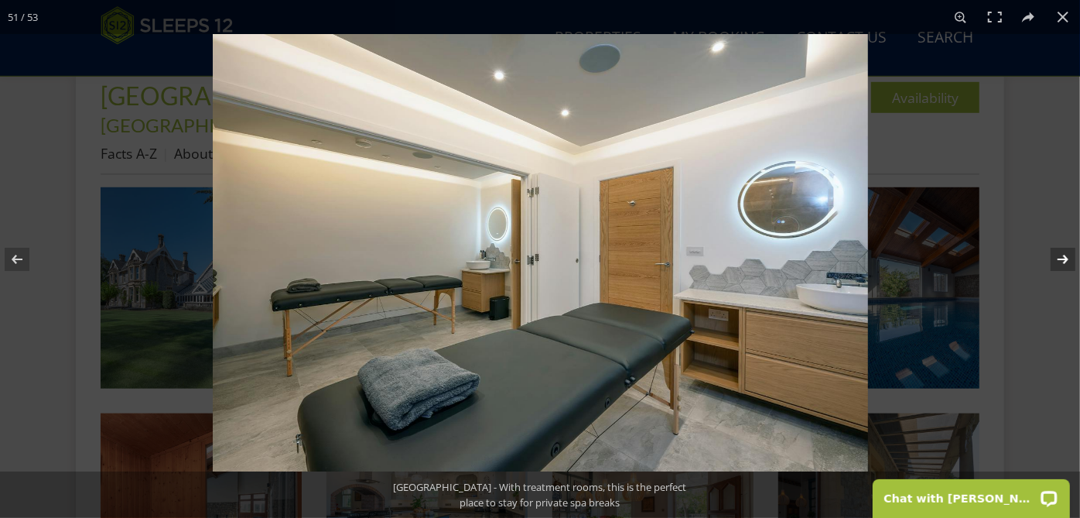
click at [1065, 251] on button at bounding box center [1053, 259] width 54 height 77
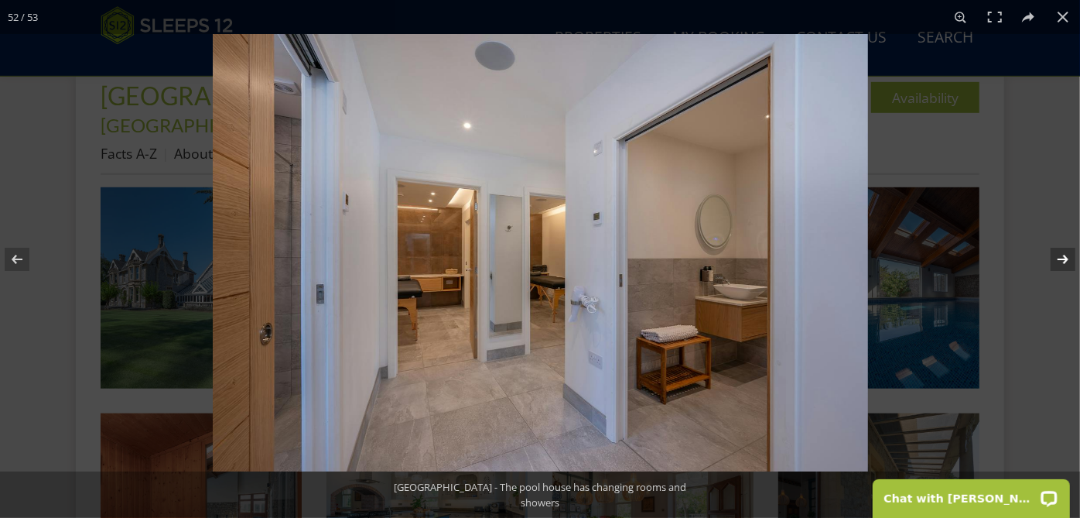
click at [1065, 251] on button at bounding box center [1053, 259] width 54 height 77
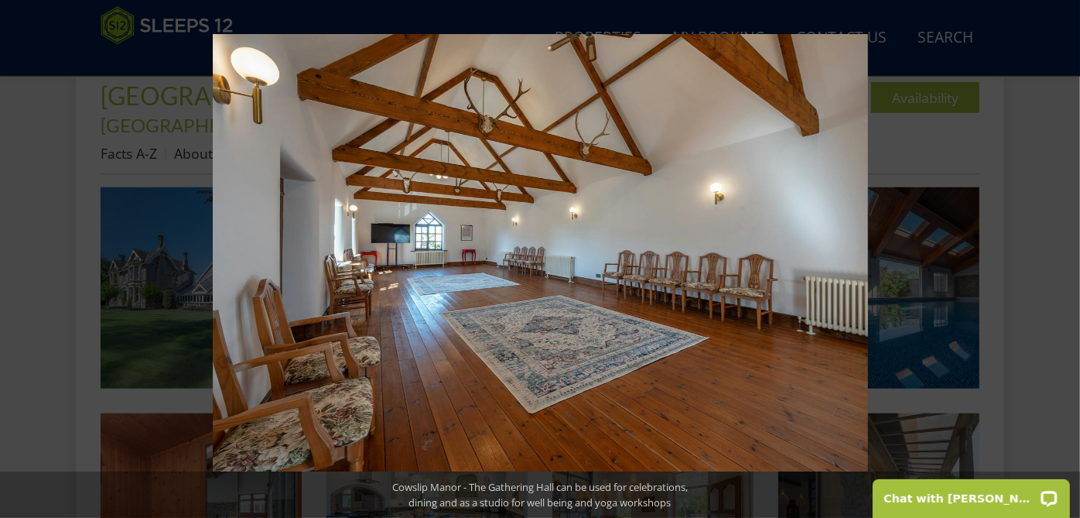
click at [1065, 251] on button at bounding box center [1053, 259] width 54 height 77
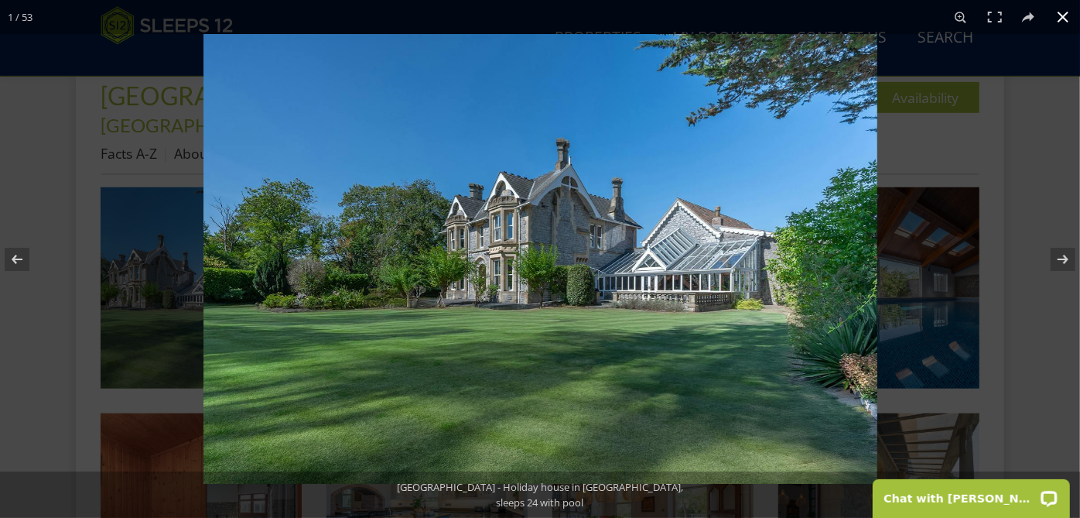
click at [1065, 16] on button at bounding box center [1063, 17] width 34 height 34
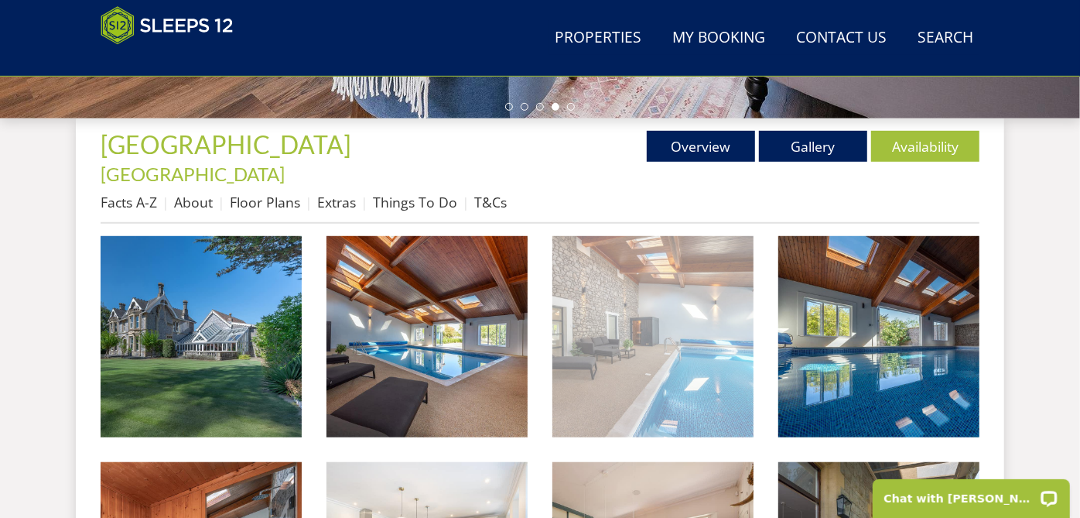
scroll to position [515, 0]
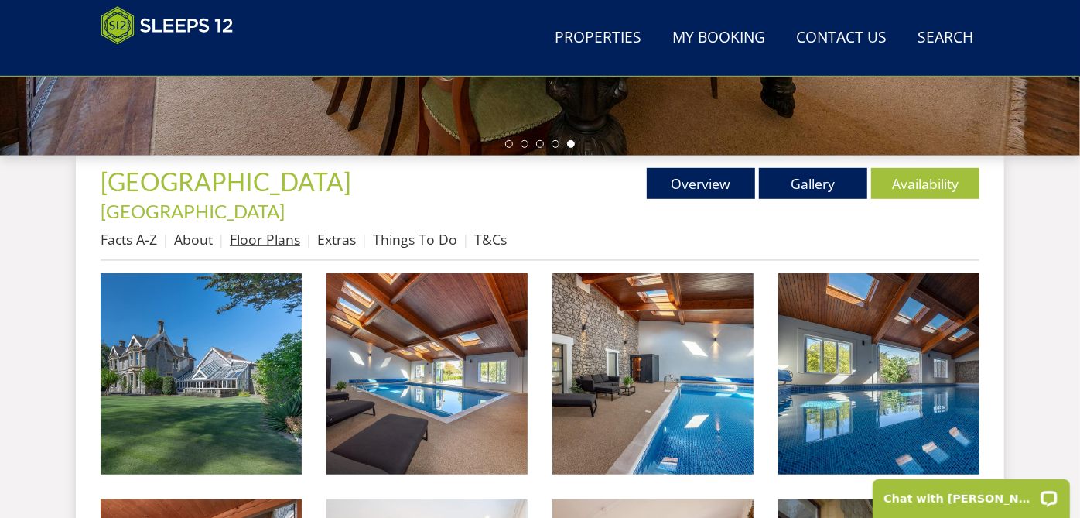
click at [277, 230] on link "Floor Plans" at bounding box center [265, 239] width 70 height 19
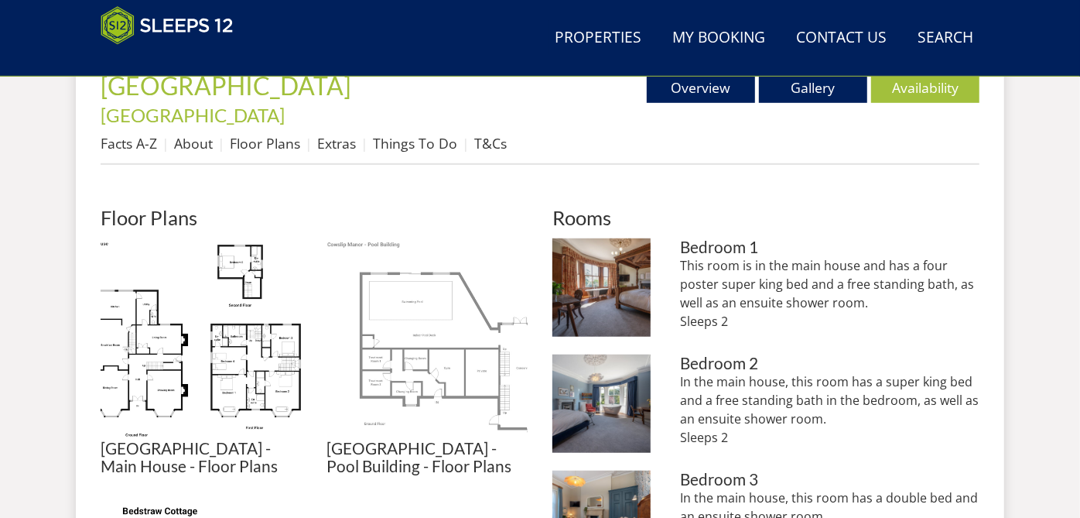
scroll to position [625, 0]
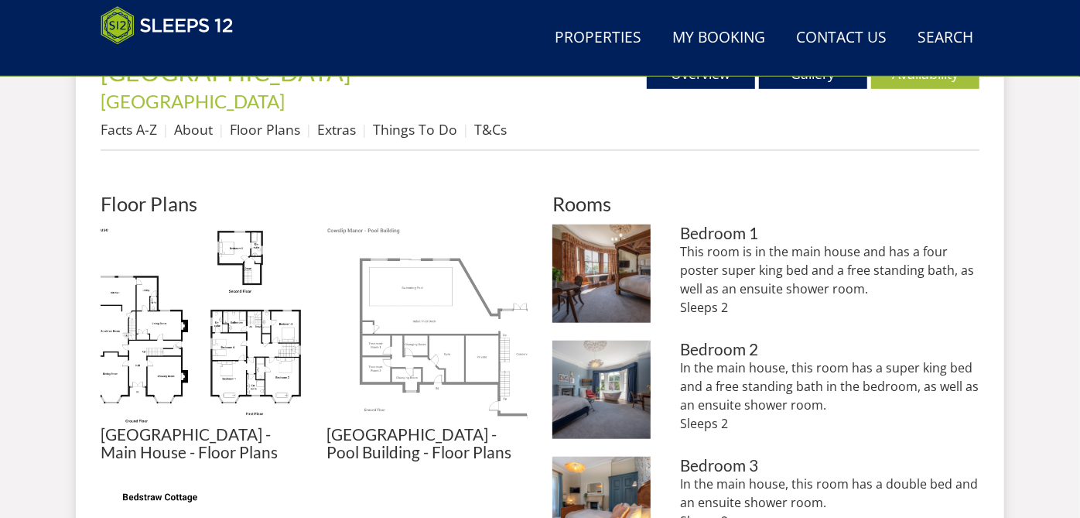
click at [411, 355] on img at bounding box center [427, 324] width 201 height 201
click at [0, 0] on div at bounding box center [0, 0] width 0 height 0
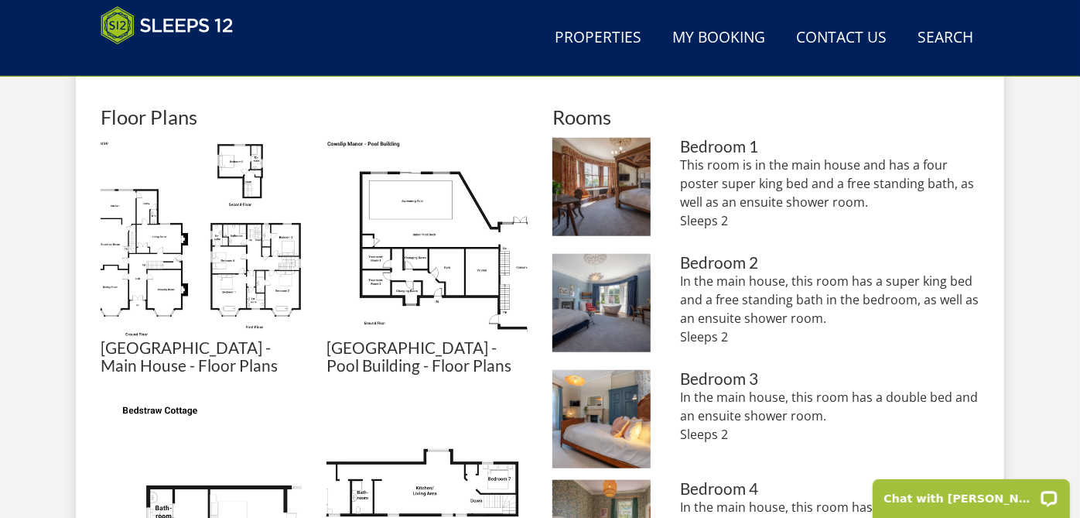
scroll to position [798, 0]
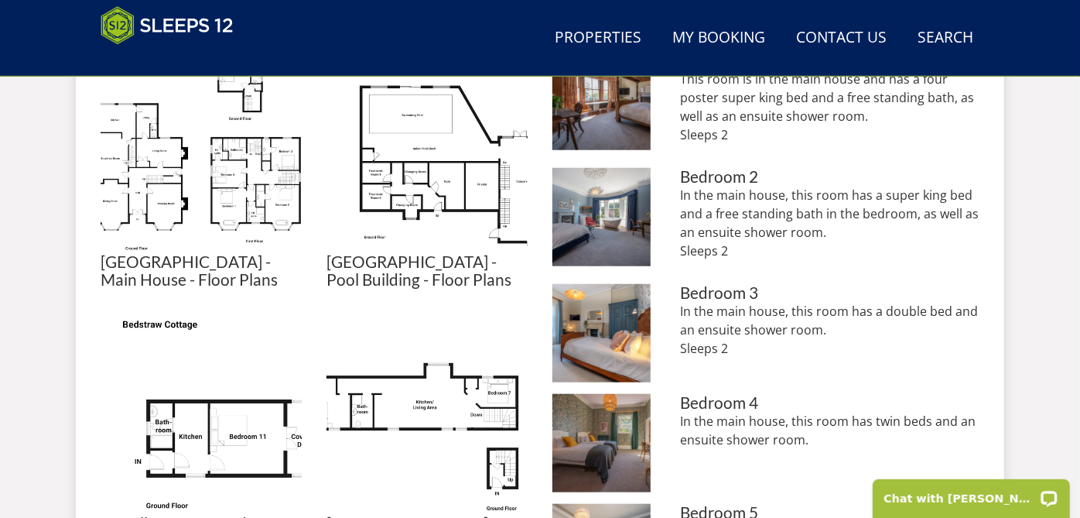
click at [425, 253] on h3 "[GEOGRAPHIC_DATA] - Pool Building - Floor Plans" at bounding box center [427, 271] width 201 height 36
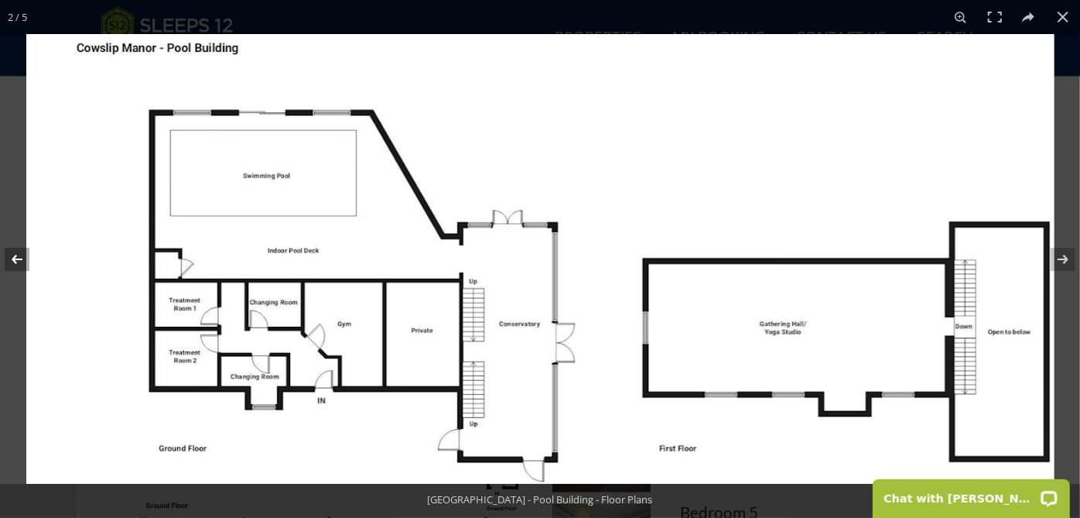
click at [19, 250] on button at bounding box center [27, 259] width 54 height 77
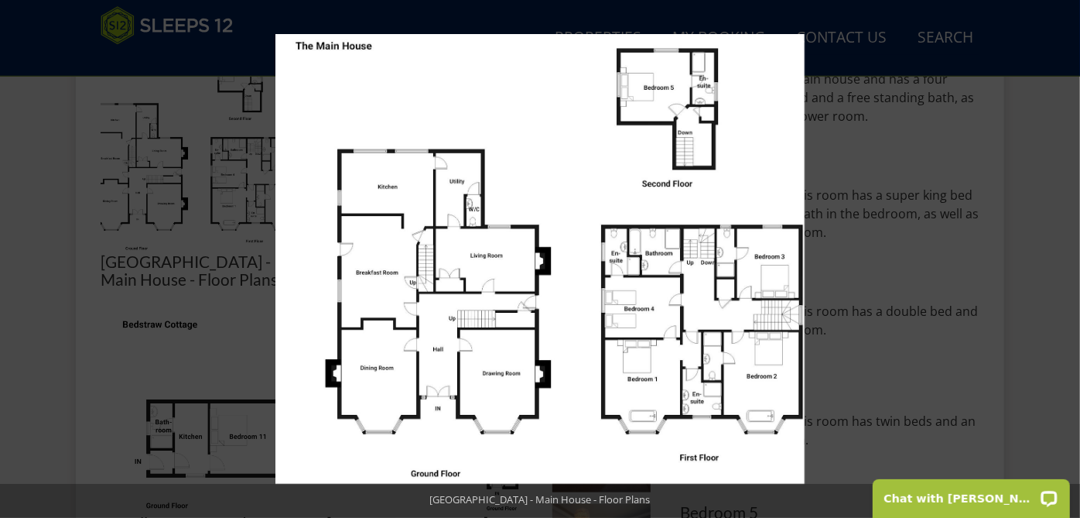
click at [19, 250] on button at bounding box center [27, 259] width 54 height 77
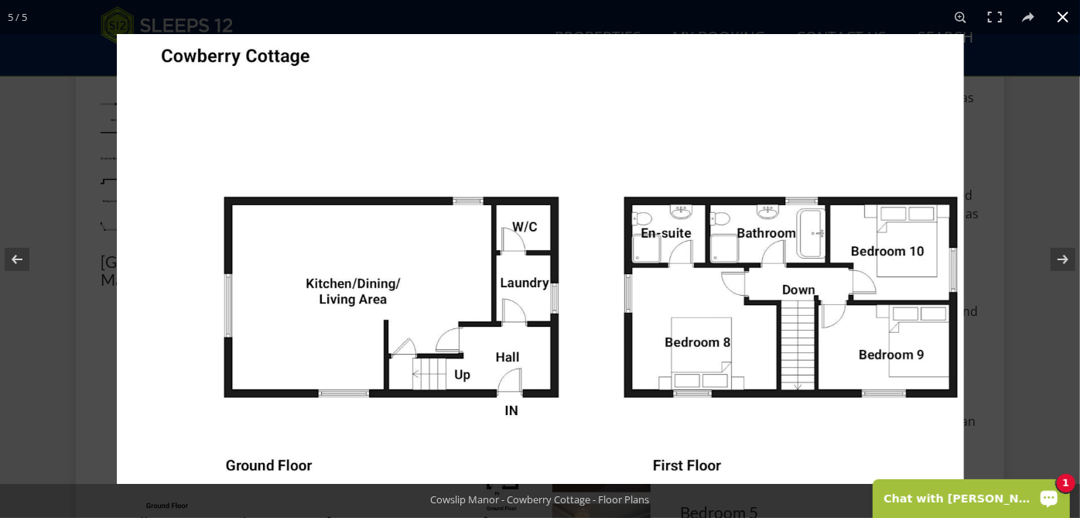
click at [1028, 491] on p "Chat with [PERSON_NAME]" at bounding box center [960, 497] width 153 height 12
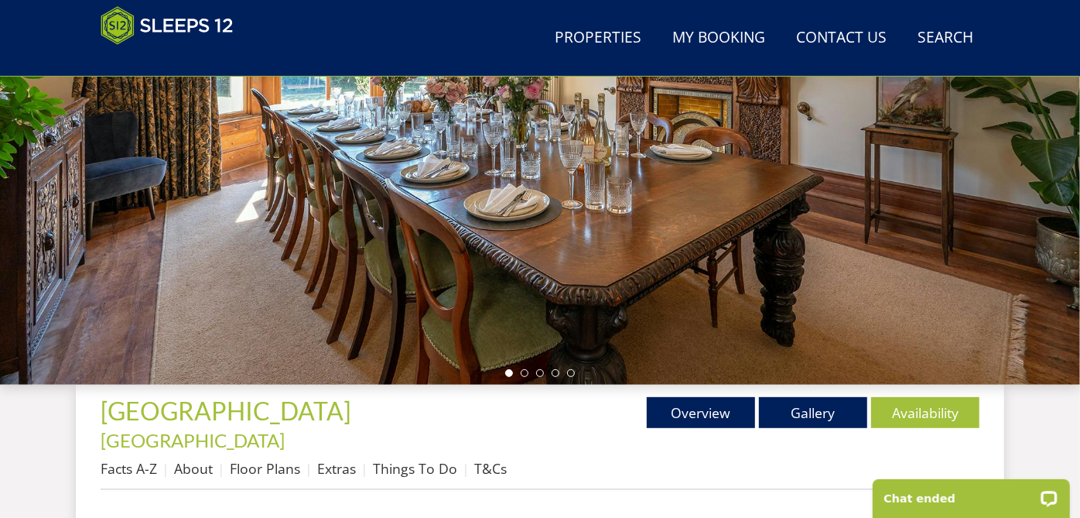
scroll to position [453, 0]
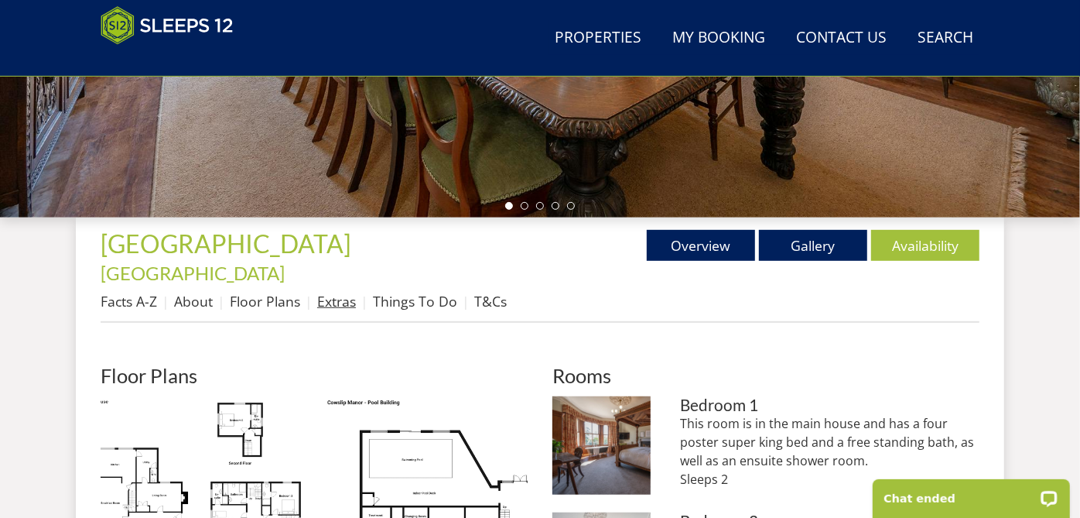
click at [325, 292] on link "Extras" at bounding box center [336, 301] width 39 height 19
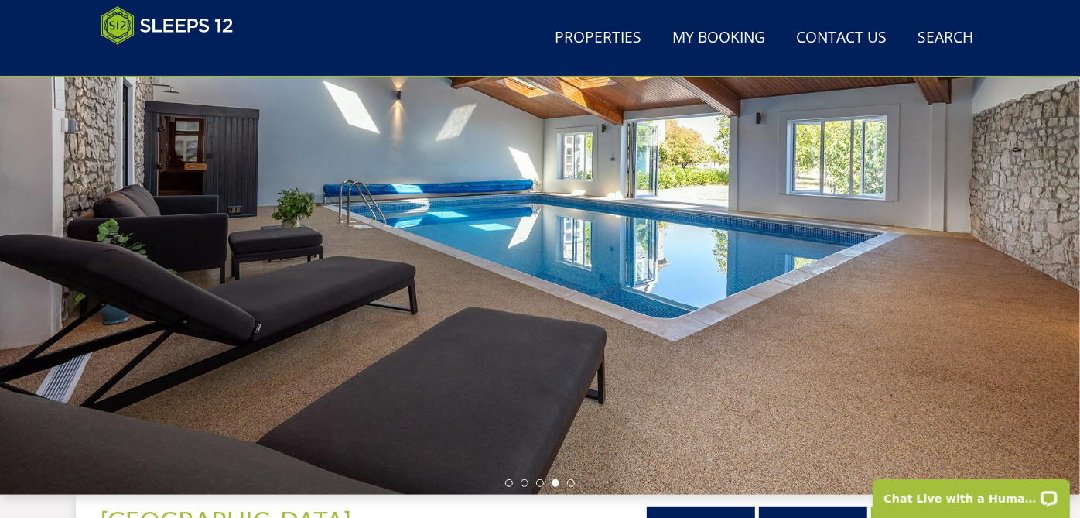
scroll to position [429, 0]
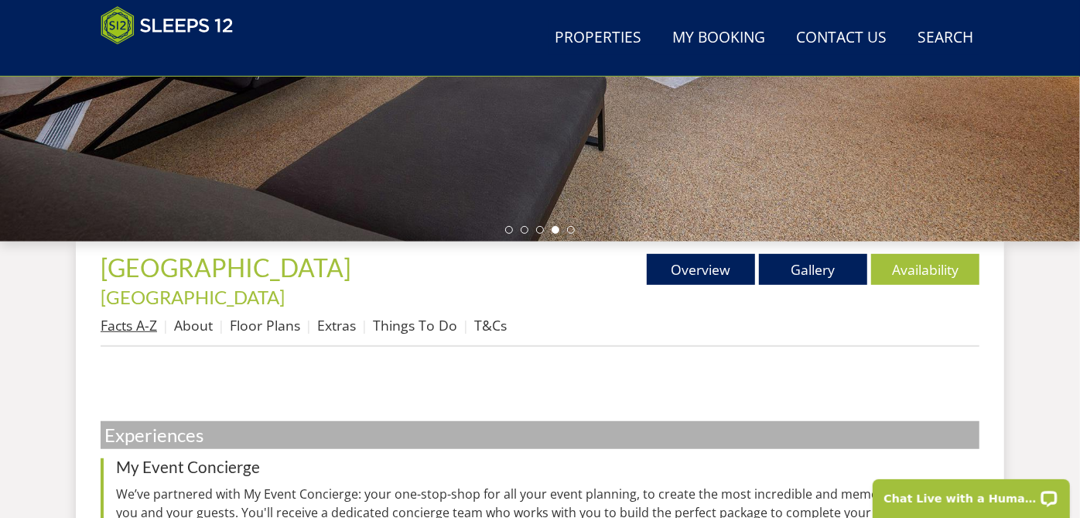
click at [128, 316] on link "Facts A-Z" at bounding box center [129, 325] width 56 height 19
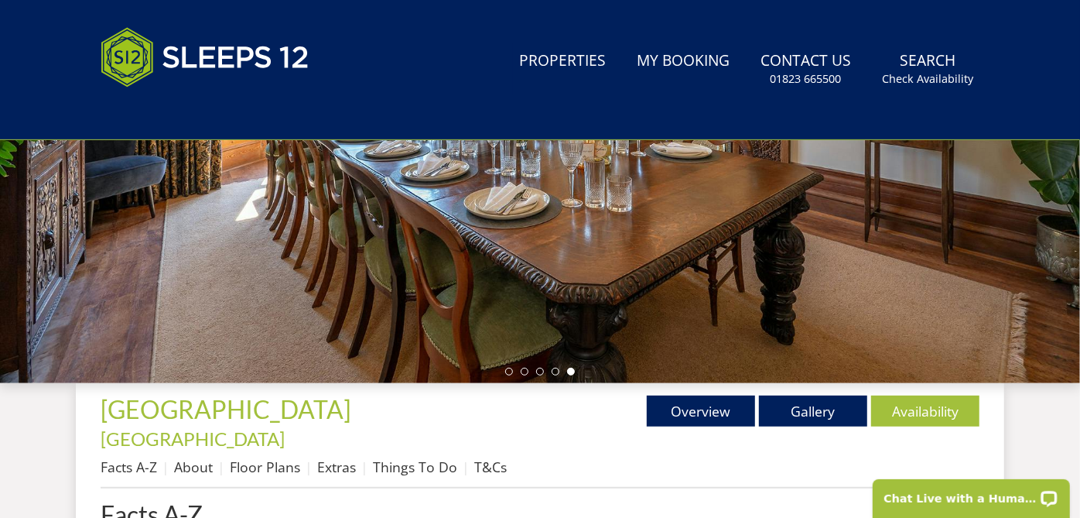
scroll to position [429, 0]
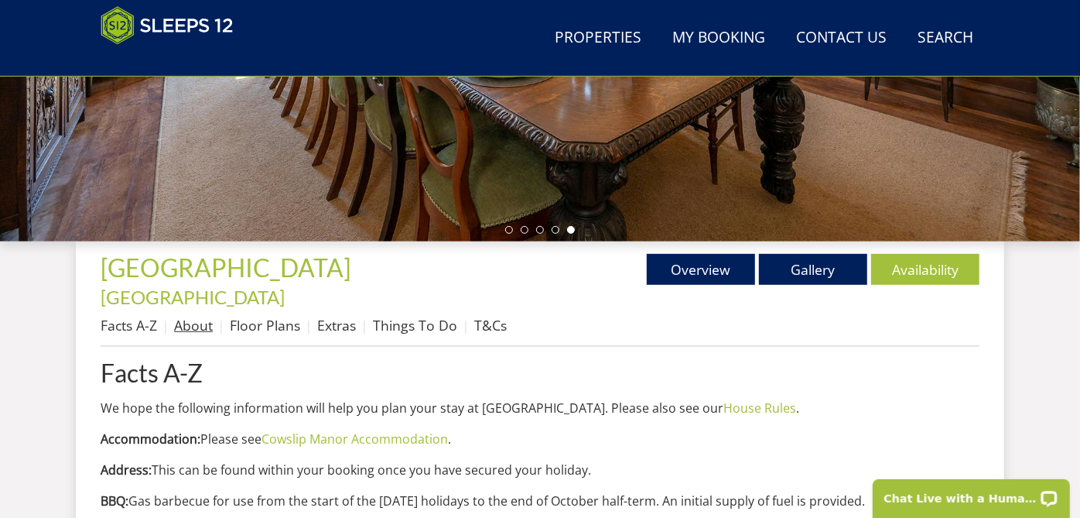
click at [190, 316] on link "About" at bounding box center [193, 325] width 39 height 19
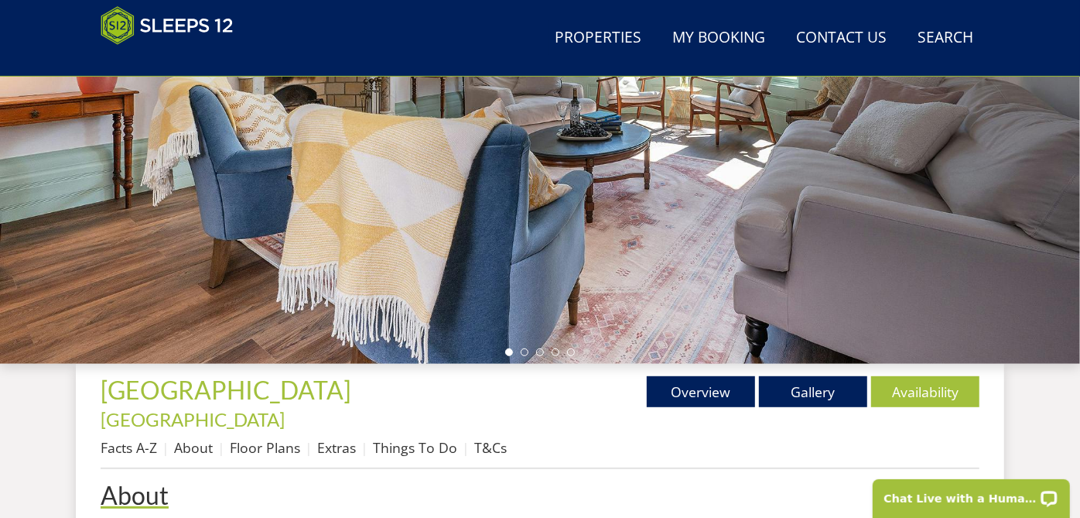
scroll to position [344, 0]
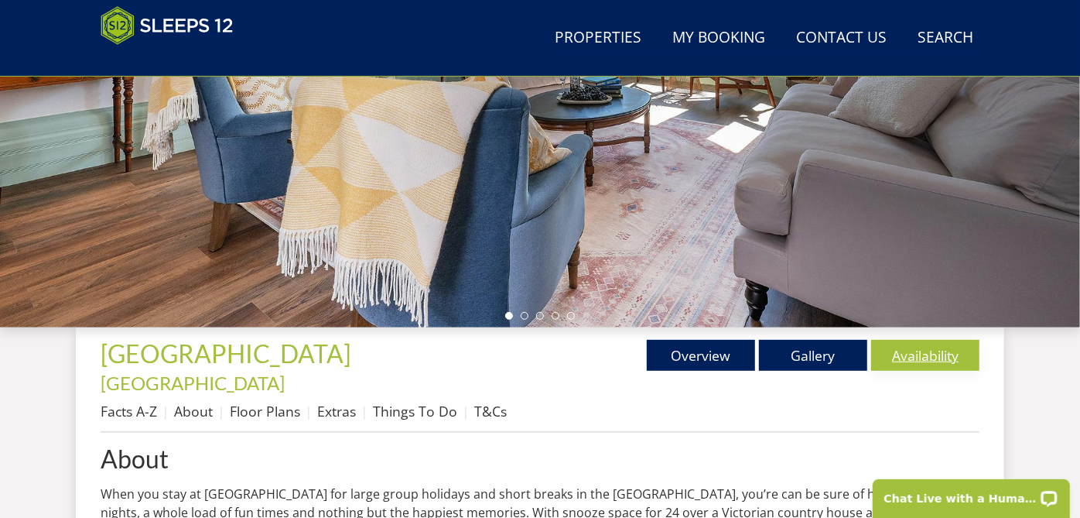
click at [889, 356] on link "Availability" at bounding box center [925, 355] width 108 height 31
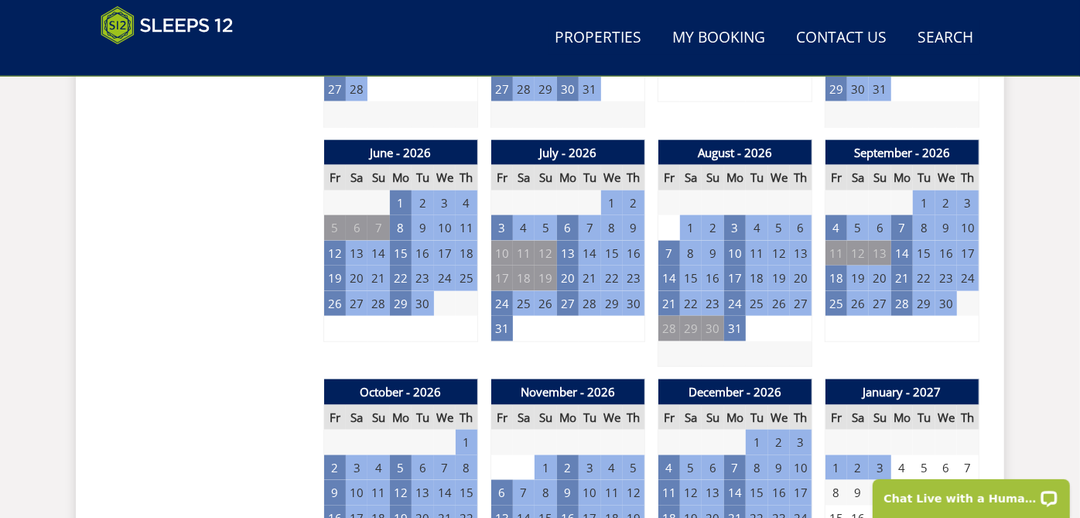
scroll to position [1117, 0]
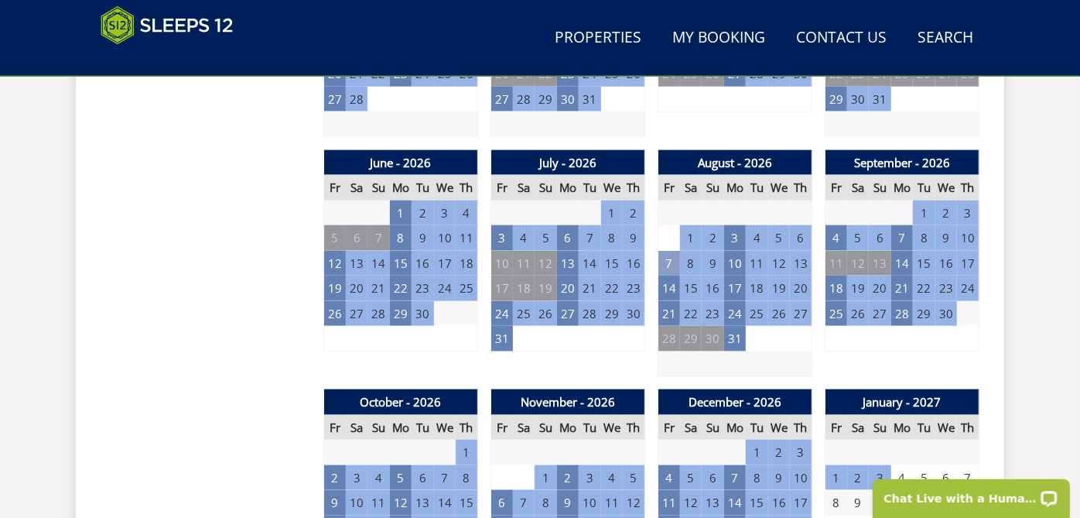
click at [663, 251] on td "7" at bounding box center [669, 264] width 22 height 26
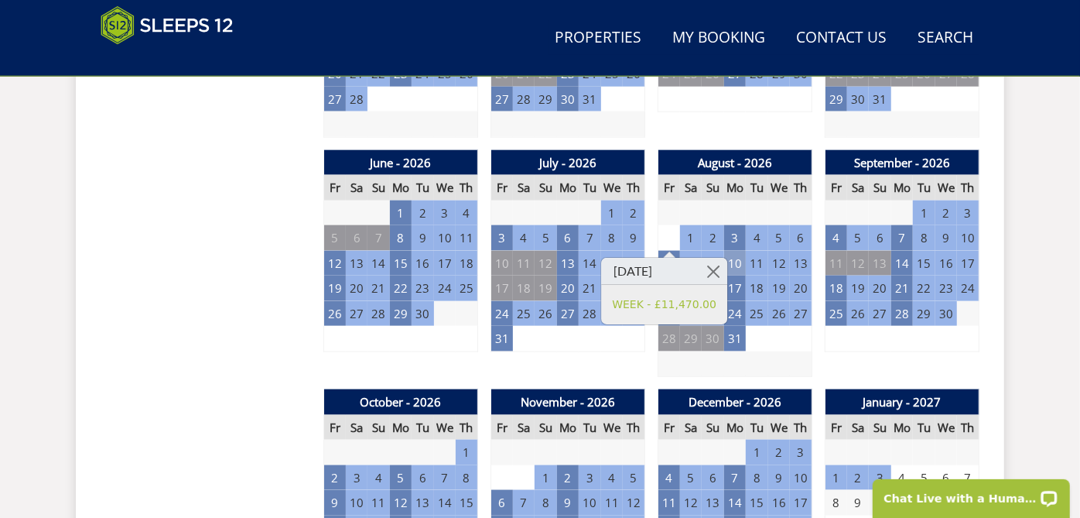
click at [738, 251] on td "10" at bounding box center [735, 264] width 22 height 26
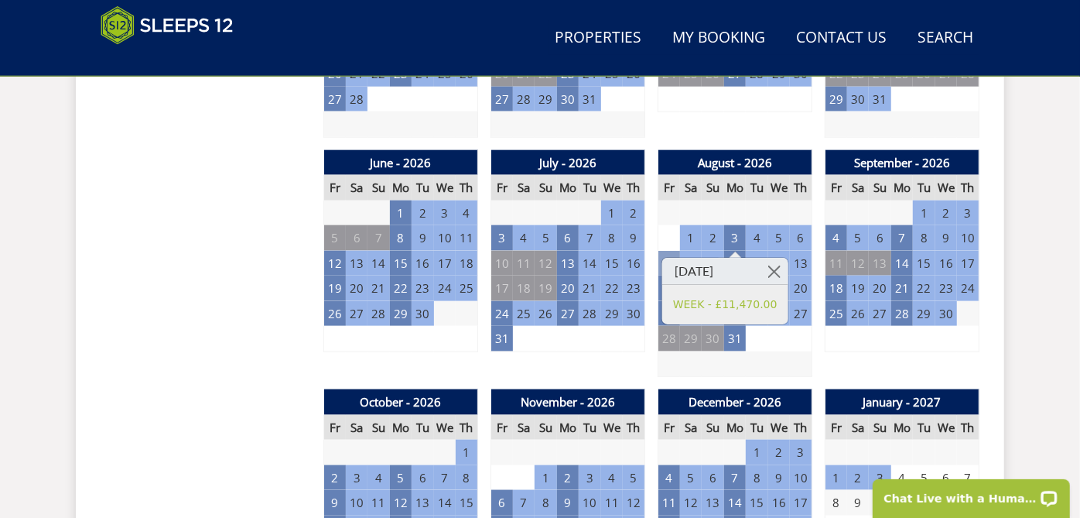
click at [670, 251] on td "7" at bounding box center [669, 264] width 22 height 26
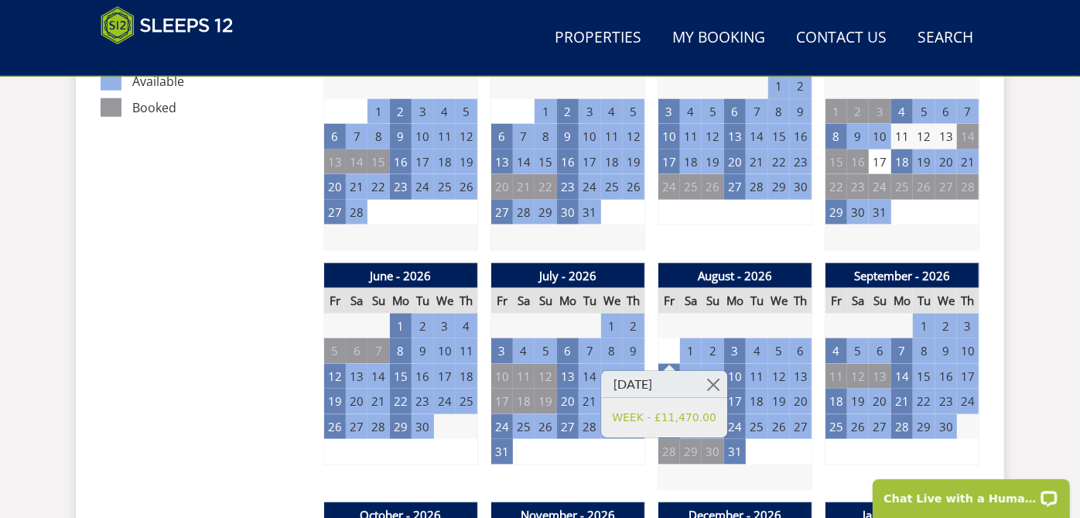
scroll to position [1031, 0]
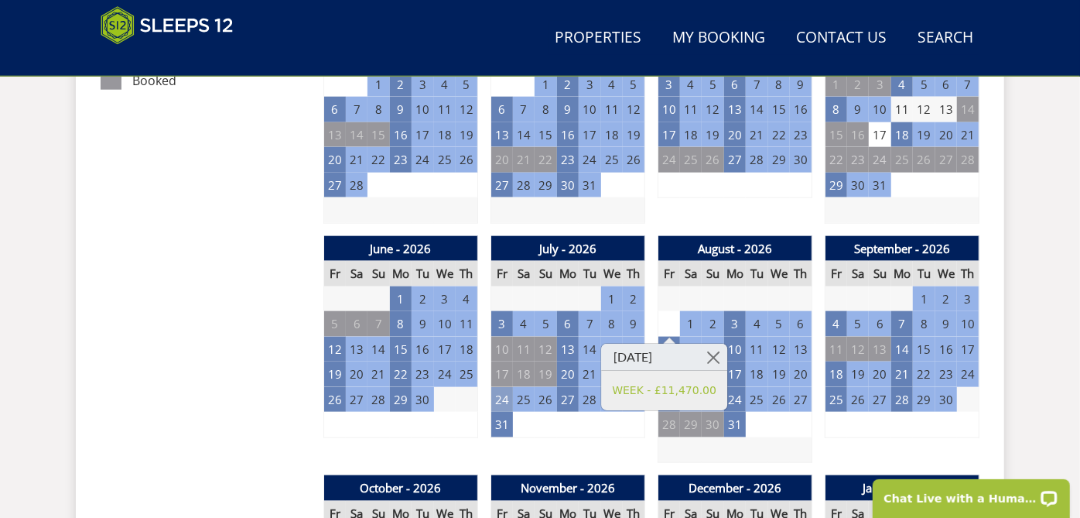
click at [511, 387] on td "24" at bounding box center [502, 400] width 22 height 26
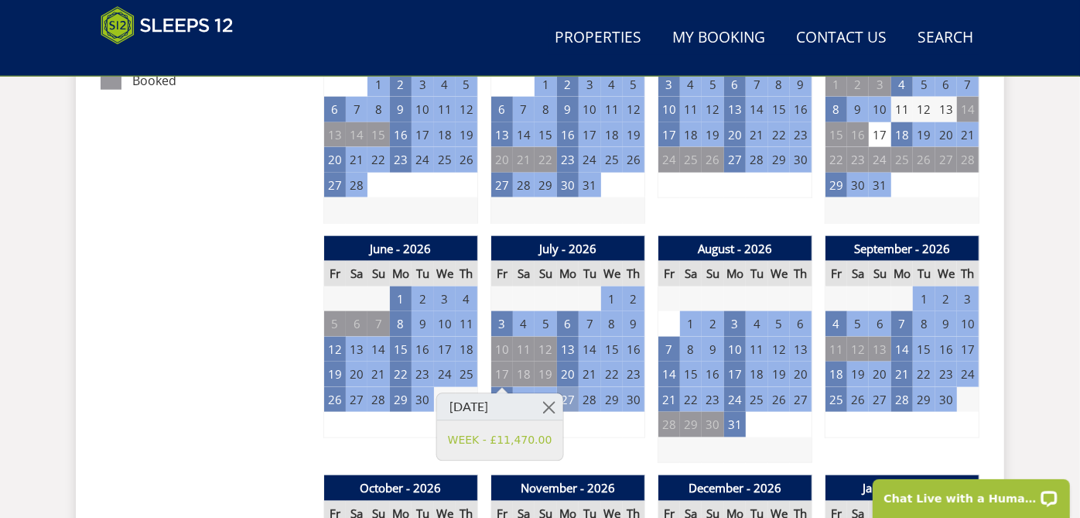
click at [566, 387] on td "27" at bounding box center [568, 400] width 22 height 26
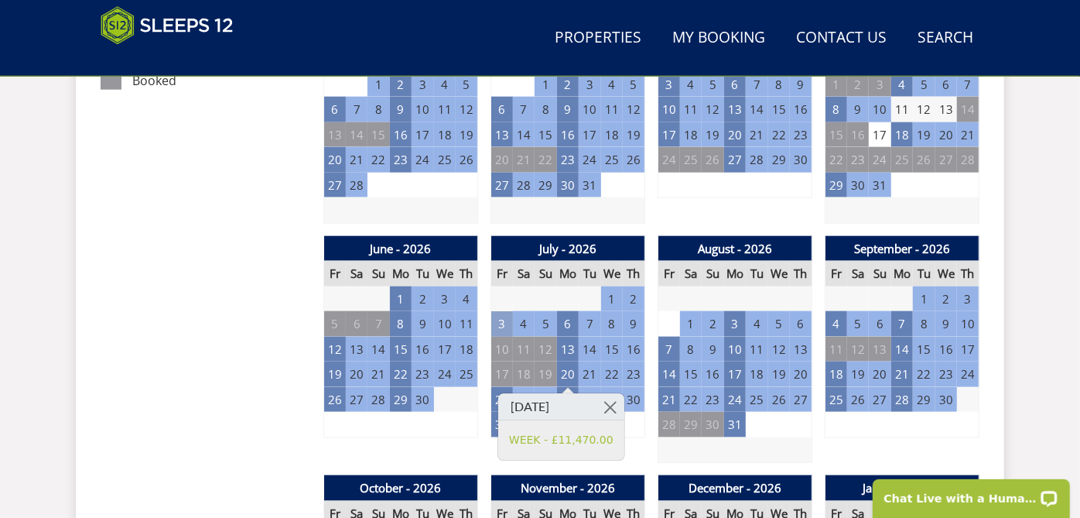
click at [499, 311] on td "3" at bounding box center [502, 324] width 22 height 26
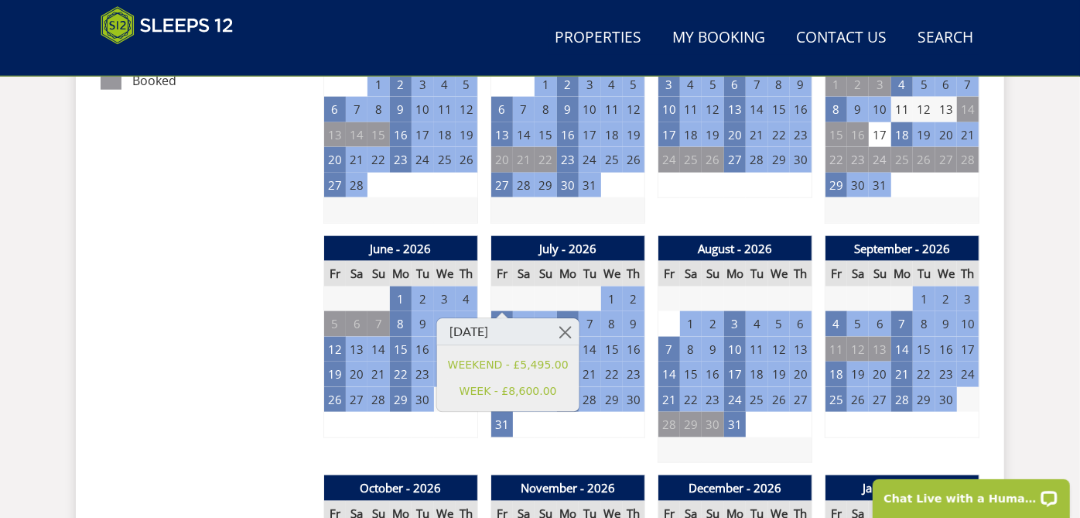
click at [585, 412] on td "4" at bounding box center [590, 425] width 22 height 26
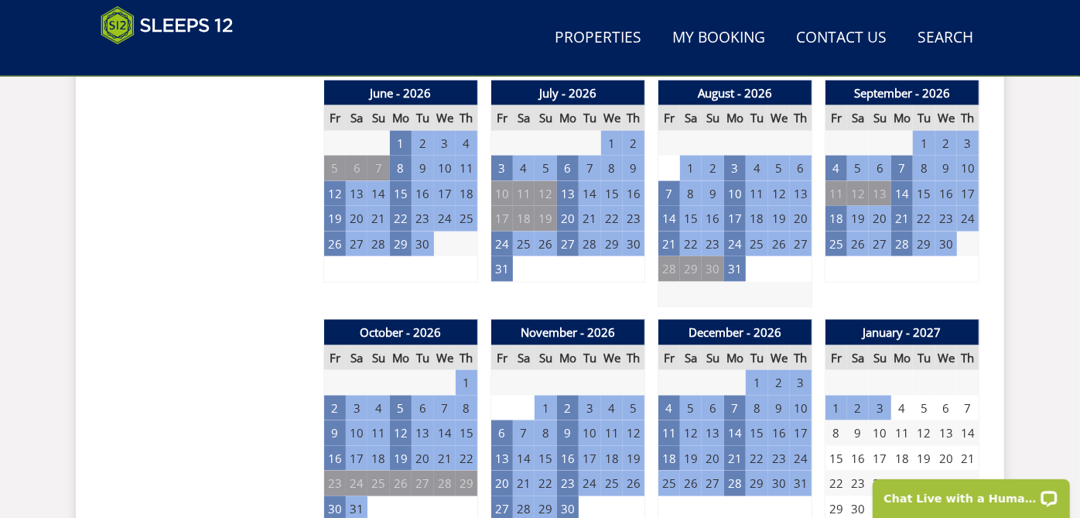
scroll to position [1289, 0]
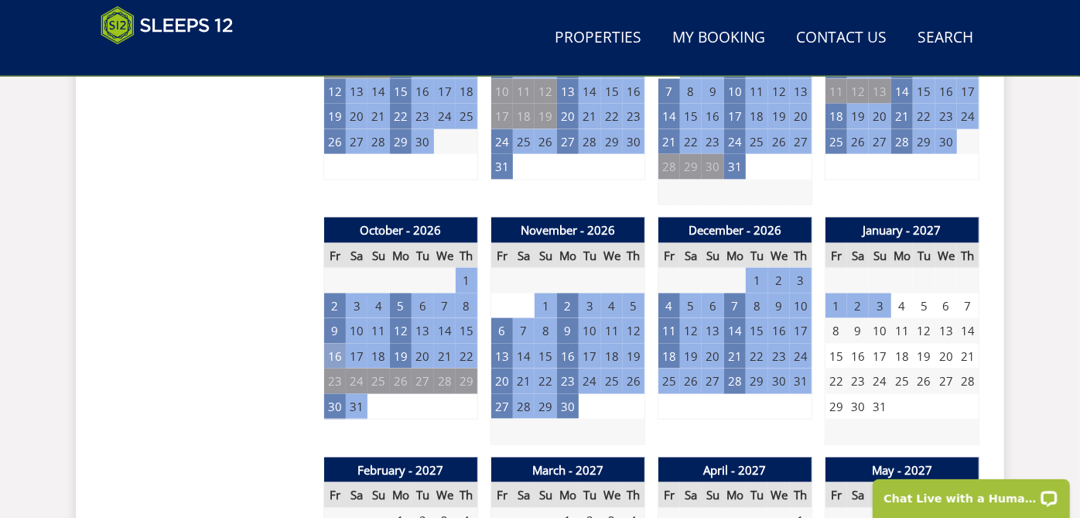
click at [333, 344] on td "16" at bounding box center [335, 357] width 22 height 26
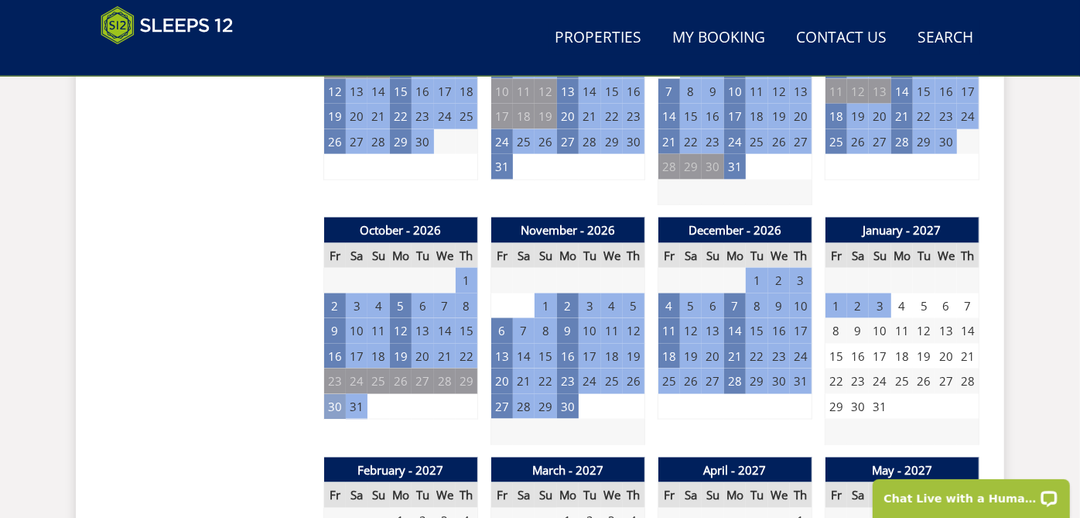
click at [331, 394] on td "30" at bounding box center [335, 407] width 22 height 26
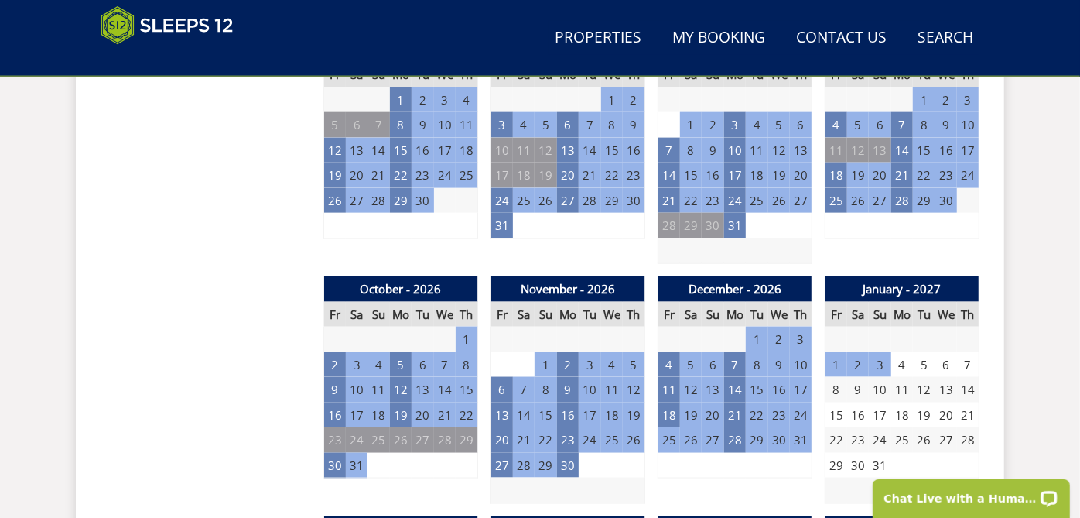
scroll to position [1203, 0]
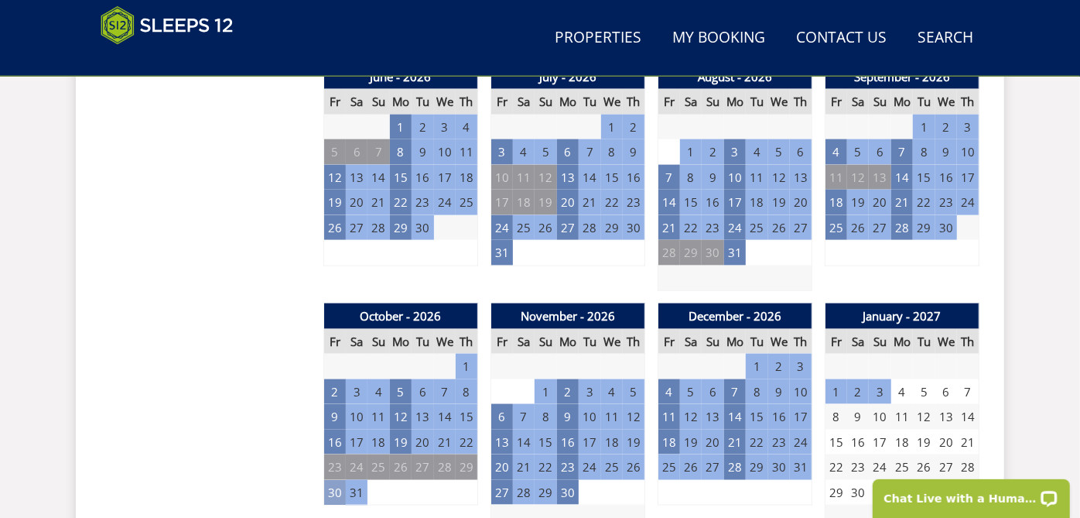
click at [337, 480] on td "30" at bounding box center [335, 493] width 22 height 26
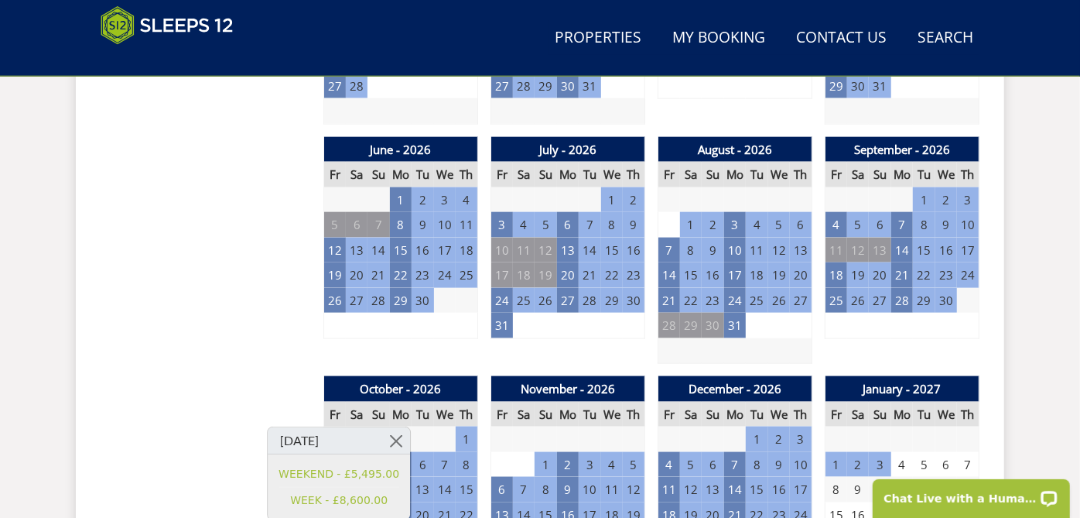
scroll to position [1031, 0]
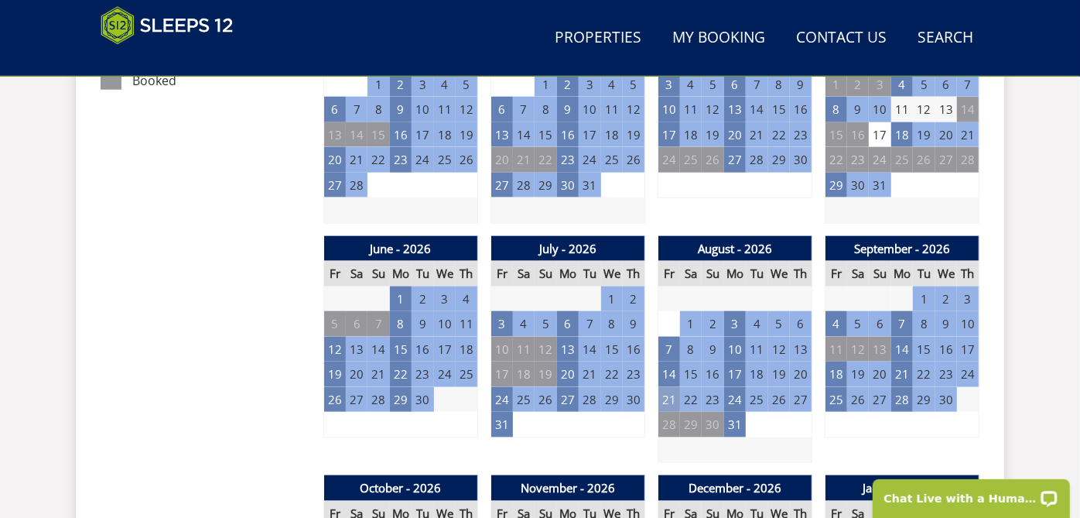
click at [664, 387] on td "21" at bounding box center [669, 400] width 22 height 26
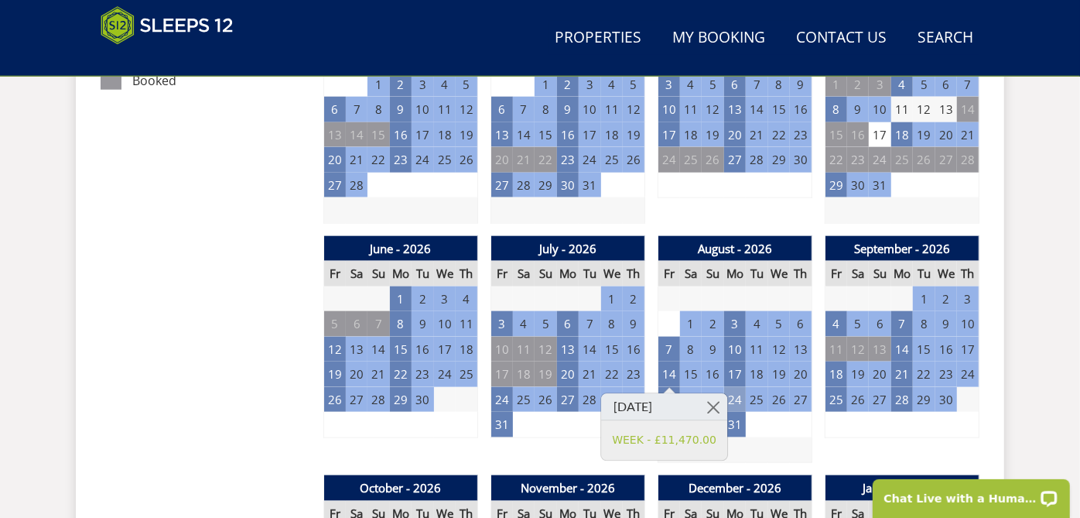
click at [733, 387] on td "24" at bounding box center [735, 400] width 22 height 26
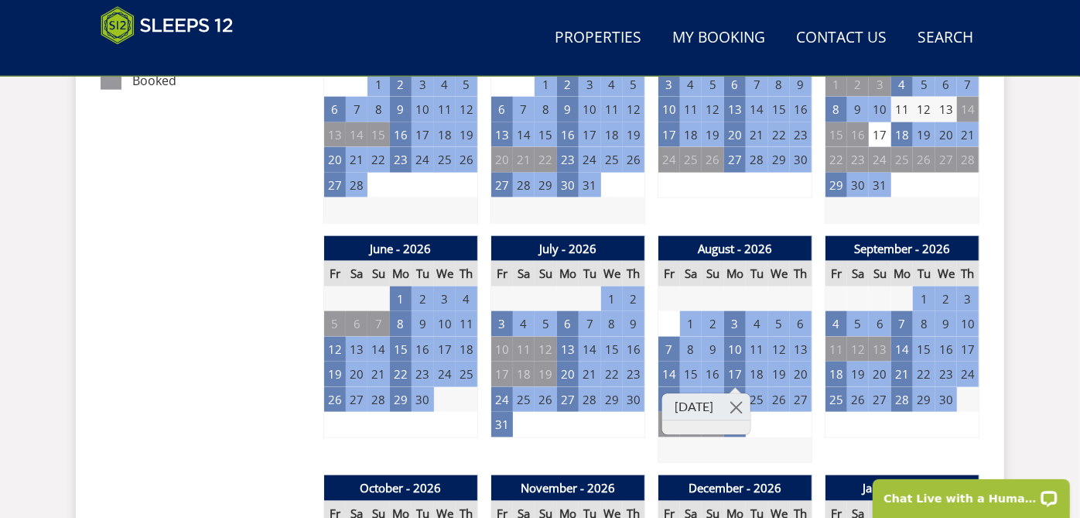
click at [639, 412] on td "6" at bounding box center [634, 425] width 22 height 26
click at [733, 387] on td "24" at bounding box center [735, 400] width 22 height 26
click at [735, 361] on td "17" at bounding box center [735, 374] width 22 height 26
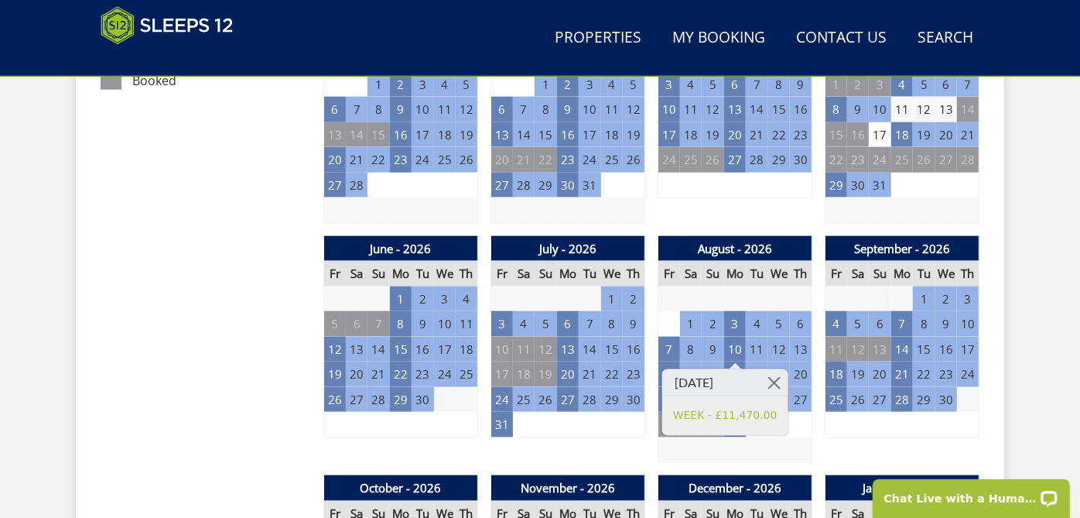
scroll to position [1117, 0]
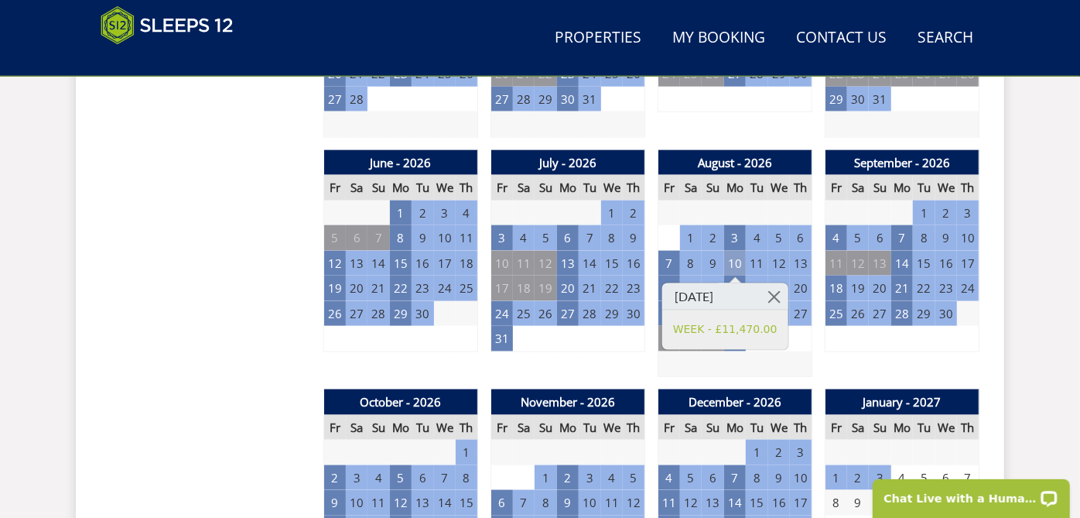
click at [739, 251] on td "10" at bounding box center [735, 264] width 22 height 26
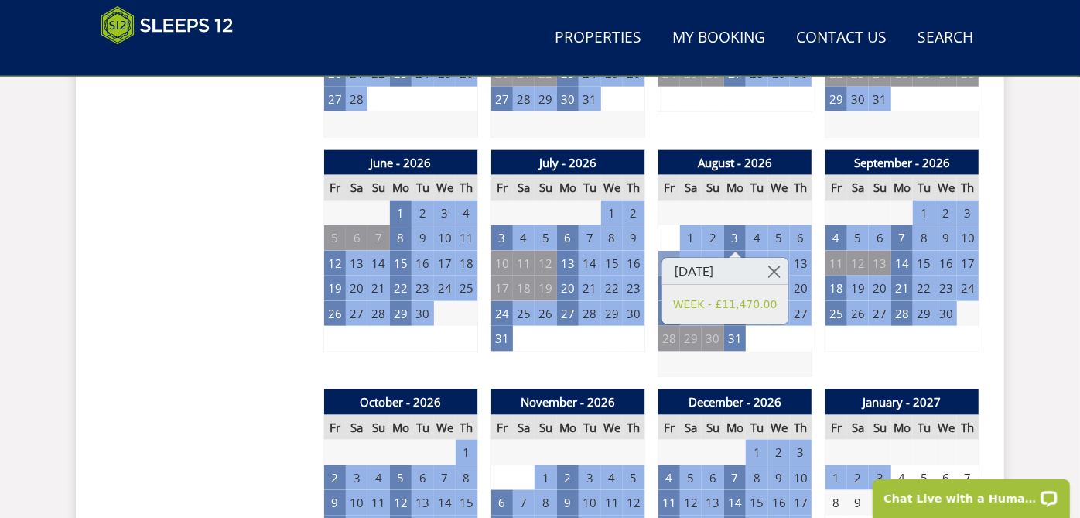
click at [674, 251] on td "7" at bounding box center [669, 264] width 22 height 26
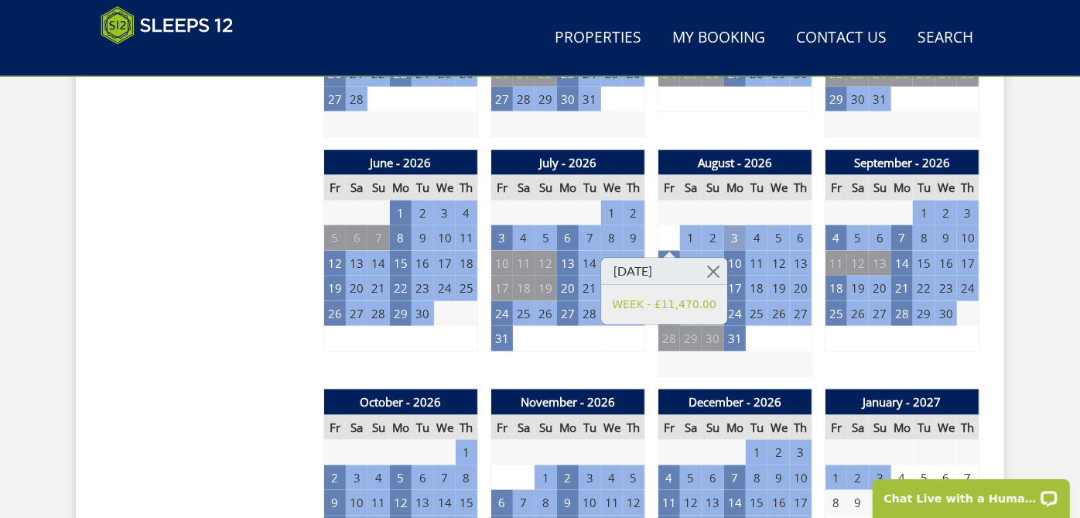
click at [734, 225] on td "3" at bounding box center [735, 238] width 22 height 26
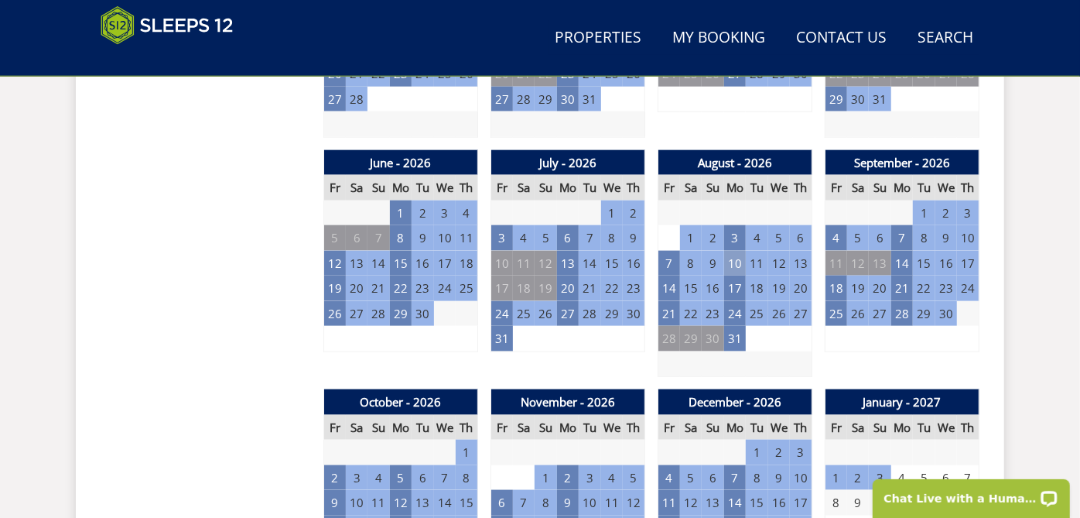
click at [728, 251] on td "10" at bounding box center [735, 264] width 22 height 26
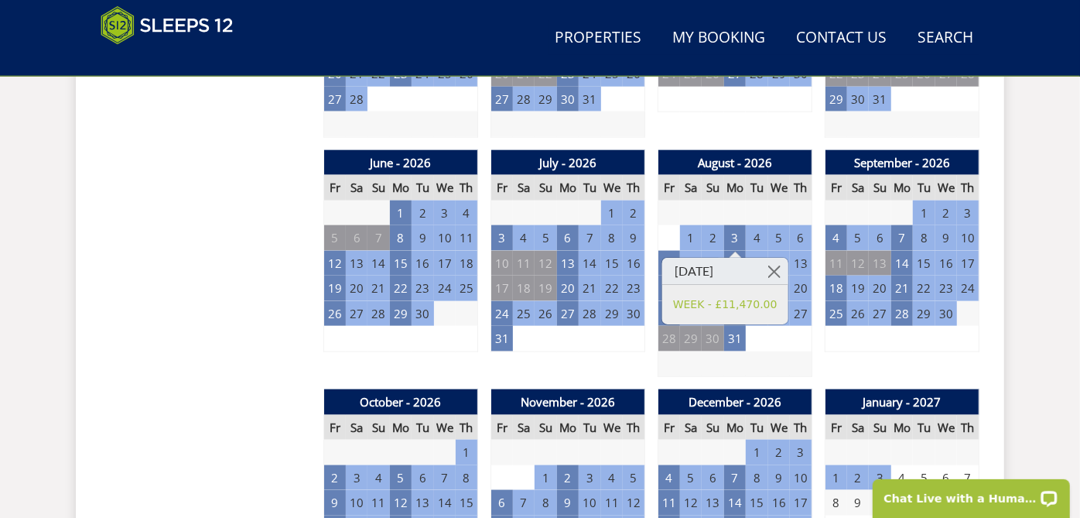
click at [634, 351] on div "July - 2026 Fr Sa Su Mo Tu We Th 26 27 28 29 30 1 2 3 4 5 6 7 8 9 10 11" at bounding box center [568, 263] width 155 height 227
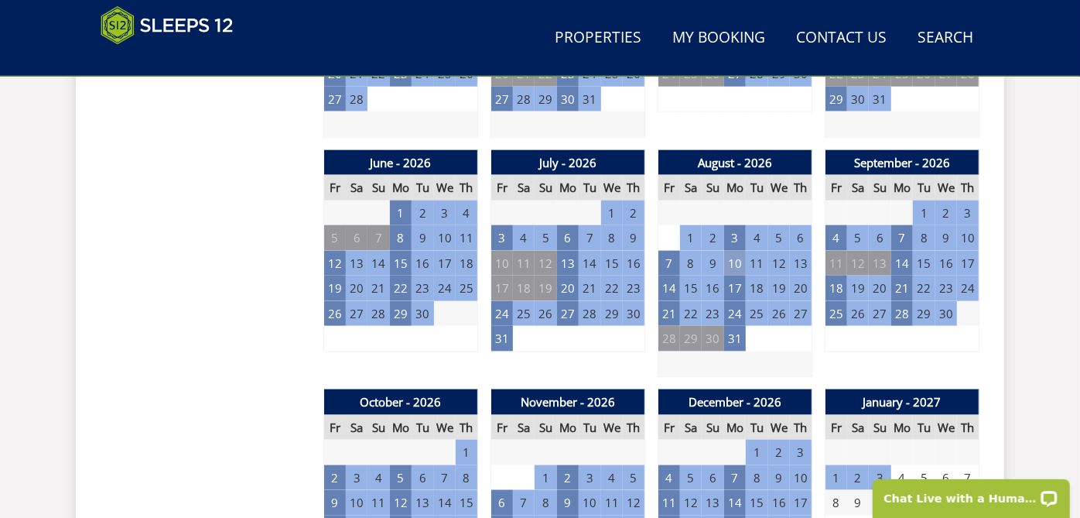
click at [730, 251] on td "10" at bounding box center [735, 264] width 22 height 26
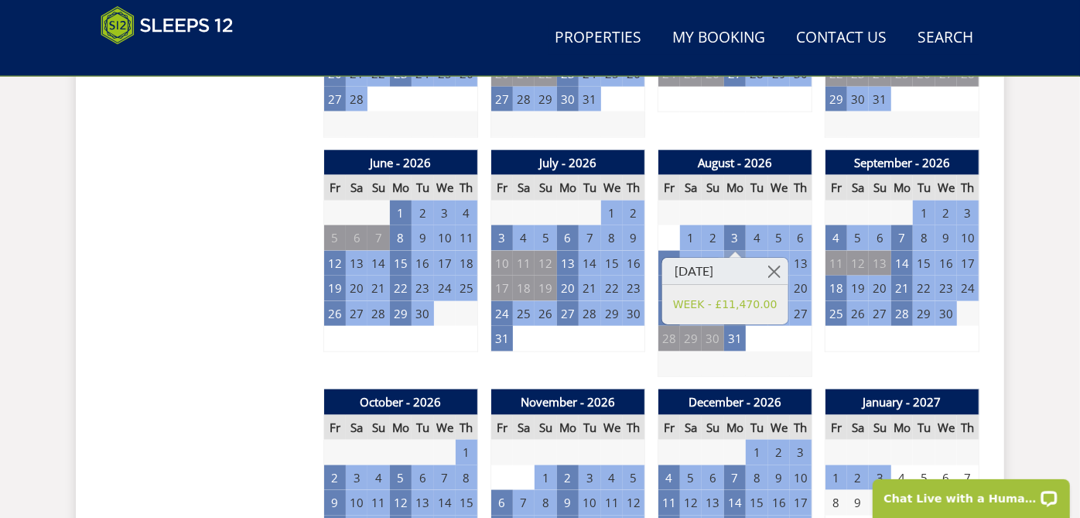
click at [737, 251] on td "10" at bounding box center [735, 264] width 22 height 26
click at [736, 225] on td "3" at bounding box center [735, 238] width 22 height 26
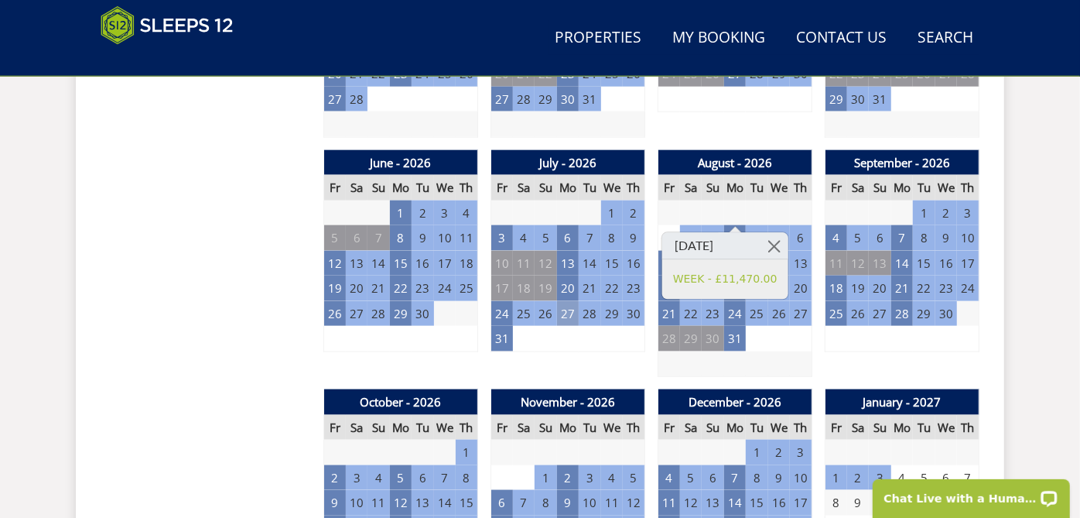
click at [561, 301] on td "27" at bounding box center [568, 314] width 22 height 26
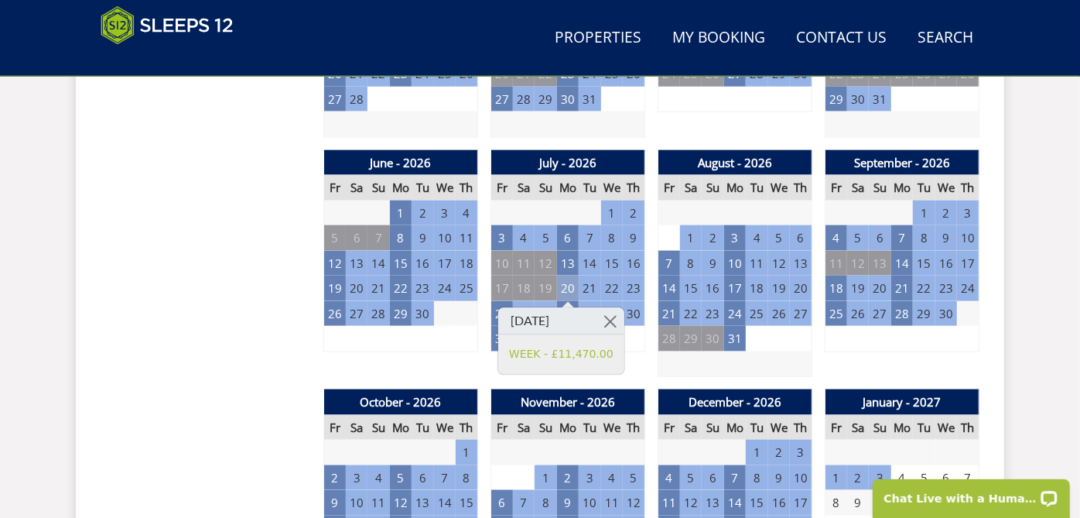
click at [564, 275] on td "20" at bounding box center [568, 288] width 22 height 26
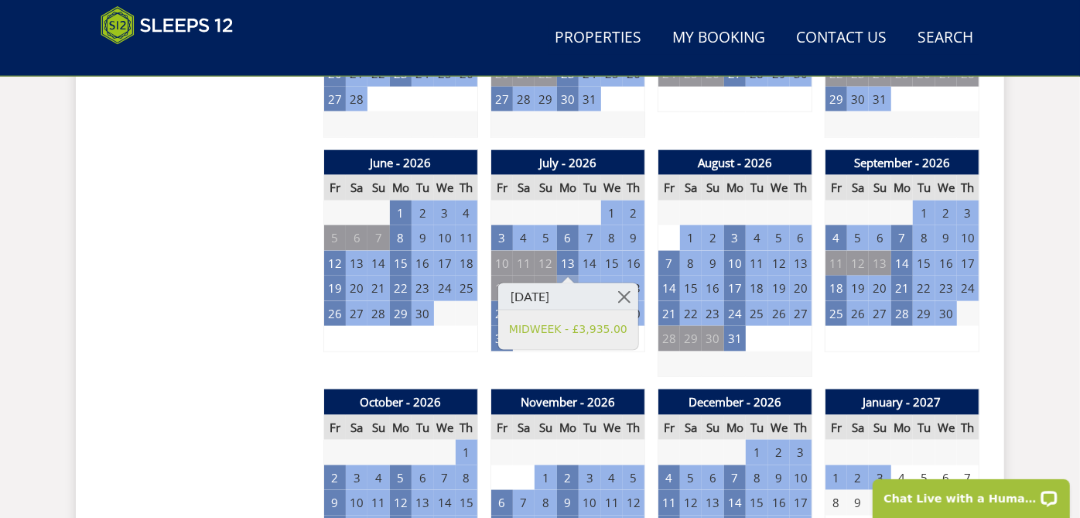
click at [573, 275] on td "20" at bounding box center [568, 288] width 22 height 26
click at [563, 275] on td "20" at bounding box center [568, 288] width 22 height 26
click at [549, 324] on link "MIDWEEK - £3,935.00" at bounding box center [568, 329] width 118 height 16
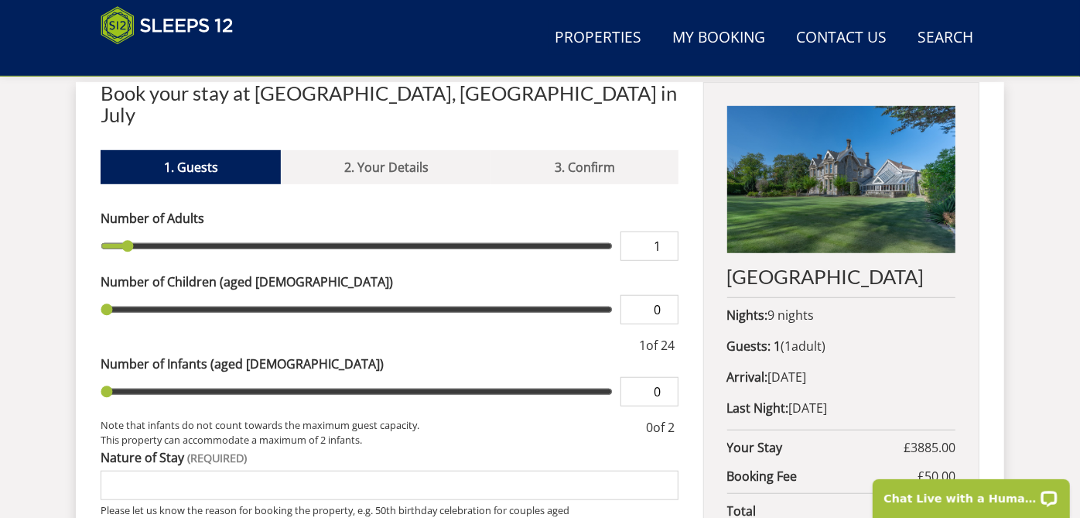
scroll to position [515, 0]
